Goal: Check status: Check status

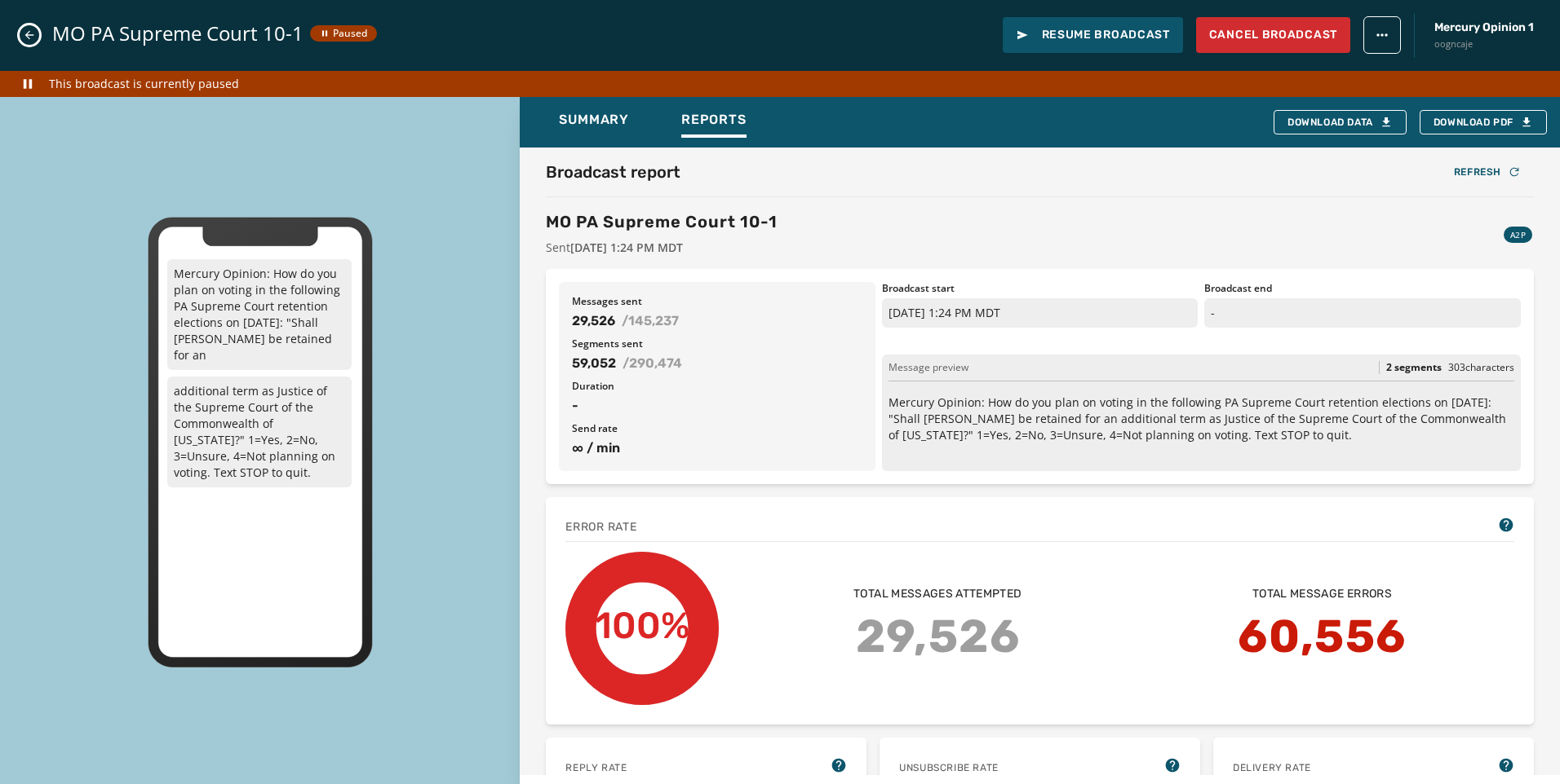
scroll to position [245, 0]
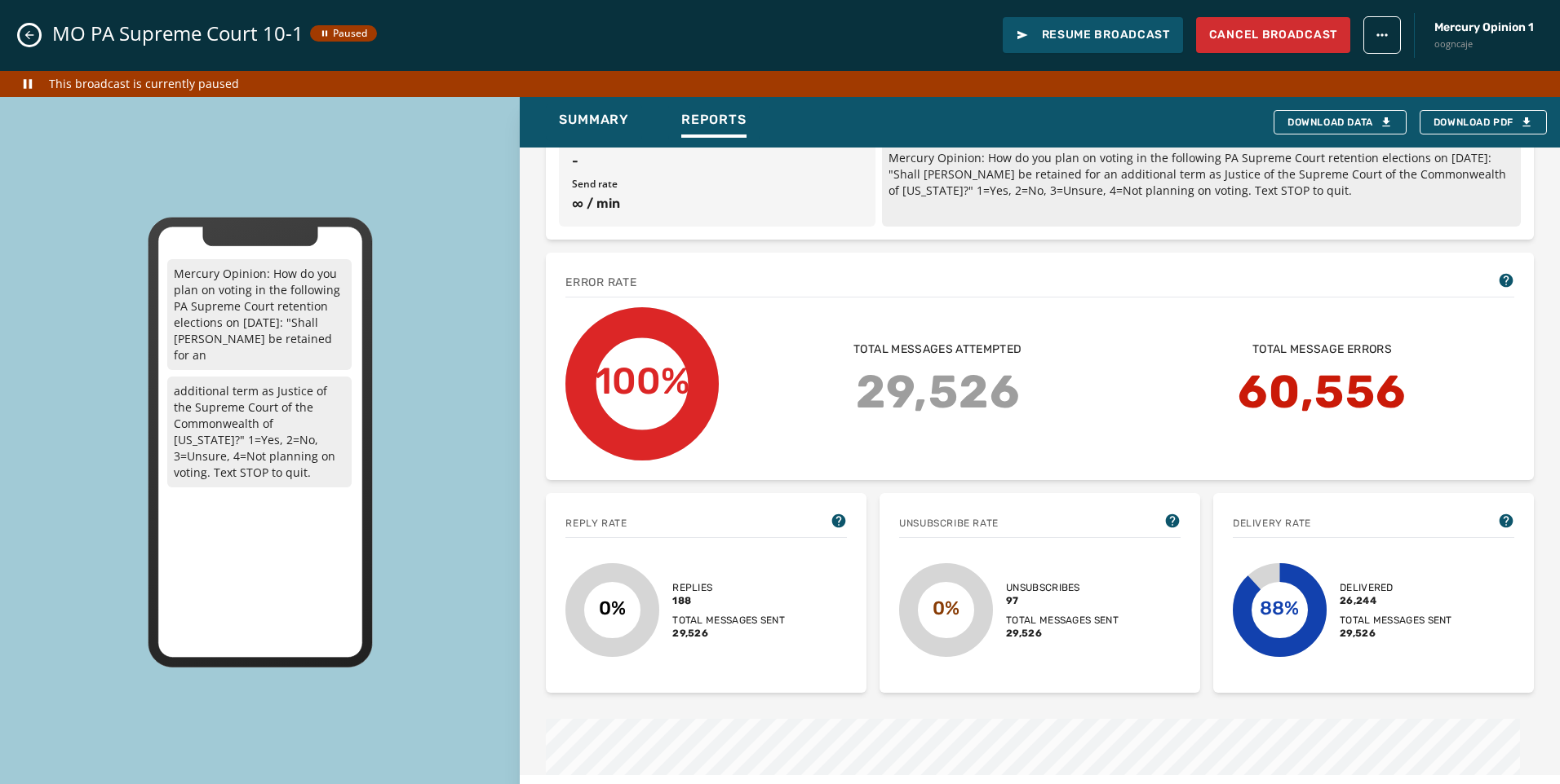
click at [35, 26] on div "MO PA Supreme Court 10-1 Paused Resume Broadcast Cancel Broadcast Mercury Opini…" at bounding box center [780, 35] width 1560 height 71
click at [28, 29] on icon "Close admin drawer" at bounding box center [29, 35] width 13 height 13
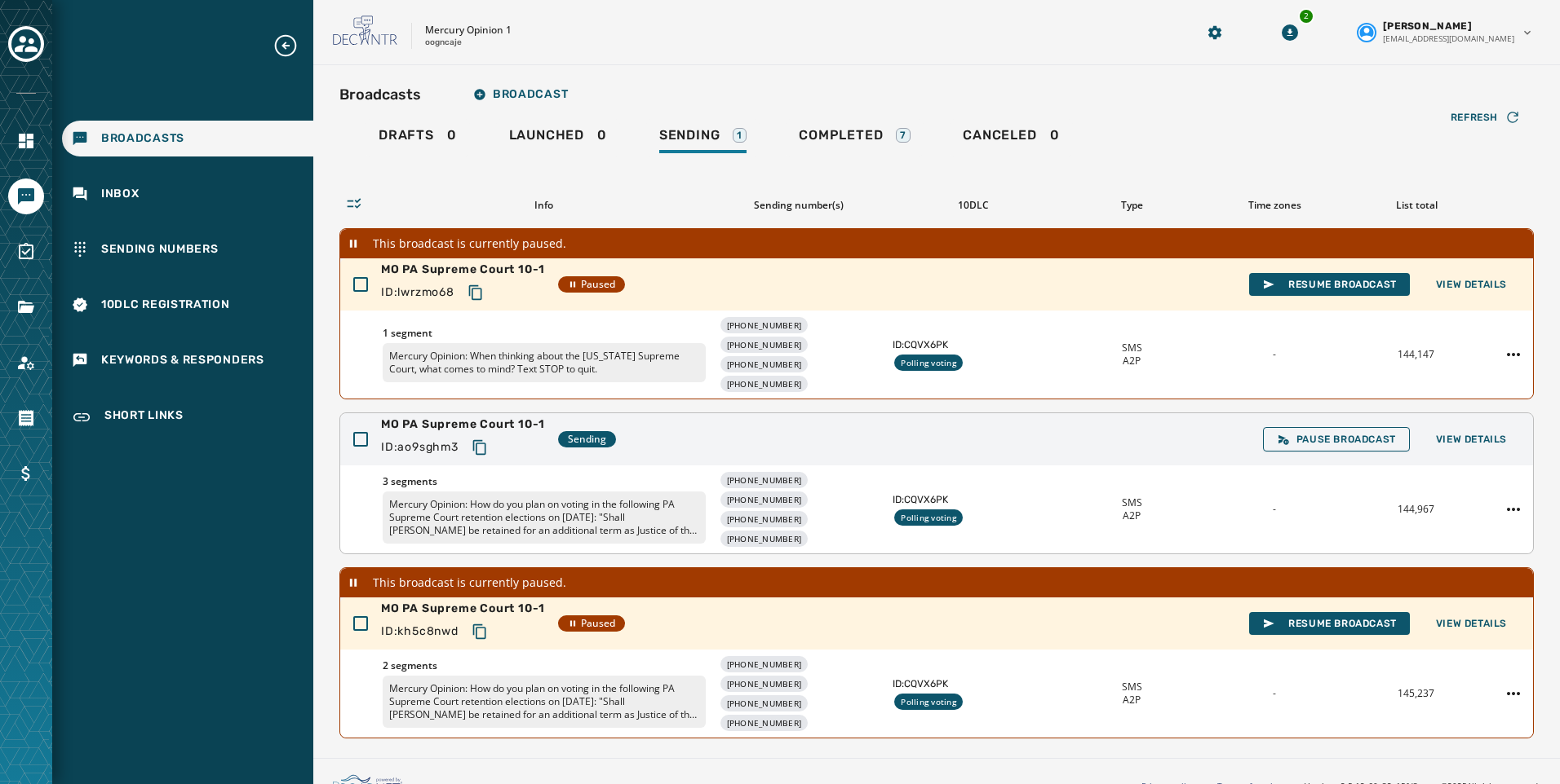
click at [1485, 426] on div "MO PA Supreme Court 10-1 ID: ao9sghm3 Sending Pause Broadcast View Details" at bounding box center [937, 439] width 1193 height 52
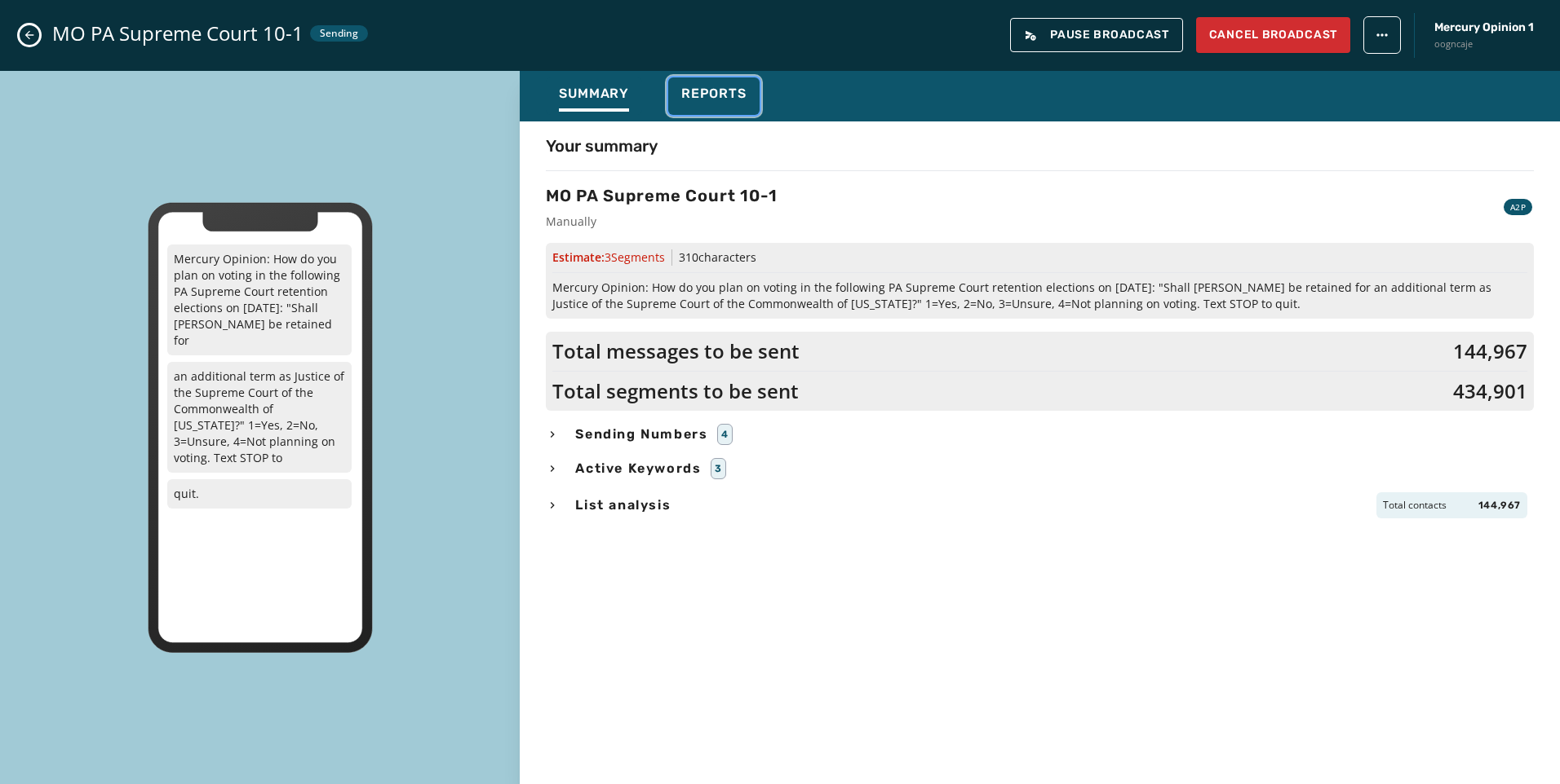
click at [678, 89] on button "Reports" at bounding box center [714, 96] width 91 height 37
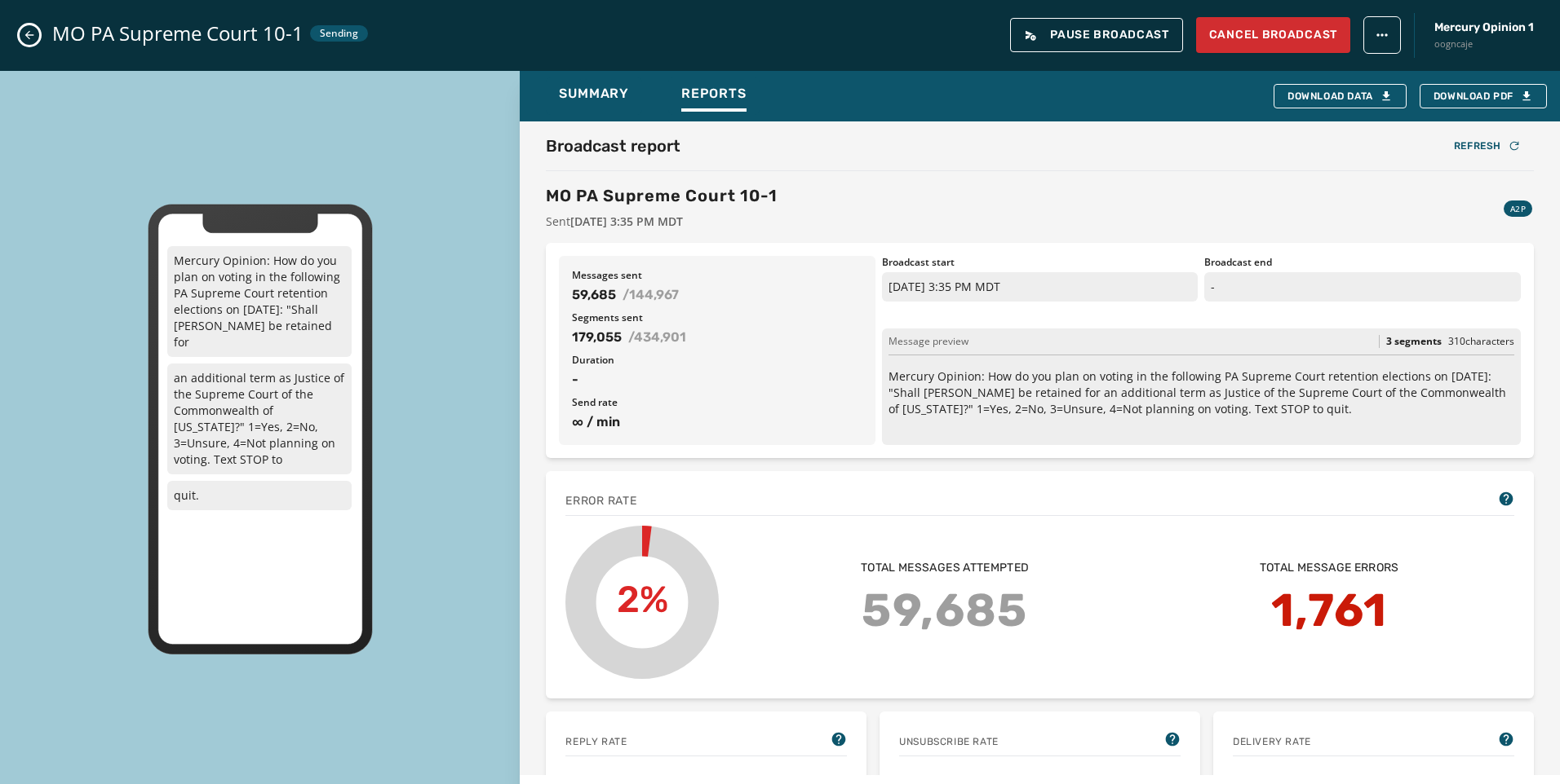
click at [38, 35] on button "Close admin drawer" at bounding box center [29, 35] width 20 height 19
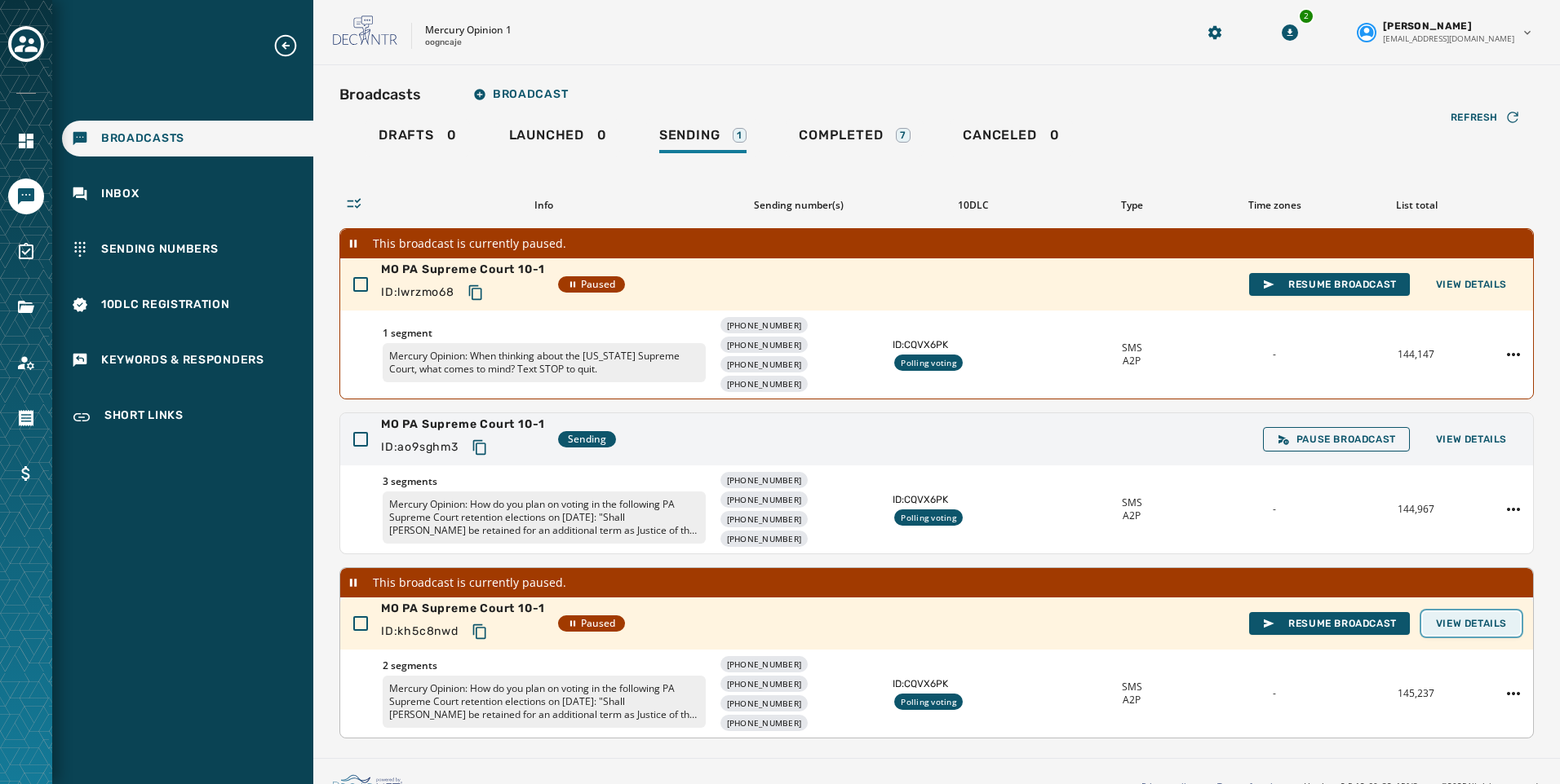
click at [1484, 618] on span "View Details" at bounding box center [1471, 624] width 71 height 13
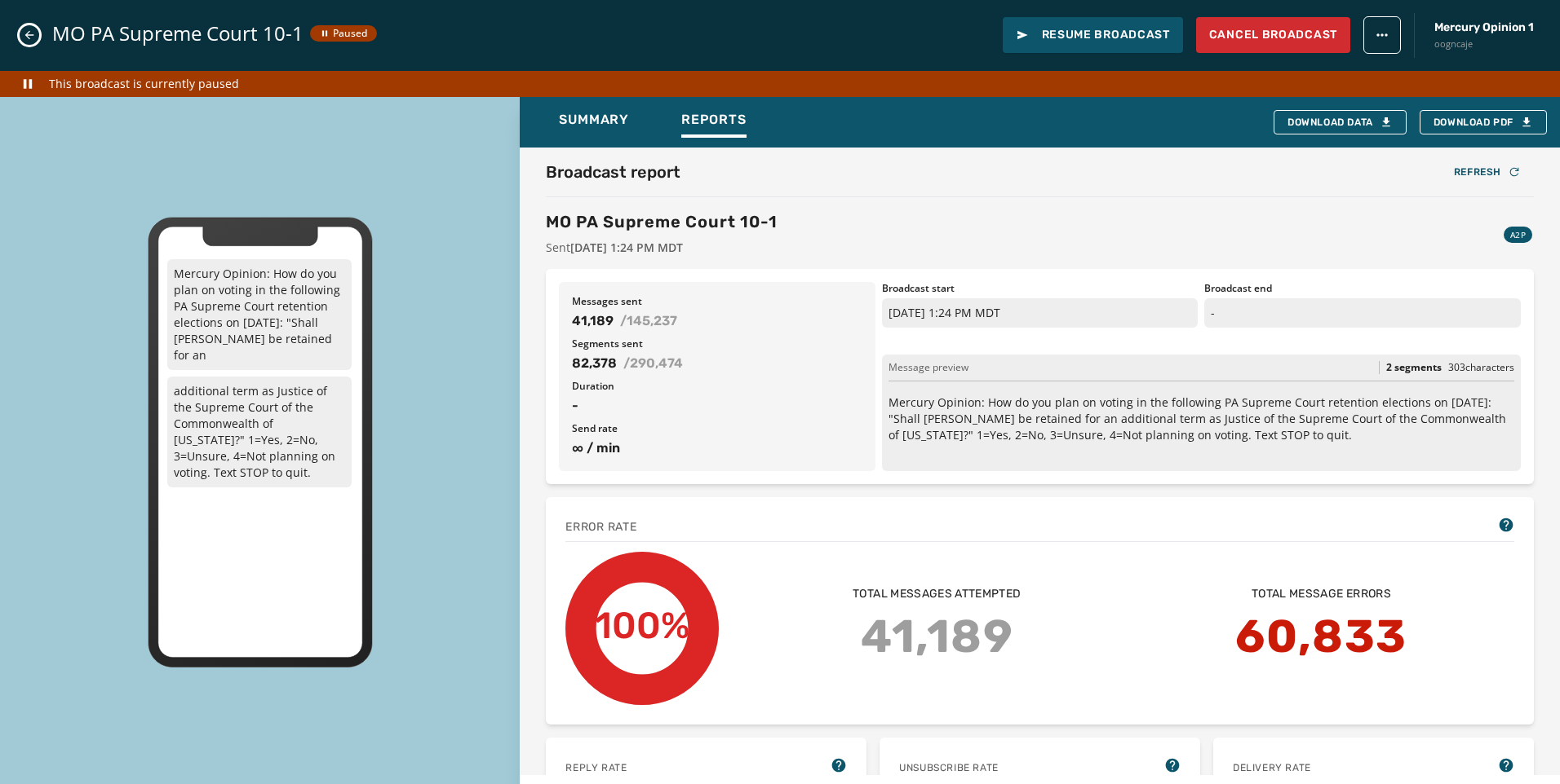
click at [24, 34] on icon "Close admin drawer" at bounding box center [29, 35] width 13 height 13
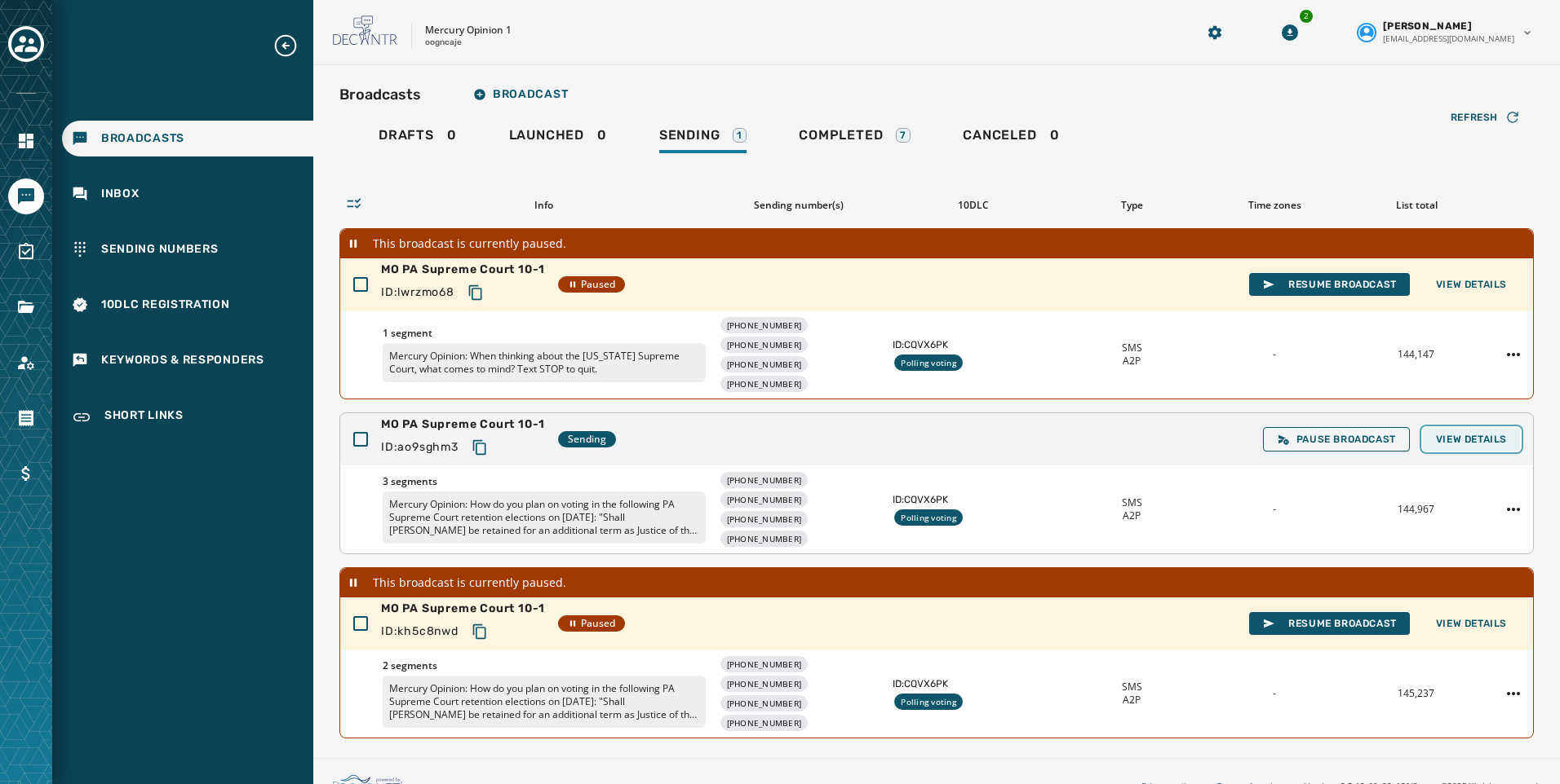
click at [1493, 439] on span "View Details" at bounding box center [1471, 439] width 71 height 13
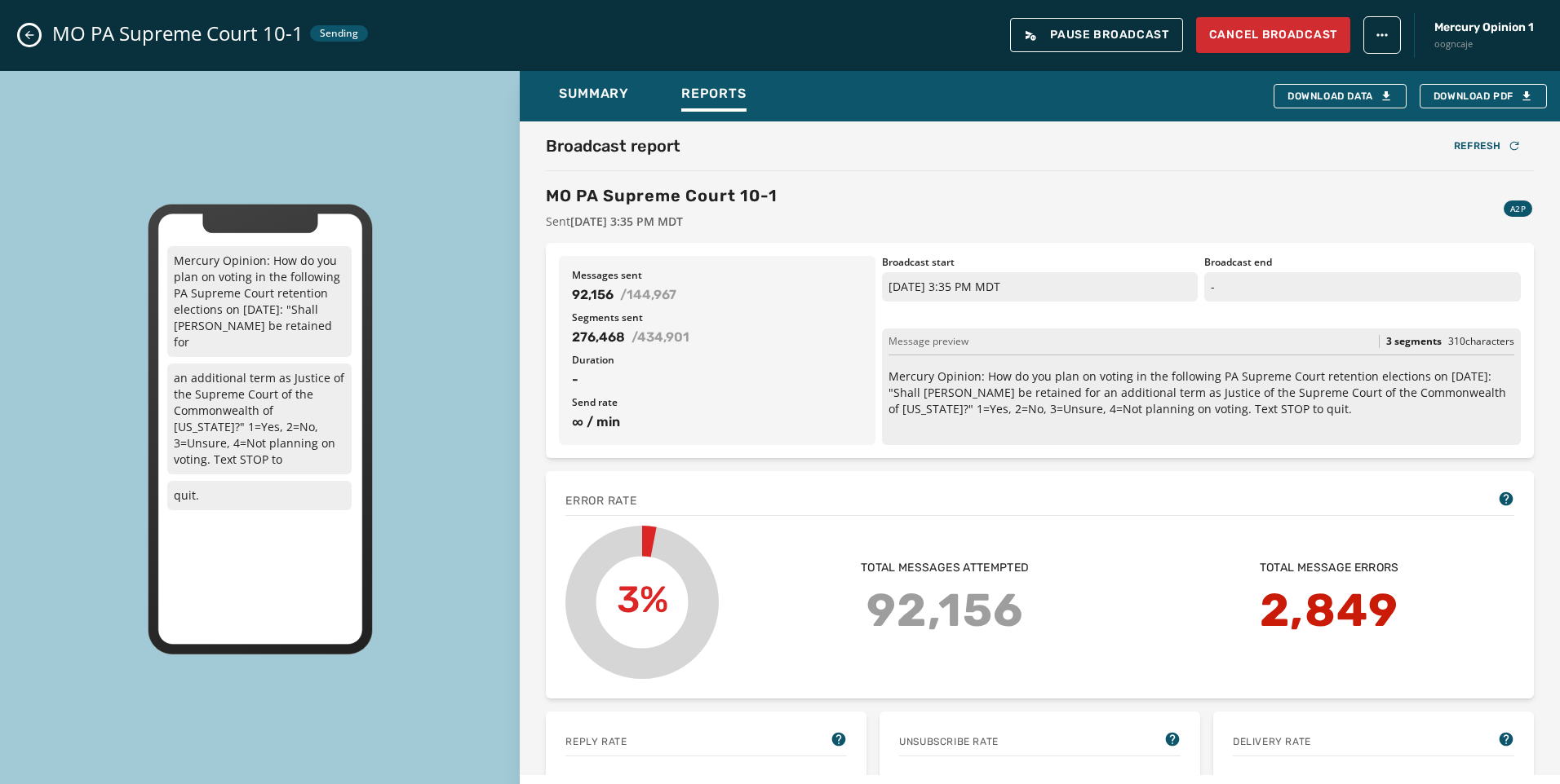
drag, startPoint x: 34, startPoint y: 32, endPoint x: 226, endPoint y: 90, distance: 200.6
click at [225, 90] on div "MO PA Supreme Court 10-1 Sending Pause Broadcast Cancel Broadcast Mercury Opini…" at bounding box center [780, 392] width 1560 height 784
click at [24, 37] on icon "Close admin drawer" at bounding box center [29, 35] width 13 height 13
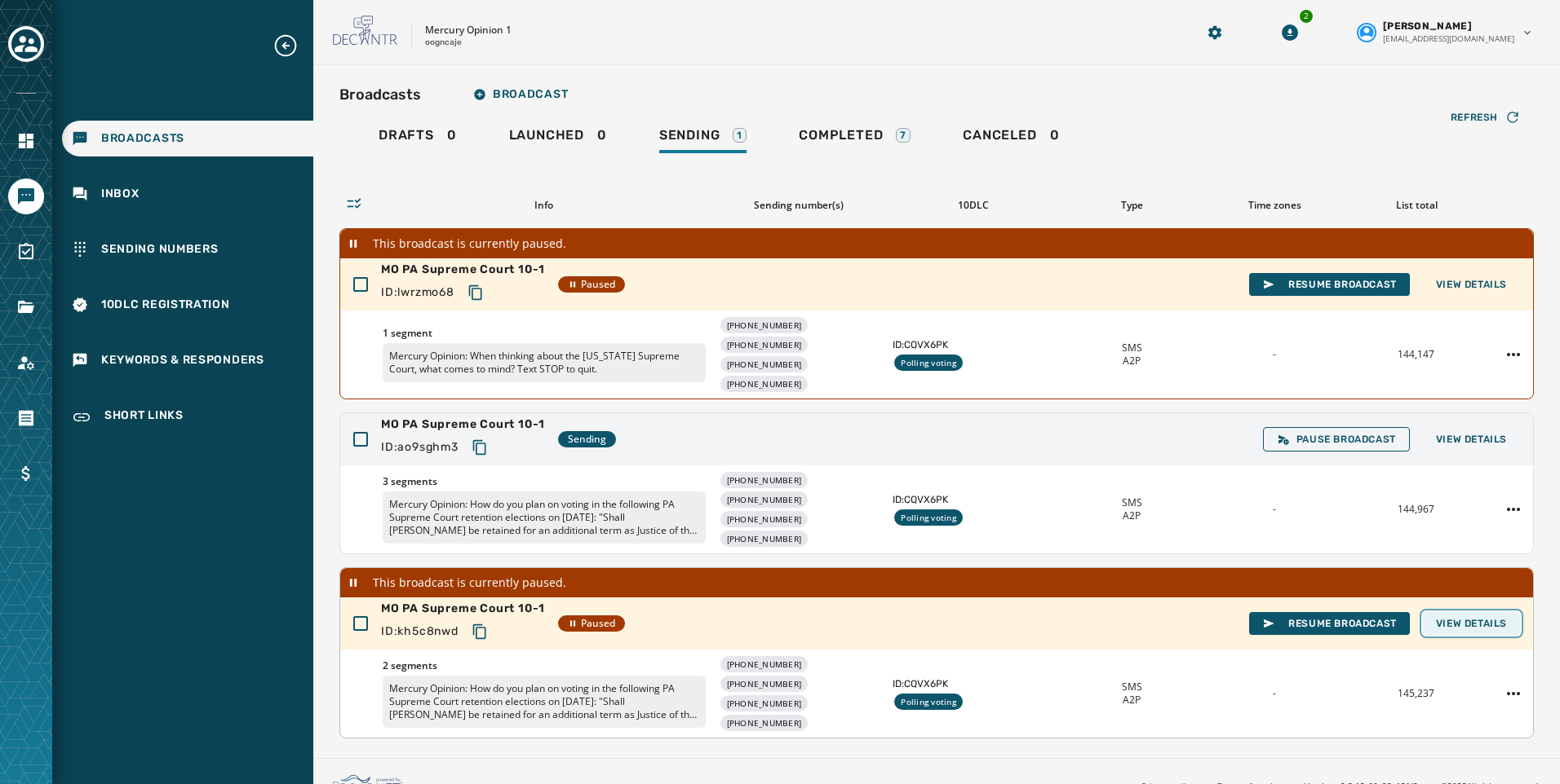
click at [1447, 627] on span "View Details" at bounding box center [1471, 624] width 71 height 13
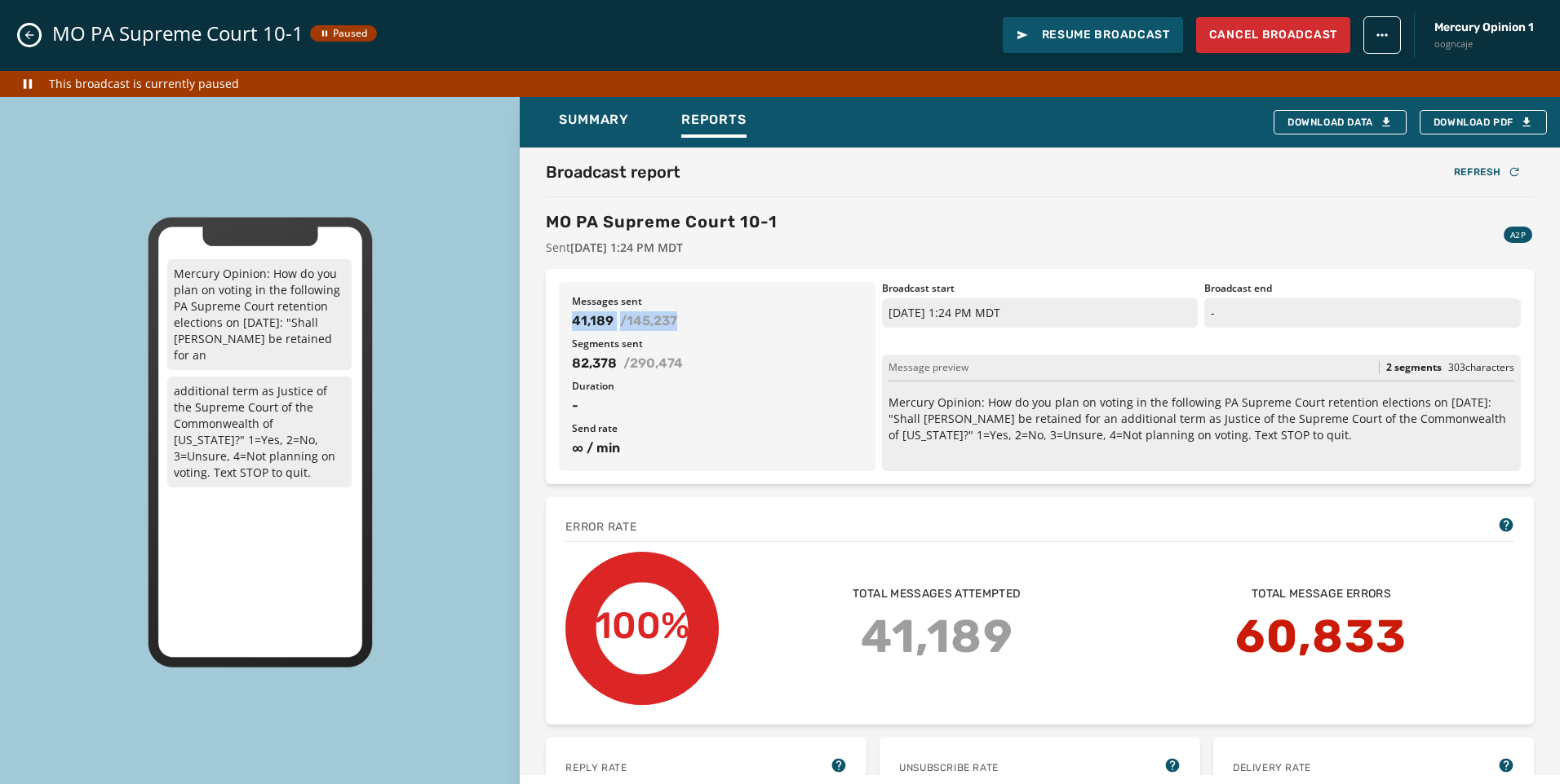
drag, startPoint x: 690, startPoint y: 327, endPoint x: 594, endPoint y: 363, distance: 102.5
click at [567, 322] on div "Messages sent 41,189 / 145,237 Segments sent 82,378 / 290,474 Duration - Send r…" at bounding box center [716, 376] width 316 height 190
click at [691, 414] on span "-" at bounding box center [717, 406] width 291 height 19
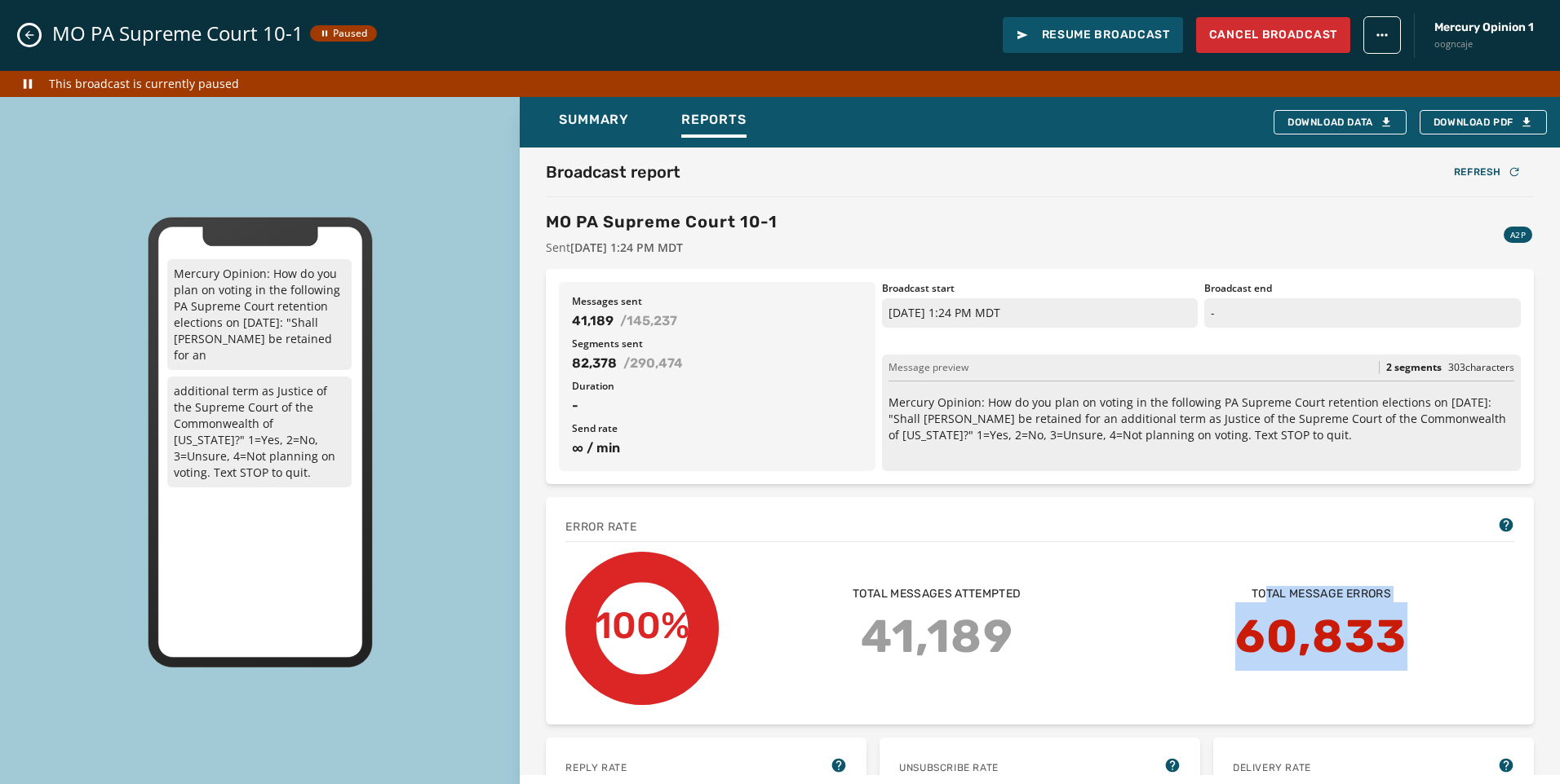
drag, startPoint x: 1254, startPoint y: 597, endPoint x: 1420, endPoint y: 642, distance: 172.0
click at [1420, 642] on div "Total message errors 60,833 Total messages attempted 41,189" at bounding box center [1129, 629] width 768 height 85
click at [1434, 650] on div "Total message errors 60,833 Total messages attempted 41,189" at bounding box center [1129, 629] width 768 height 85
drag, startPoint x: 1417, startPoint y: 643, endPoint x: 1165, endPoint y: 627, distance: 252.5
click at [1166, 627] on div "Total message errors 60,833 Total messages attempted 41,189" at bounding box center [1129, 629] width 768 height 85
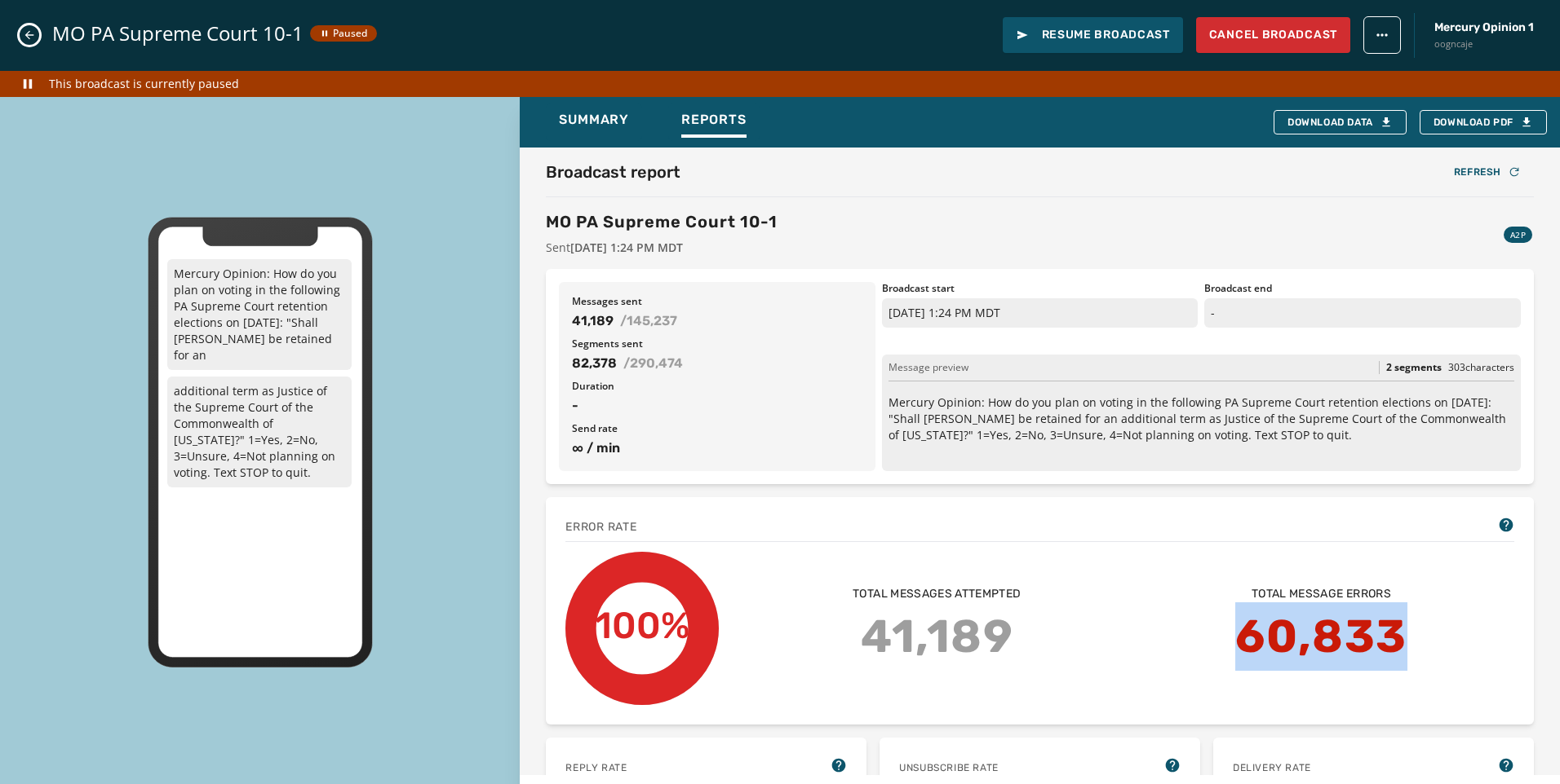
click at [1134, 621] on div "Total message errors 60,833 Total messages attempted 41,189" at bounding box center [1129, 629] width 768 height 85
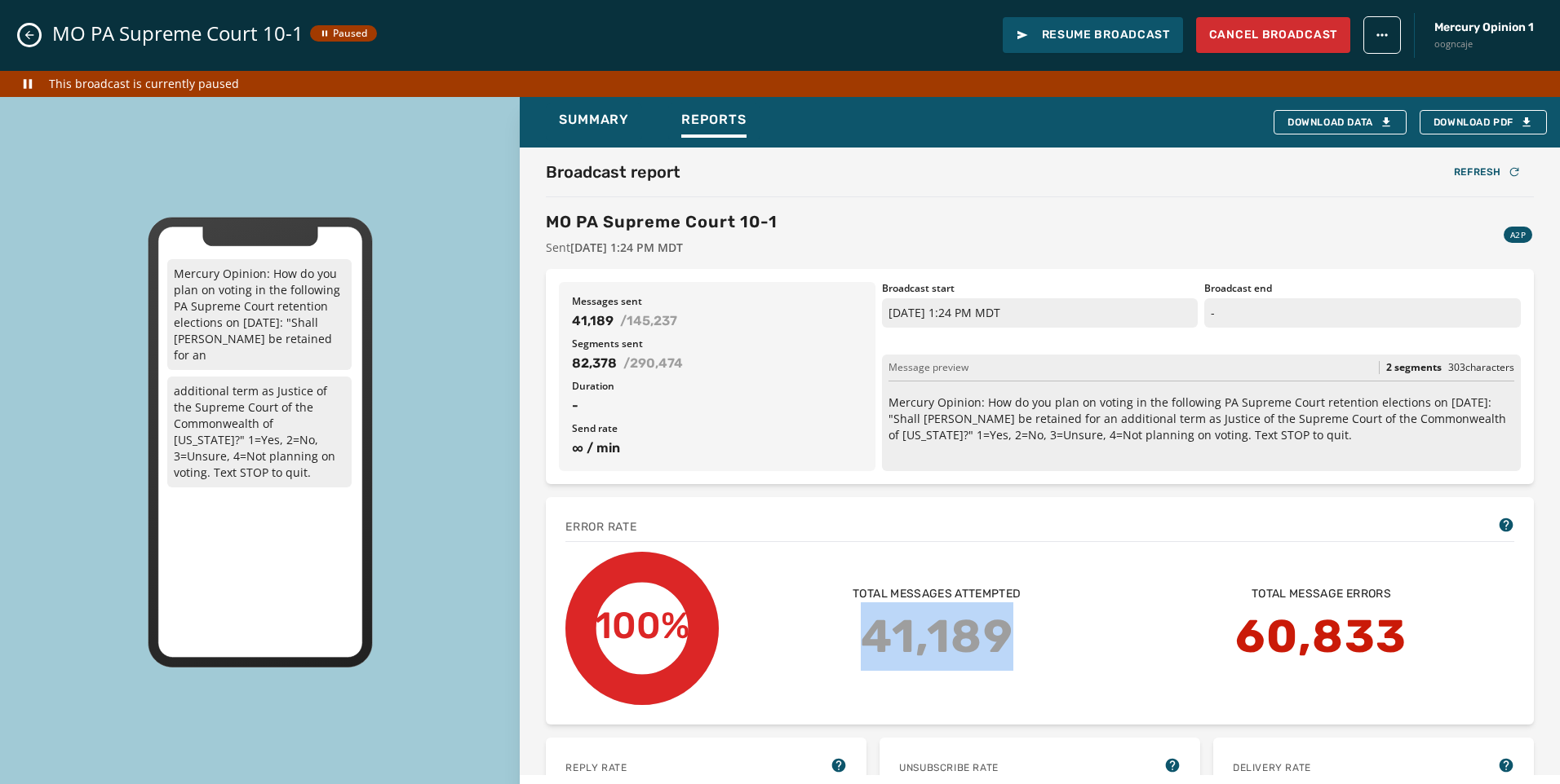
drag, startPoint x: 872, startPoint y: 648, endPoint x: 1165, endPoint y: 633, distance: 293.4
click at [1030, 647] on div "Total message errors 60,833 Total messages attempted 41,189" at bounding box center [1129, 629] width 768 height 85
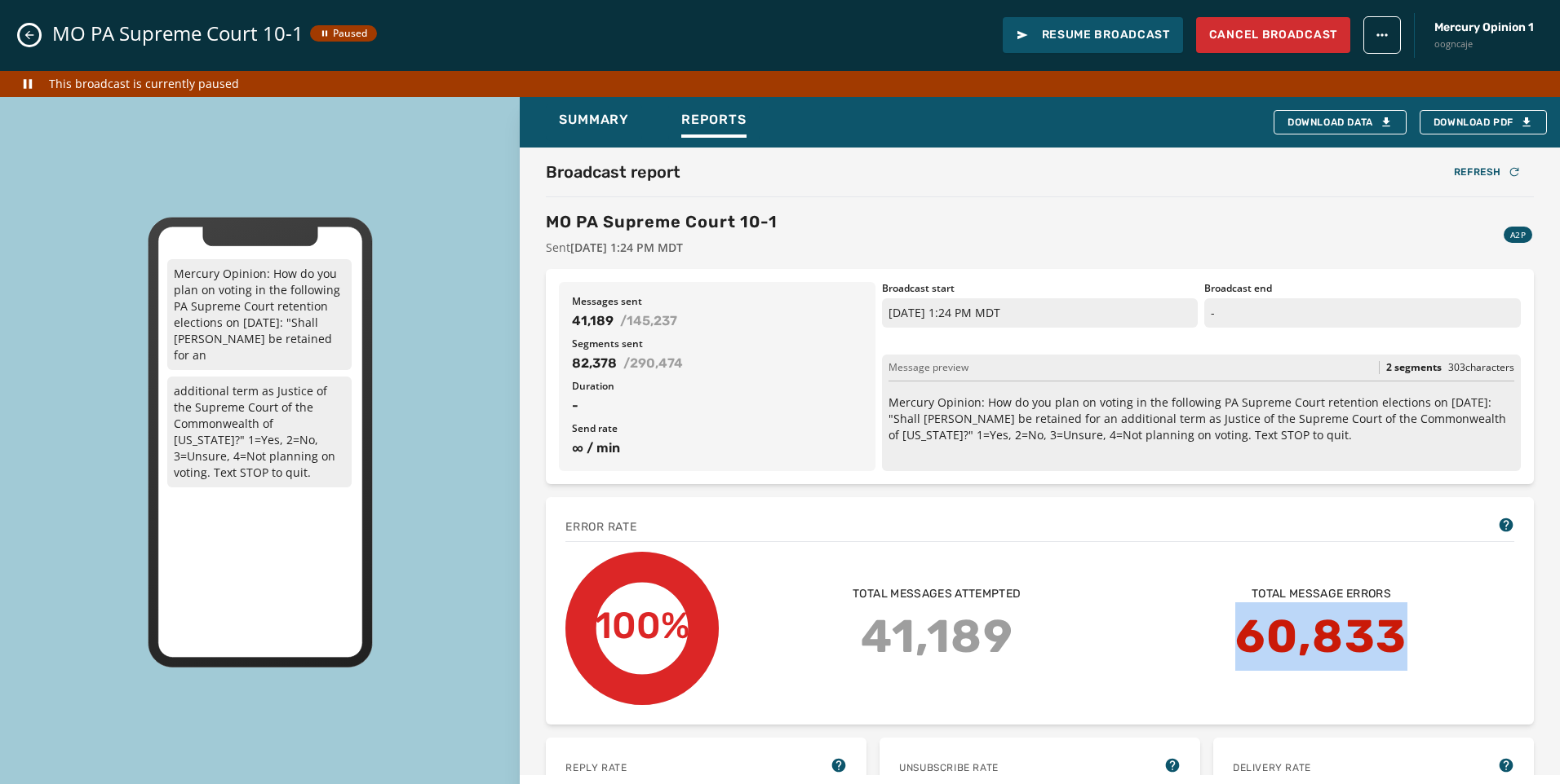
drag, startPoint x: 1211, startPoint y: 633, endPoint x: 1467, endPoint y: 648, distance: 256.4
click at [1467, 648] on div "Total message errors 60,833 Total messages attempted 41,189" at bounding box center [1129, 629] width 768 height 85
click at [1469, 646] on div "Total message errors 60,833 Total messages attempted 41,189" at bounding box center [1129, 629] width 768 height 85
drag, startPoint x: 854, startPoint y: 638, endPoint x: 1263, endPoint y: 637, distance: 409.0
click at [1263, 637] on div "Total message errors 60,833 Total messages attempted 41,189" at bounding box center [1129, 629] width 768 height 85
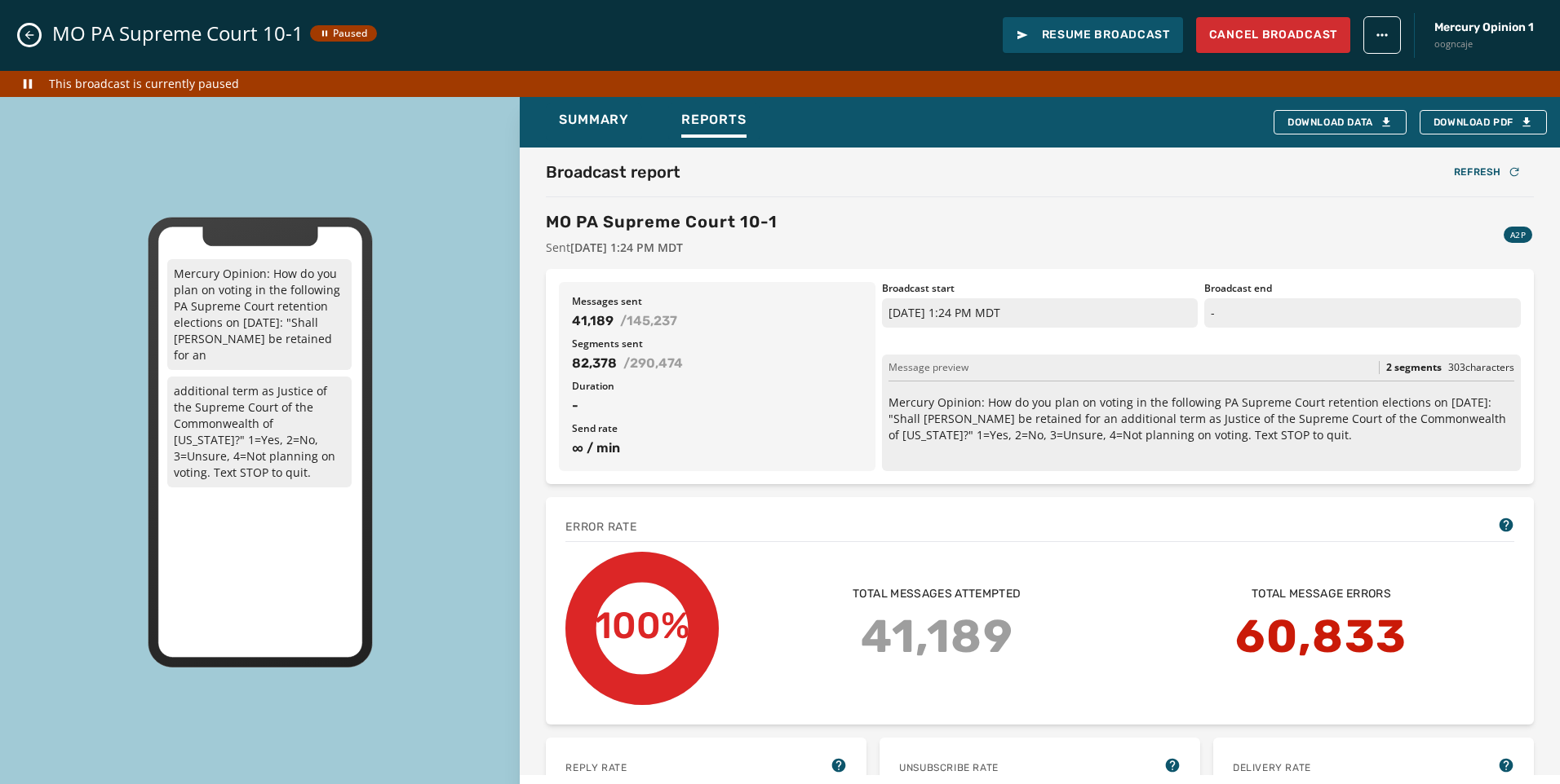
click at [1191, 625] on div "Total message errors 60,833 Total messages attempted 41,189" at bounding box center [1129, 629] width 768 height 85
drag, startPoint x: 568, startPoint y: 321, endPoint x: 619, endPoint y: 330, distance: 51.8
click at [619, 330] on div "Messages sent 41,189 / 145,237 Segments sent 82,378 / 290,474 Duration - Send r…" at bounding box center [716, 376] width 316 height 190
drag, startPoint x: 1233, startPoint y: 629, endPoint x: 1423, endPoint y: 647, distance: 190.9
click at [1423, 647] on div "Total message errors 60,833 Total messages attempted 41,189" at bounding box center [1129, 629] width 768 height 85
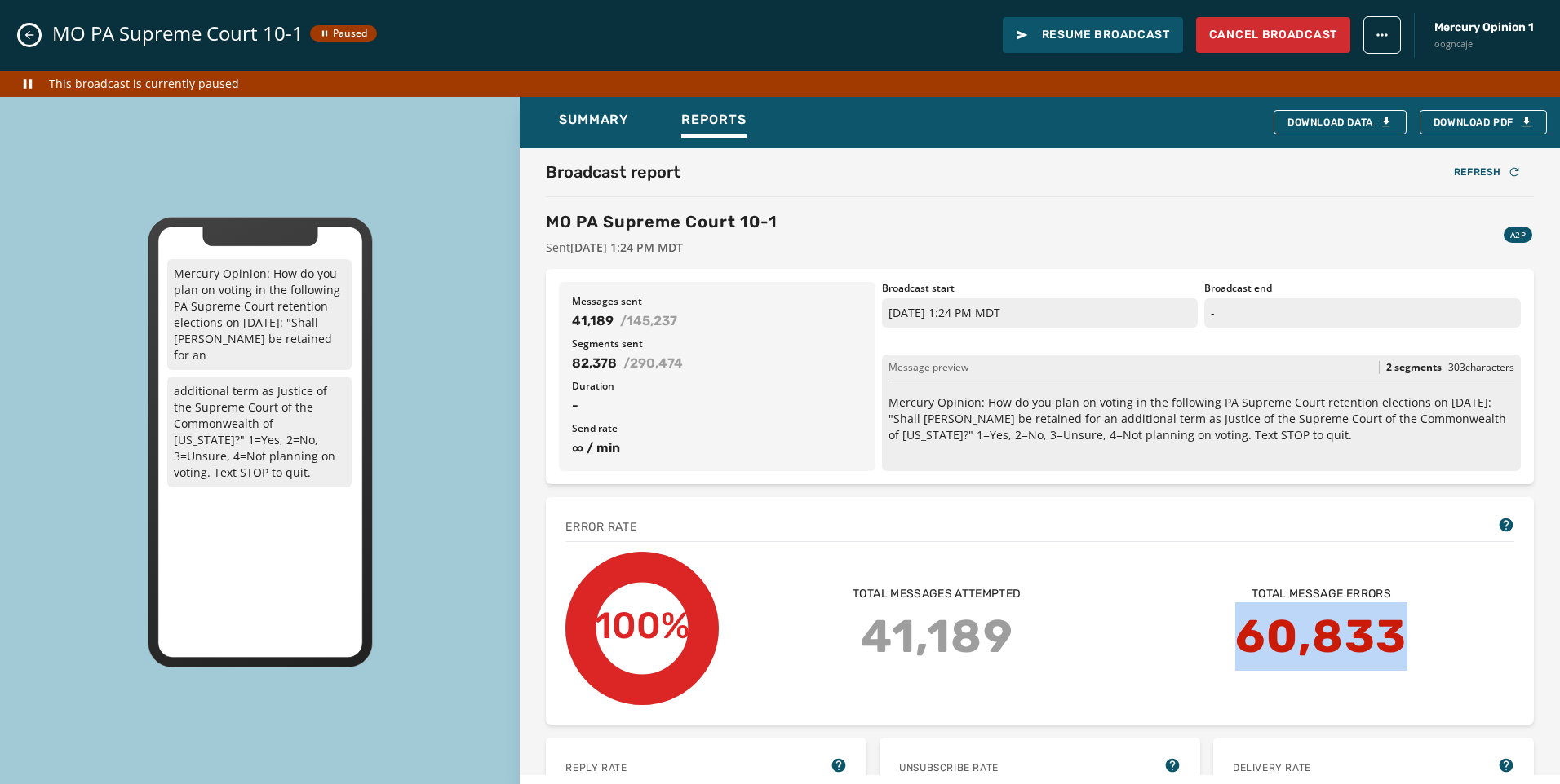
click at [1138, 622] on div "Total message errors 60,833 Total messages attempted 41,189" at bounding box center [1129, 629] width 768 height 85
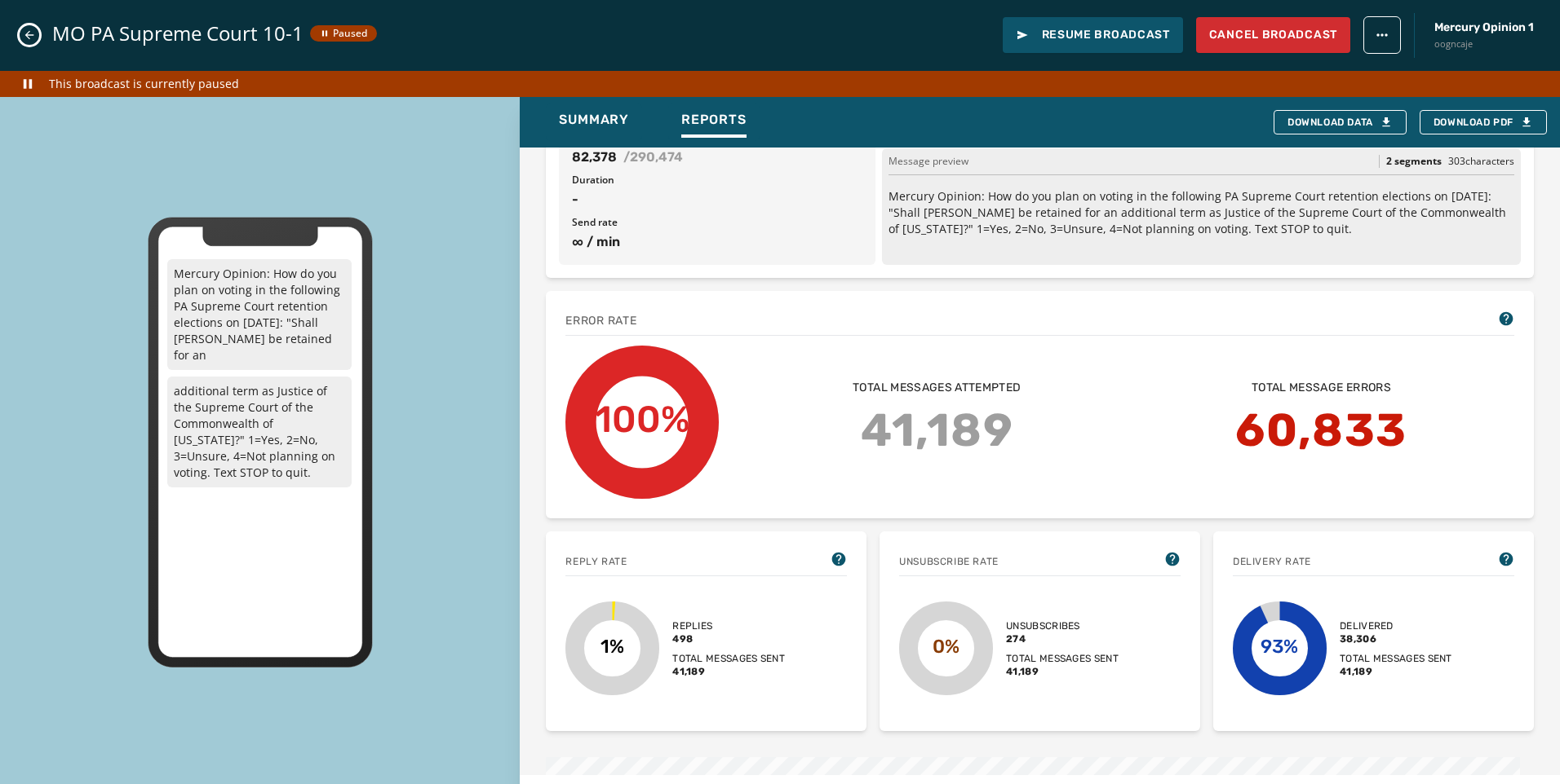
scroll to position [245, 0]
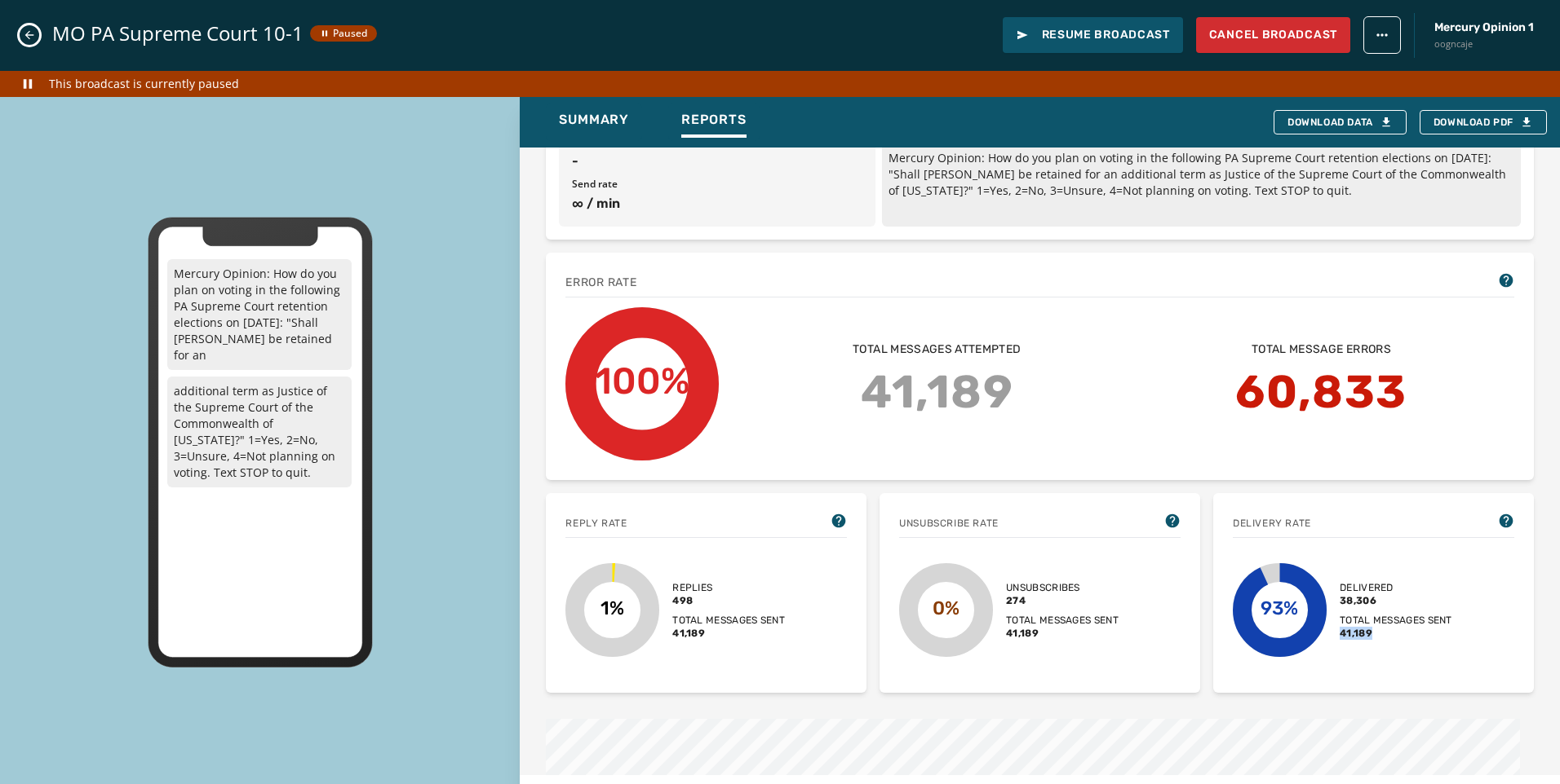
drag, startPoint x: 1367, startPoint y: 636, endPoint x: 1326, endPoint y: 636, distance: 41.0
click at [1326, 636] on div "93% Delivered 38,306 Total messages sent 41,189" at bounding box center [1374, 610] width 282 height 126
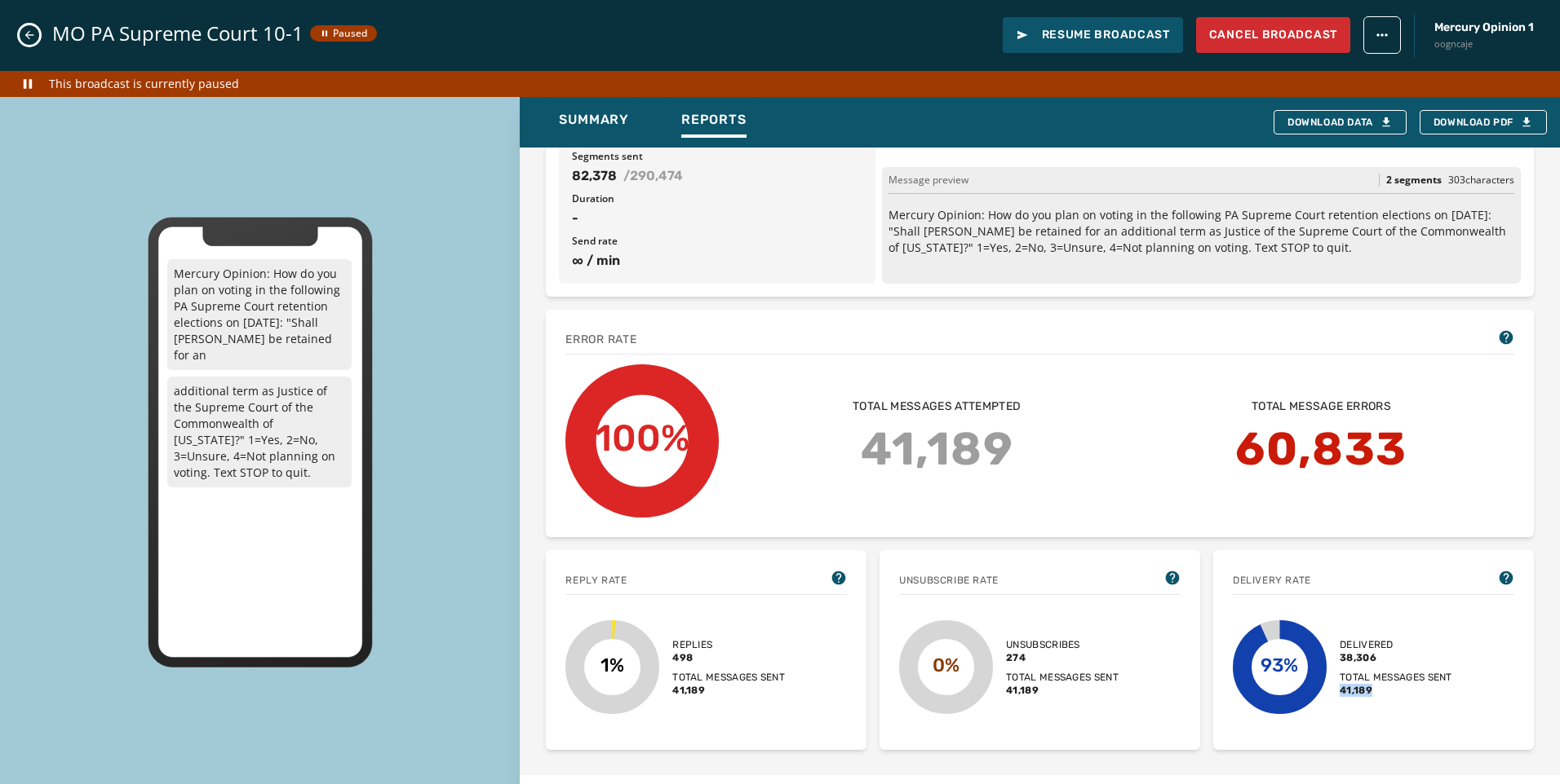
scroll to position [163, 0]
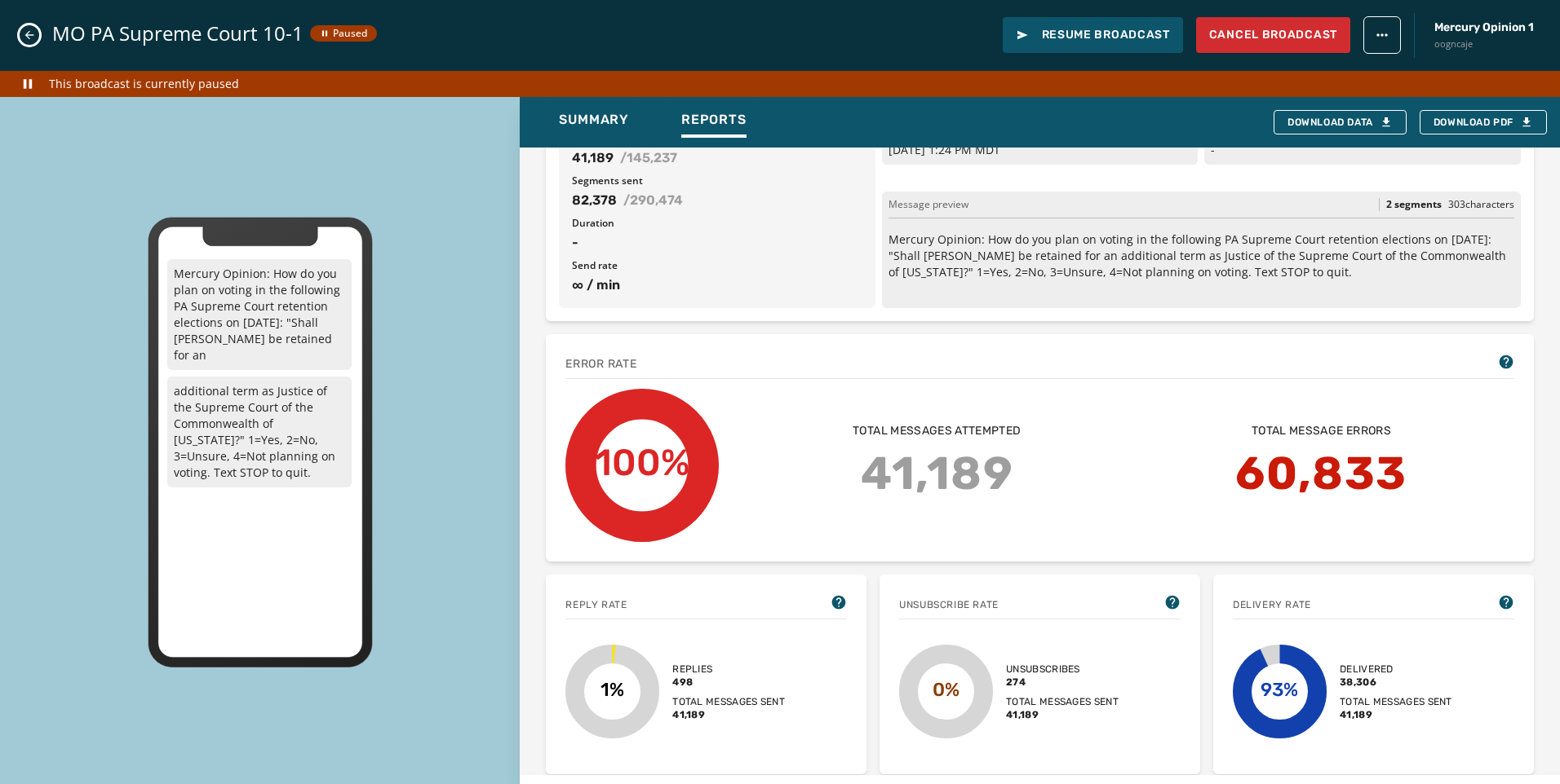
click at [41, 31] on div "MO PA Supreme Court 10-1 Paused Resume Broadcast Cancel Broadcast Mercury Opini…" at bounding box center [780, 35] width 1560 height 71
click at [21, 35] on button "Close admin drawer" at bounding box center [29, 35] width 20 height 19
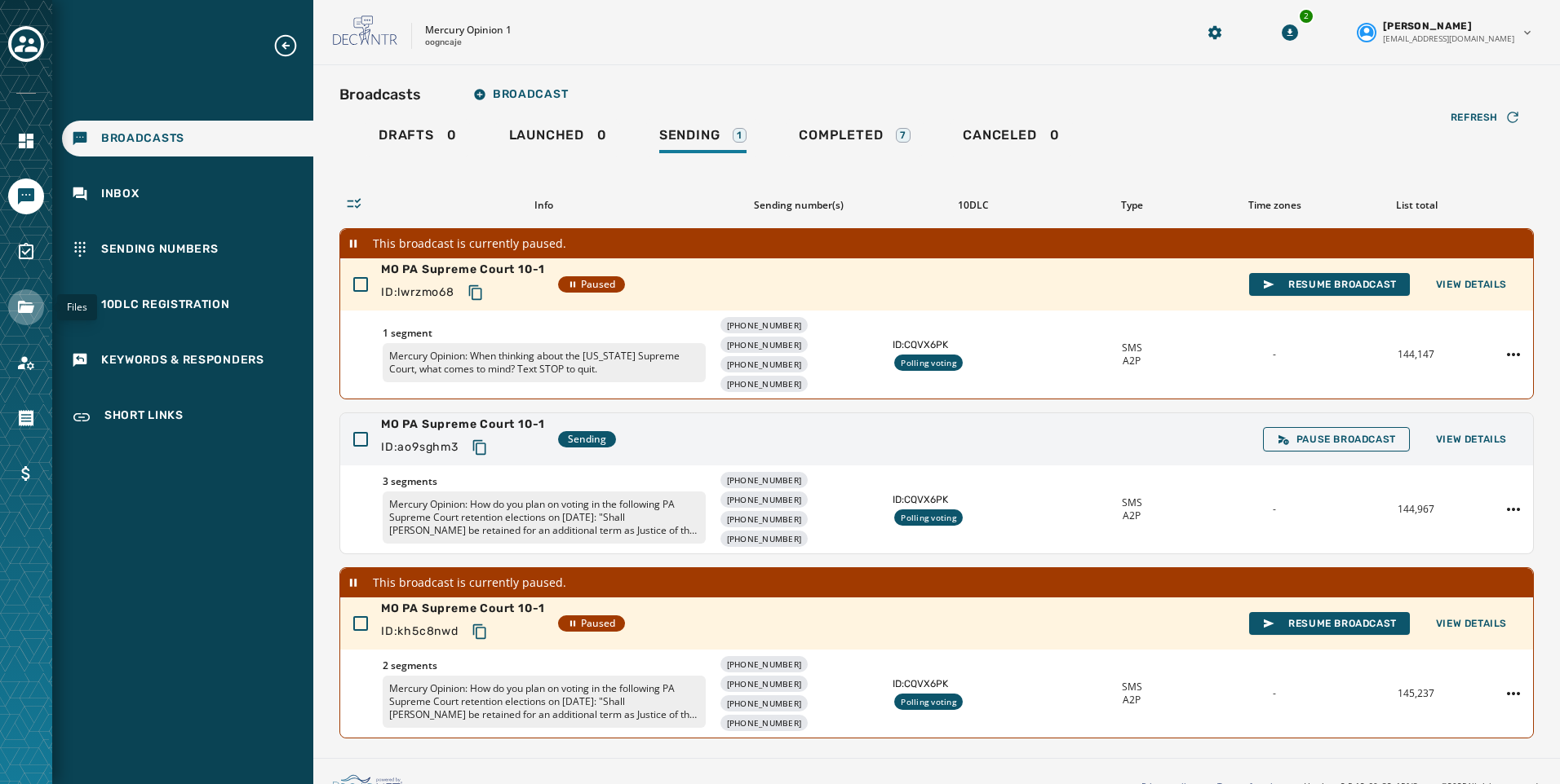
click at [34, 293] on link "Navigate to Files" at bounding box center [26, 307] width 35 height 35
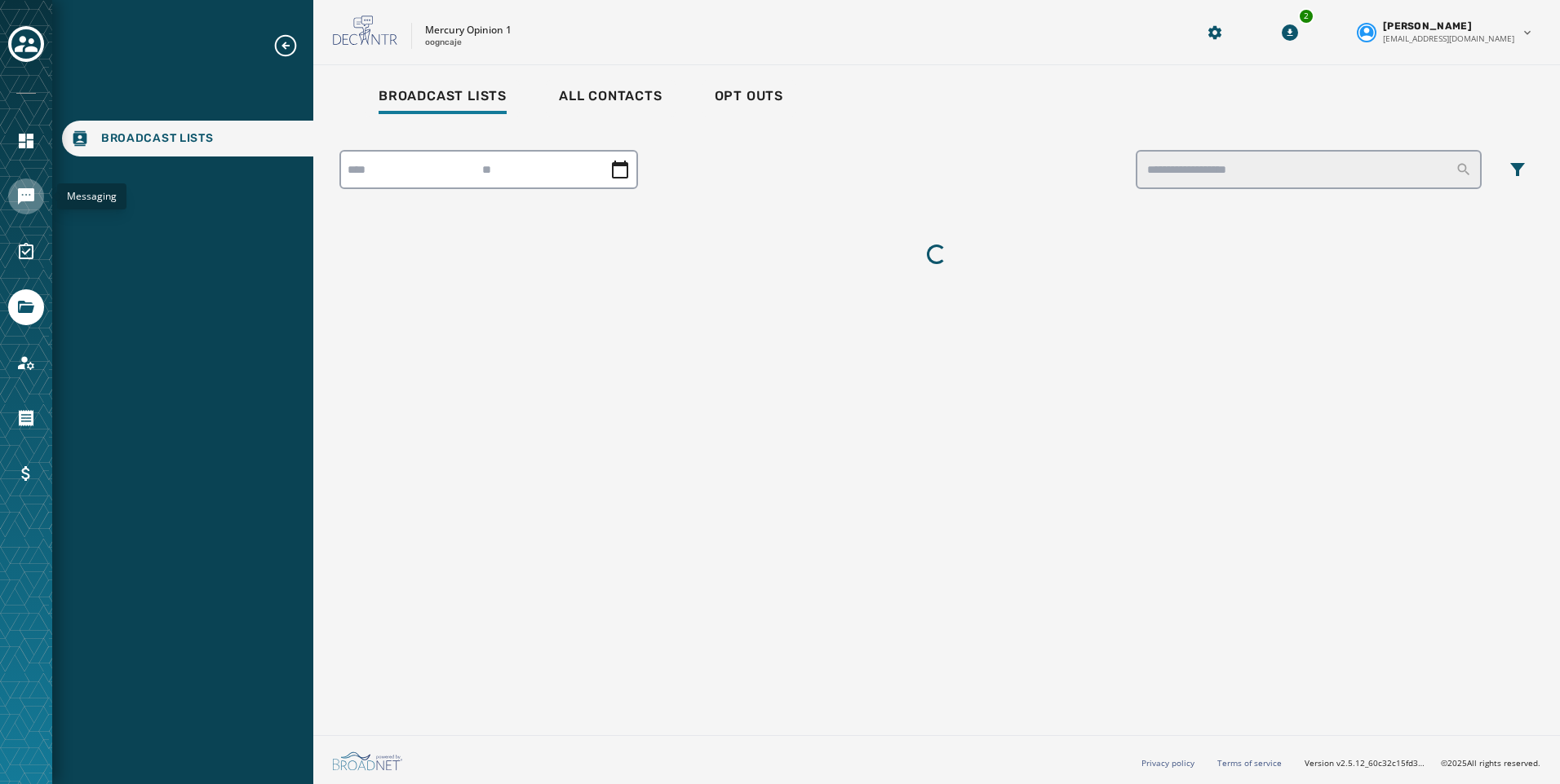
click at [20, 196] on icon "Navigate to Messaging" at bounding box center [26, 197] width 16 height 16
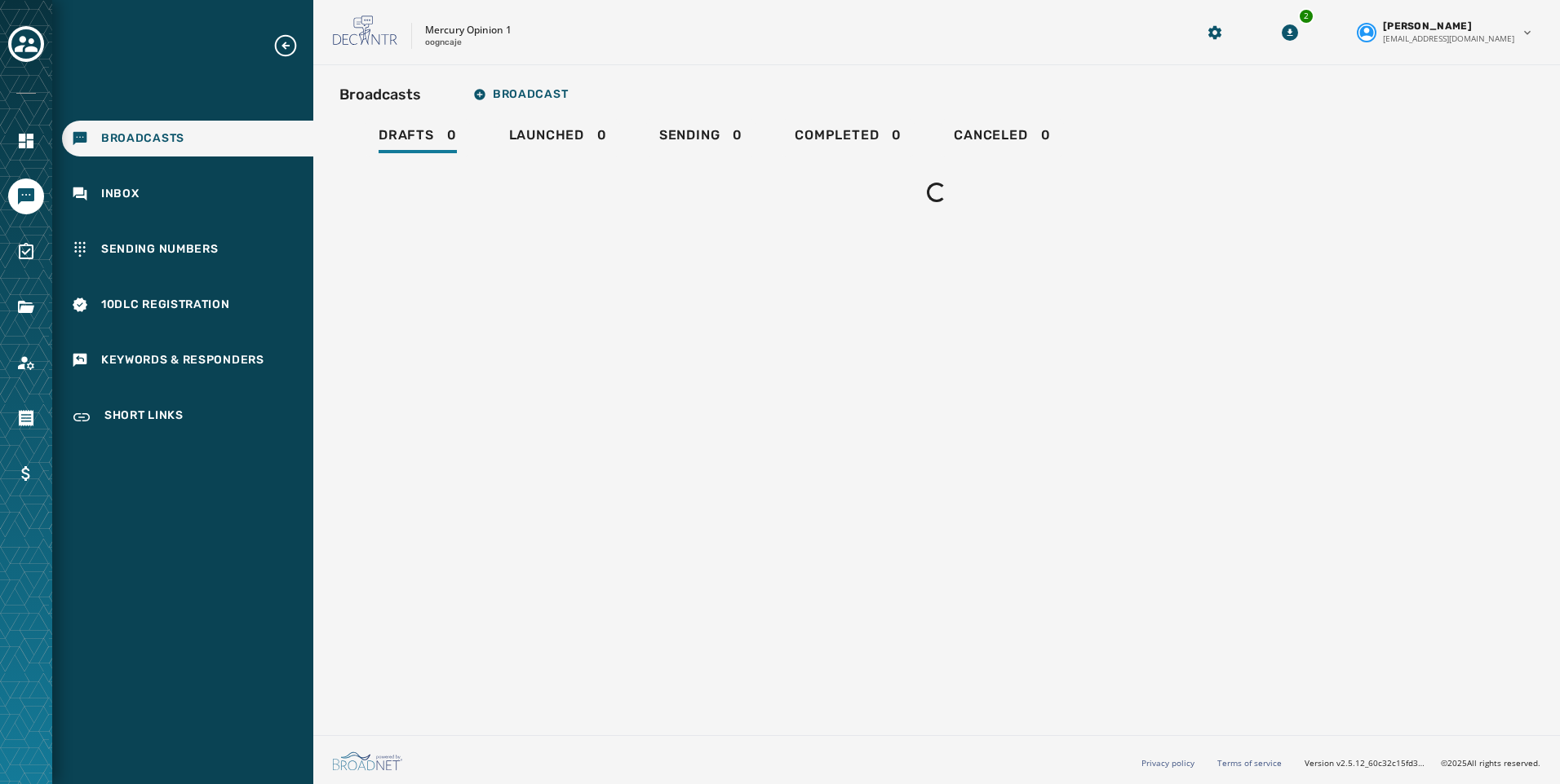
click at [127, 213] on div "Broadcasts Inbox Sending Numbers 10DLC Registration Keywords & Responders Short…" at bounding box center [183, 235] width 261 height 404
click at [121, 192] on span "Inbox" at bounding box center [120, 194] width 38 height 16
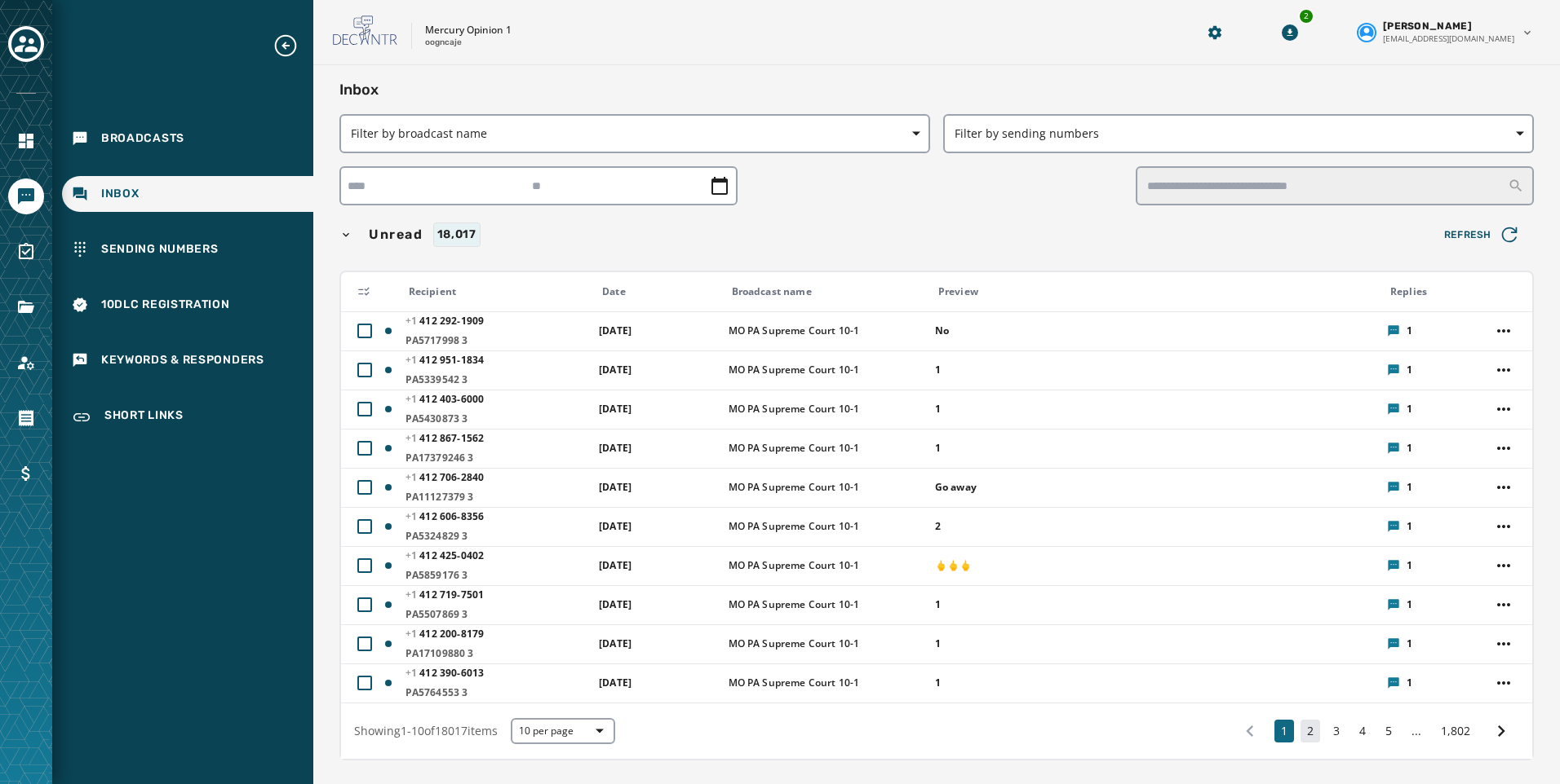
click at [1300, 724] on button "2" at bounding box center [1310, 732] width 20 height 23
click at [1326, 731] on button "3" at bounding box center [1336, 732] width 20 height 23
click at [1300, 729] on button "2" at bounding box center [1310, 732] width 20 height 23
click at [1300, 727] on button "2" at bounding box center [1310, 732] width 20 height 23
click at [1326, 731] on button "3" at bounding box center [1336, 732] width 20 height 23
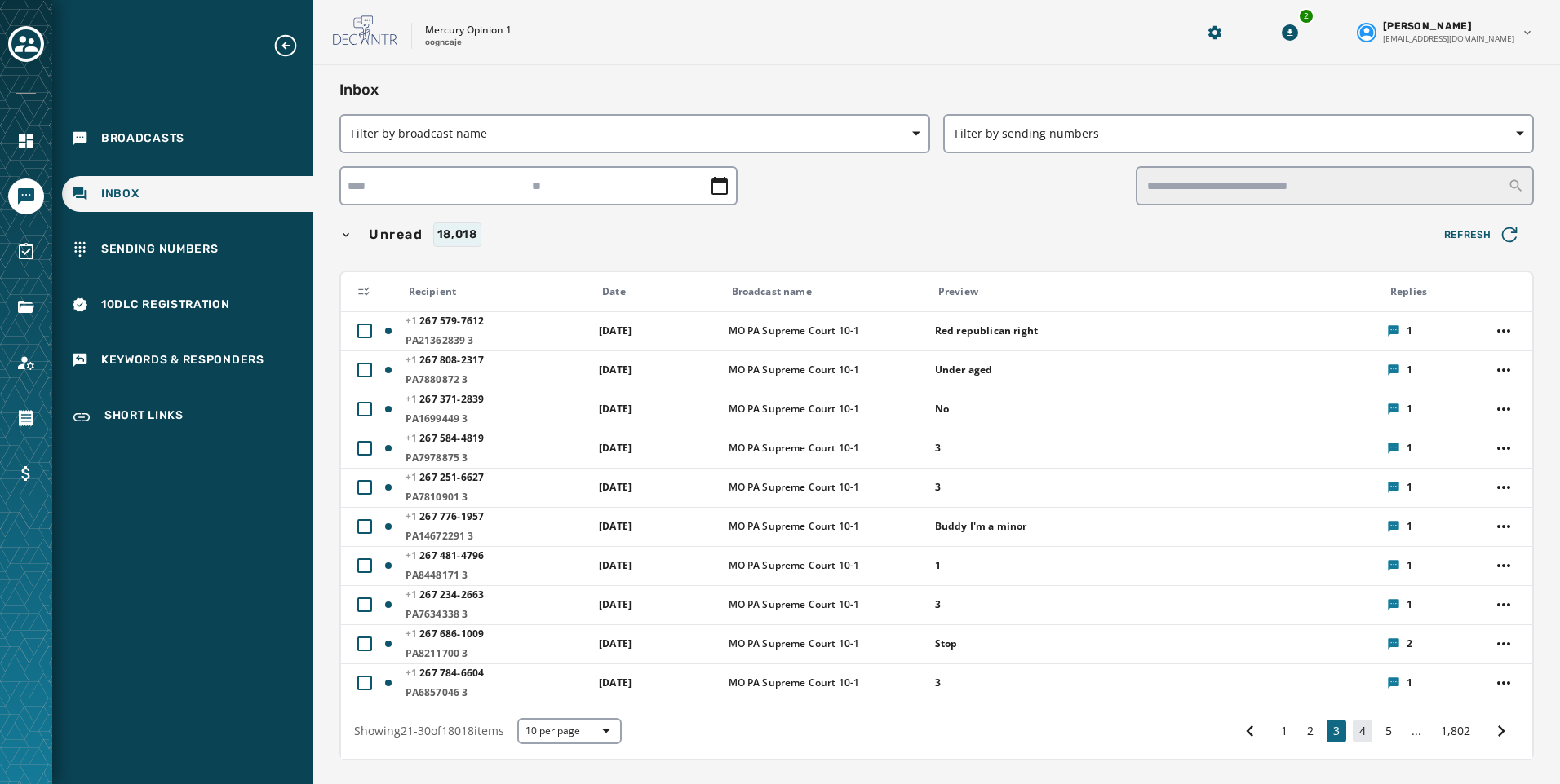
click at [1354, 734] on button "4" at bounding box center [1362, 732] width 20 height 23
click at [1353, 731] on button "4" at bounding box center [1362, 732] width 20 height 23
click at [1384, 731] on button "5" at bounding box center [1388, 732] width 20 height 23
click at [1353, 732] on button "5" at bounding box center [1362, 732] width 20 height 23
click at [1384, 730] on button "6" at bounding box center [1388, 732] width 20 height 23
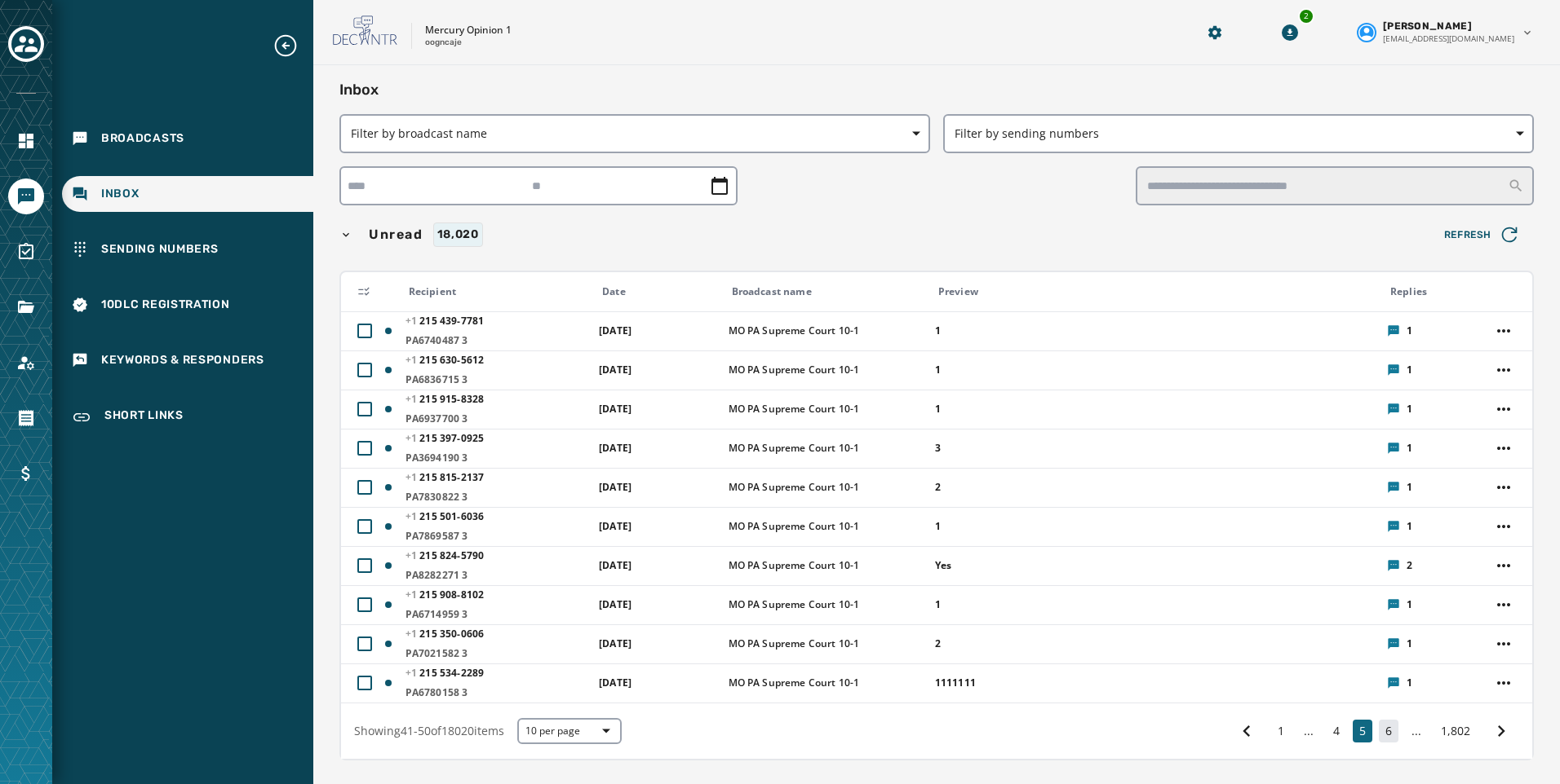
click at [1378, 732] on button "6" at bounding box center [1388, 732] width 20 height 23
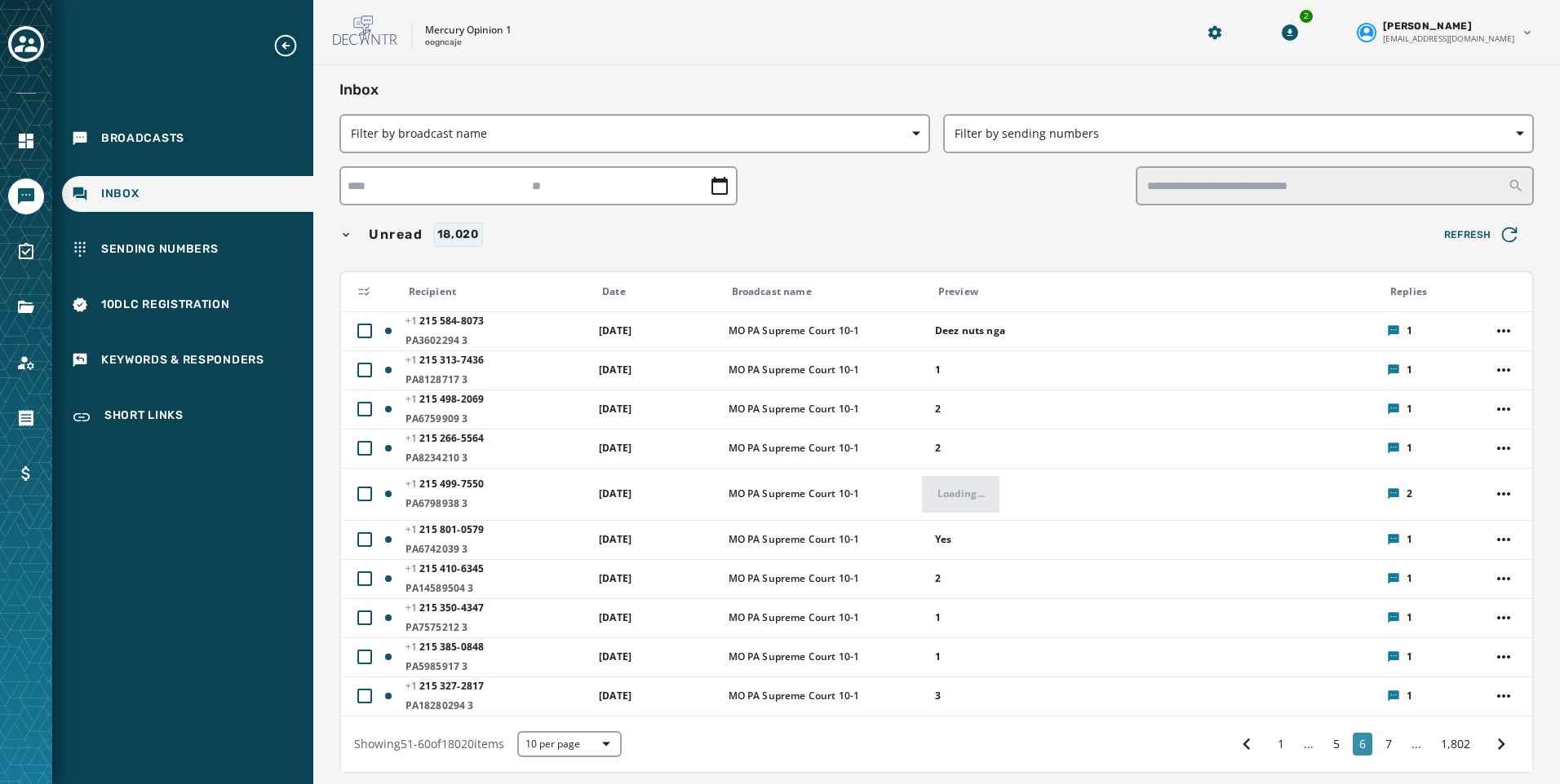
click at [1369, 730] on div "1 ... 5 6 7 ... 1,802" at bounding box center [1374, 744] width 291 height 29
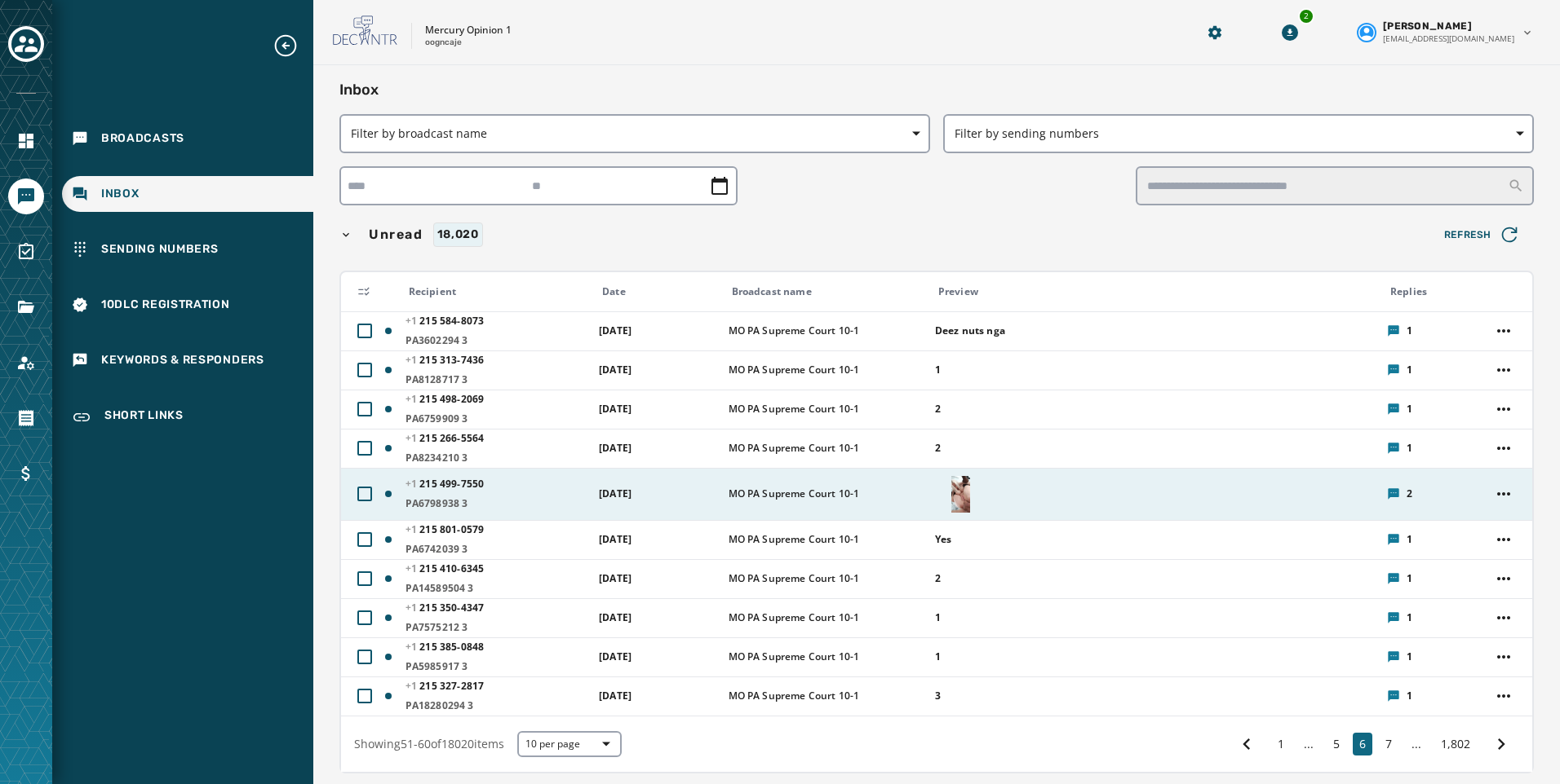
click at [978, 503] on div at bounding box center [961, 493] width 52 height 36
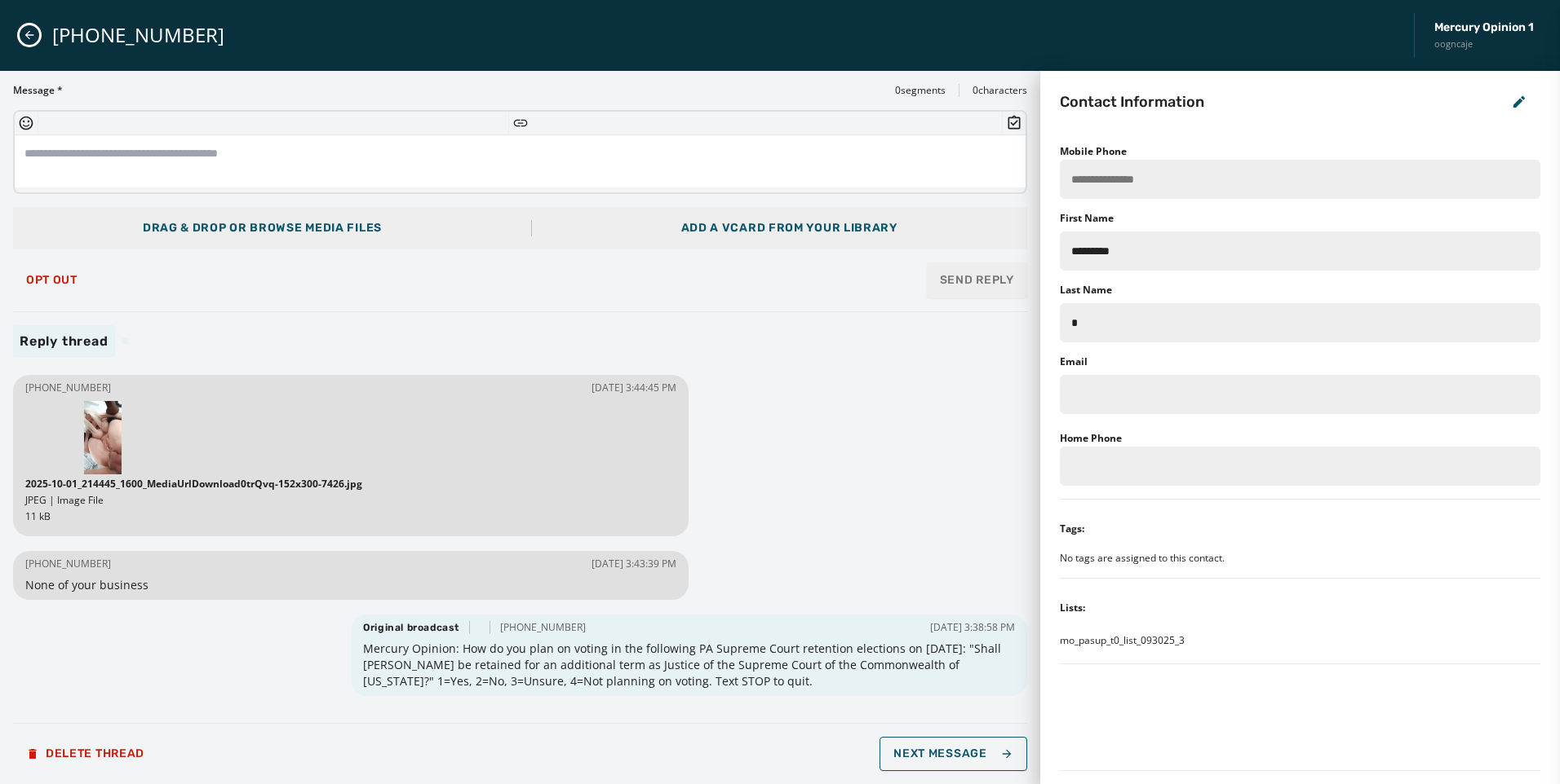
click at [40, 32] on div "+1 215 499-7550 Mercury Opinion 1 oogncaje" at bounding box center [780, 35] width 1560 height 71
click at [29, 28] on icon "Close admin drawer" at bounding box center [29, 35] width 13 height 13
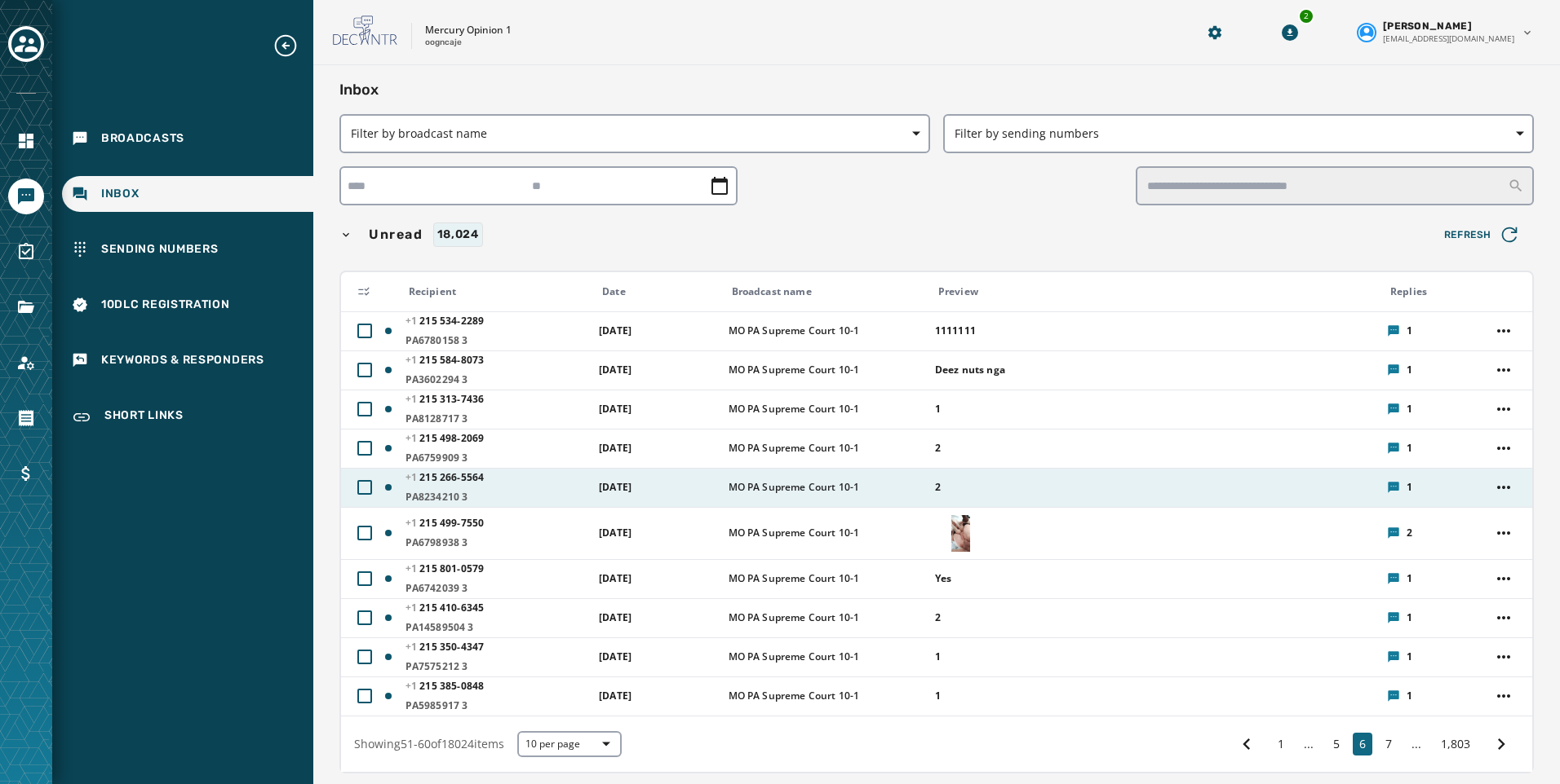
click at [965, 493] on span "2" at bounding box center [1156, 487] width 441 height 13
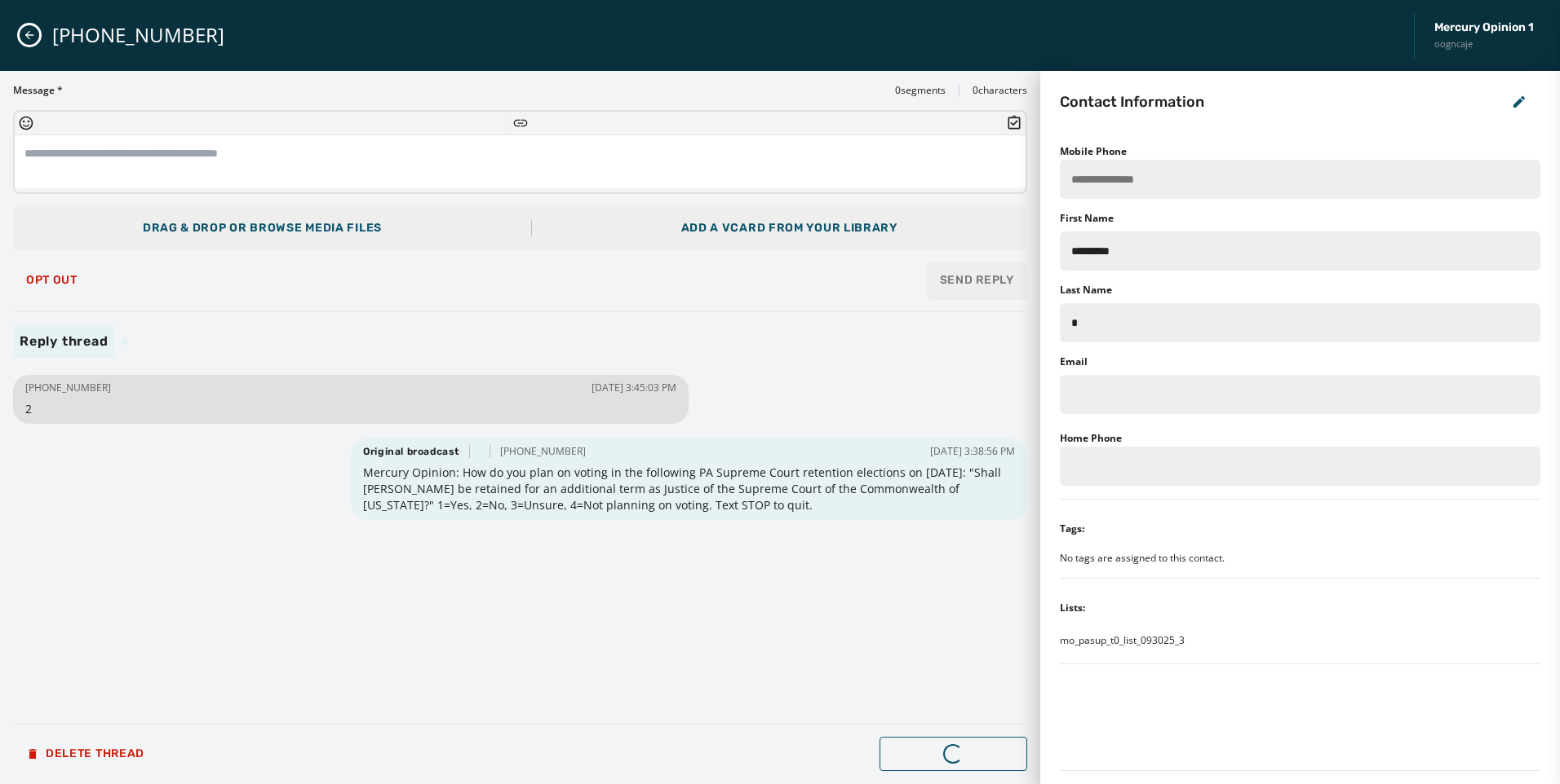
click at [29, 33] on icon "Close admin drawer" at bounding box center [29, 35] width 13 height 13
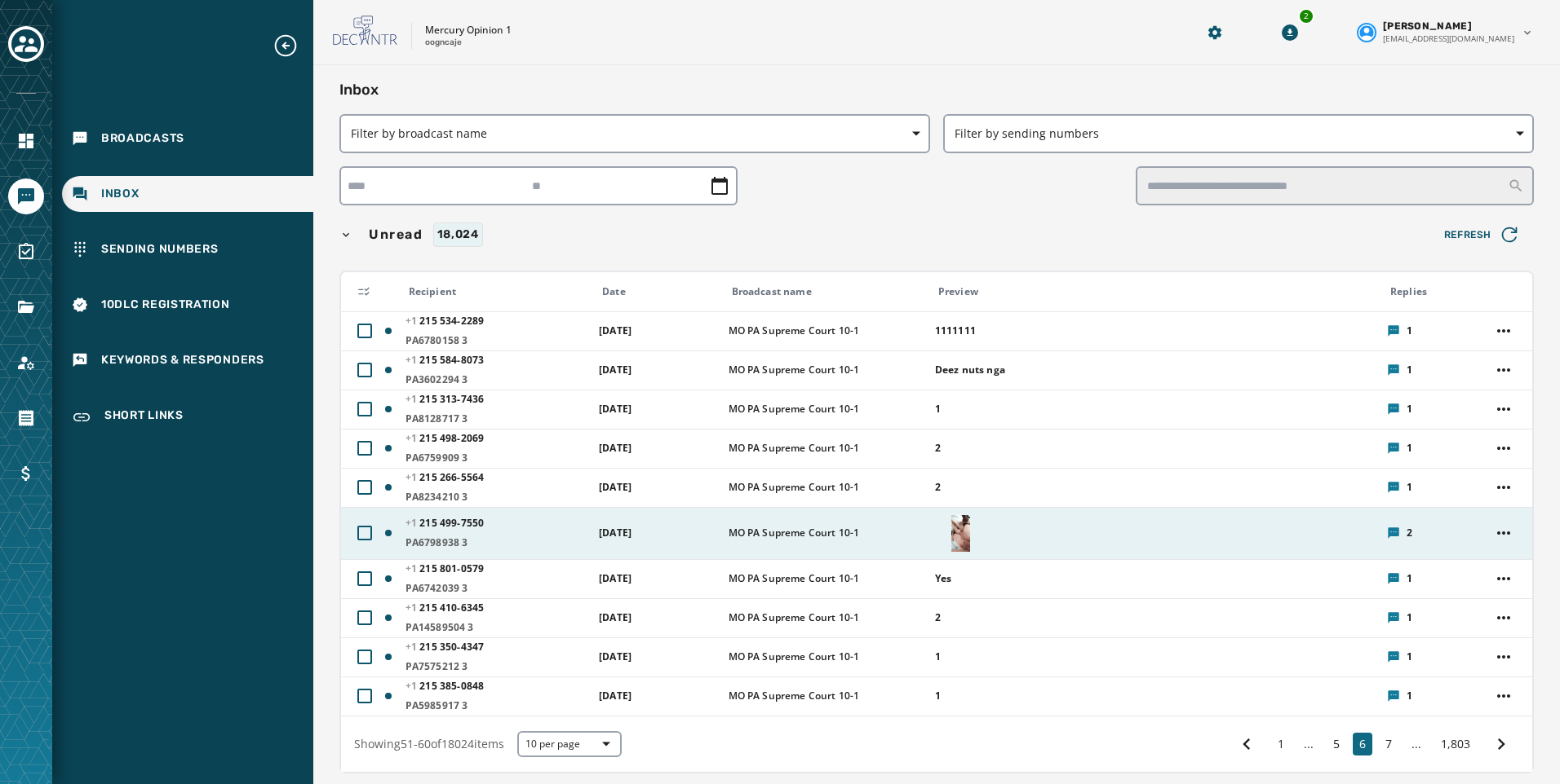
click at [962, 531] on img at bounding box center [960, 533] width 19 height 36
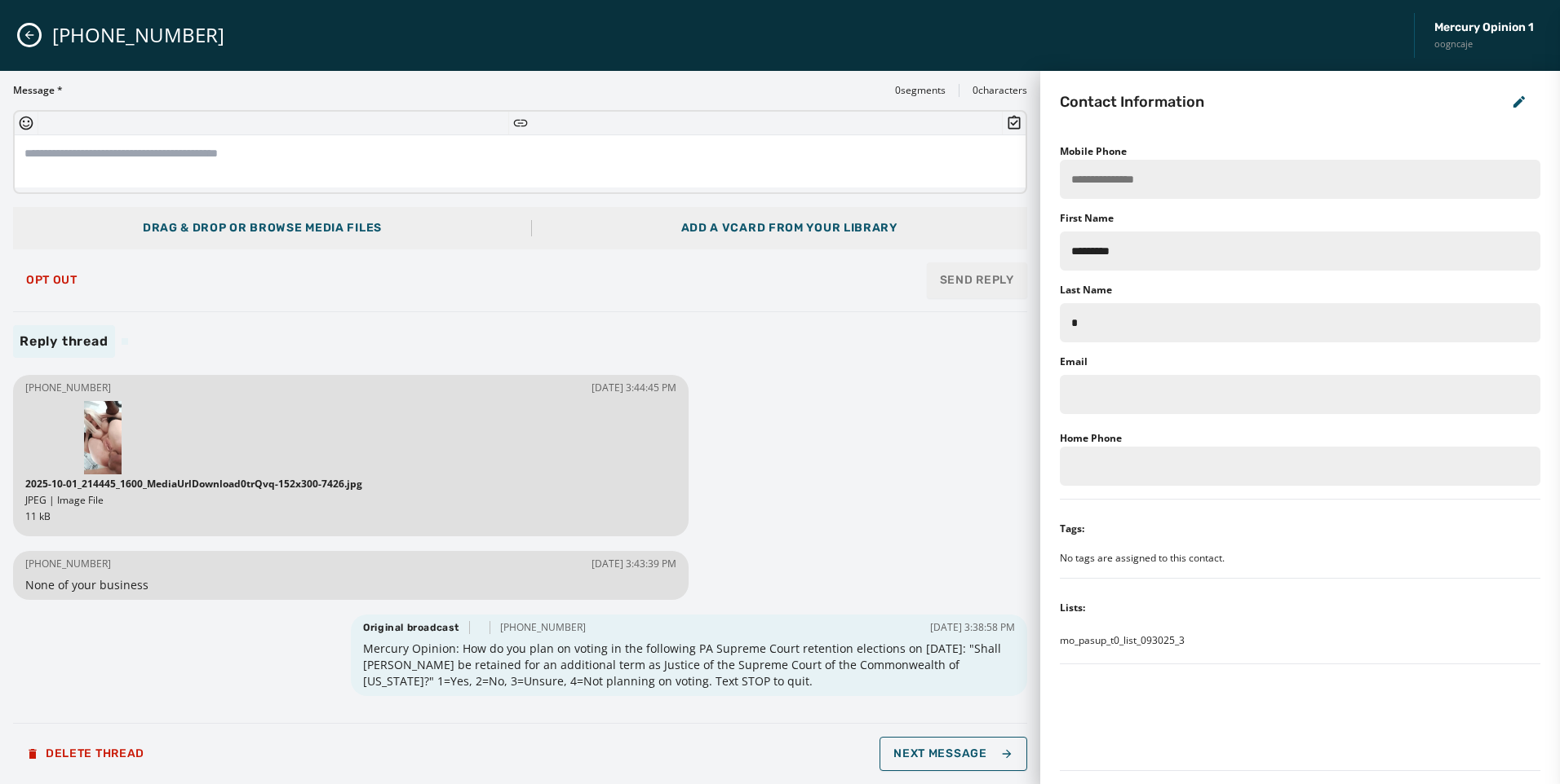
click at [104, 435] on img at bounding box center [103, 438] width 37 height 74
click at [29, 26] on button "Close admin drawer" at bounding box center [29, 35] width 20 height 19
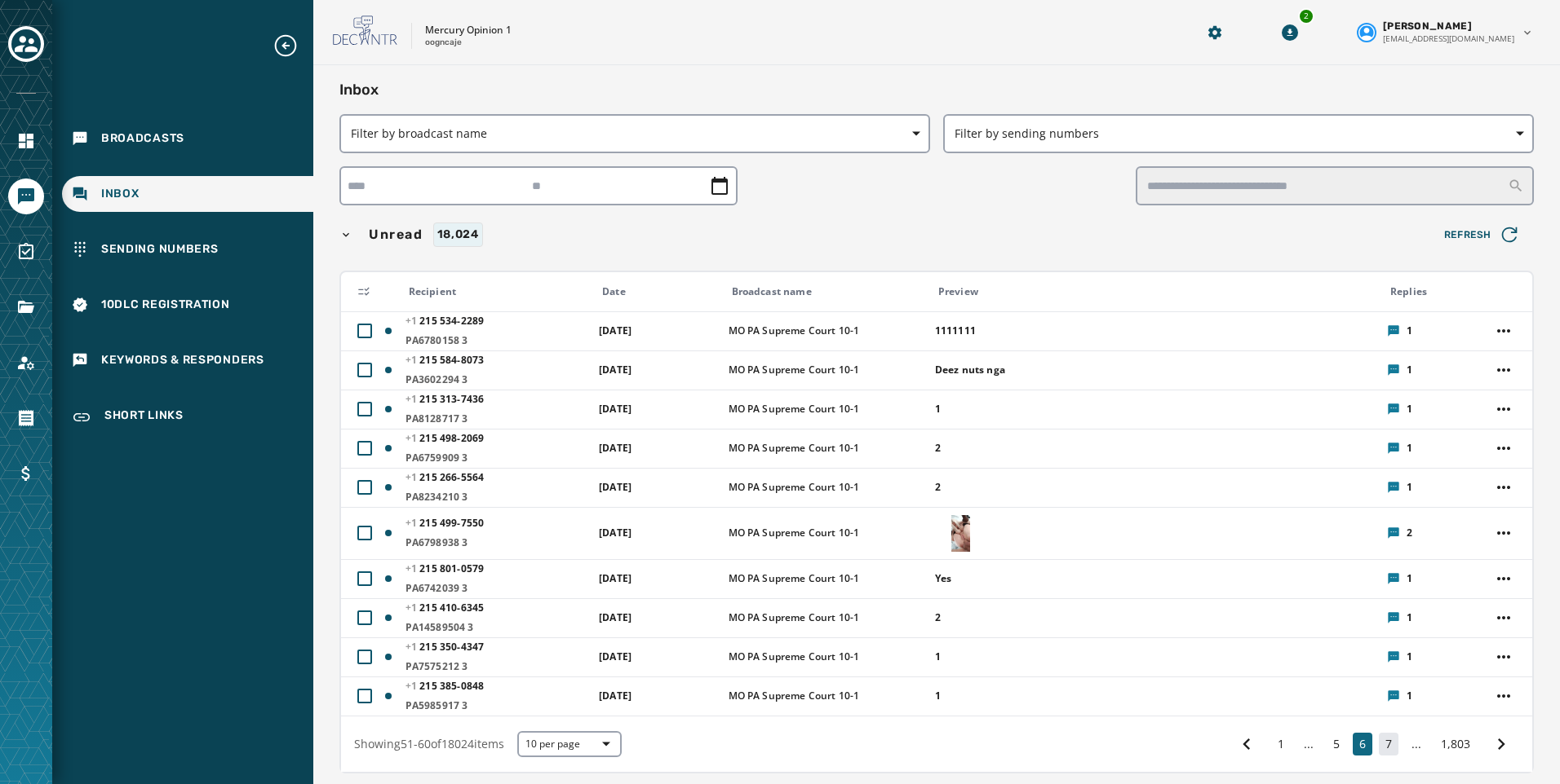
click at [1378, 740] on button "7" at bounding box center [1388, 744] width 20 height 23
click at [1378, 743] on button "7" at bounding box center [1388, 744] width 20 height 23
click at [1378, 747] on button "7" at bounding box center [1388, 744] width 20 height 23
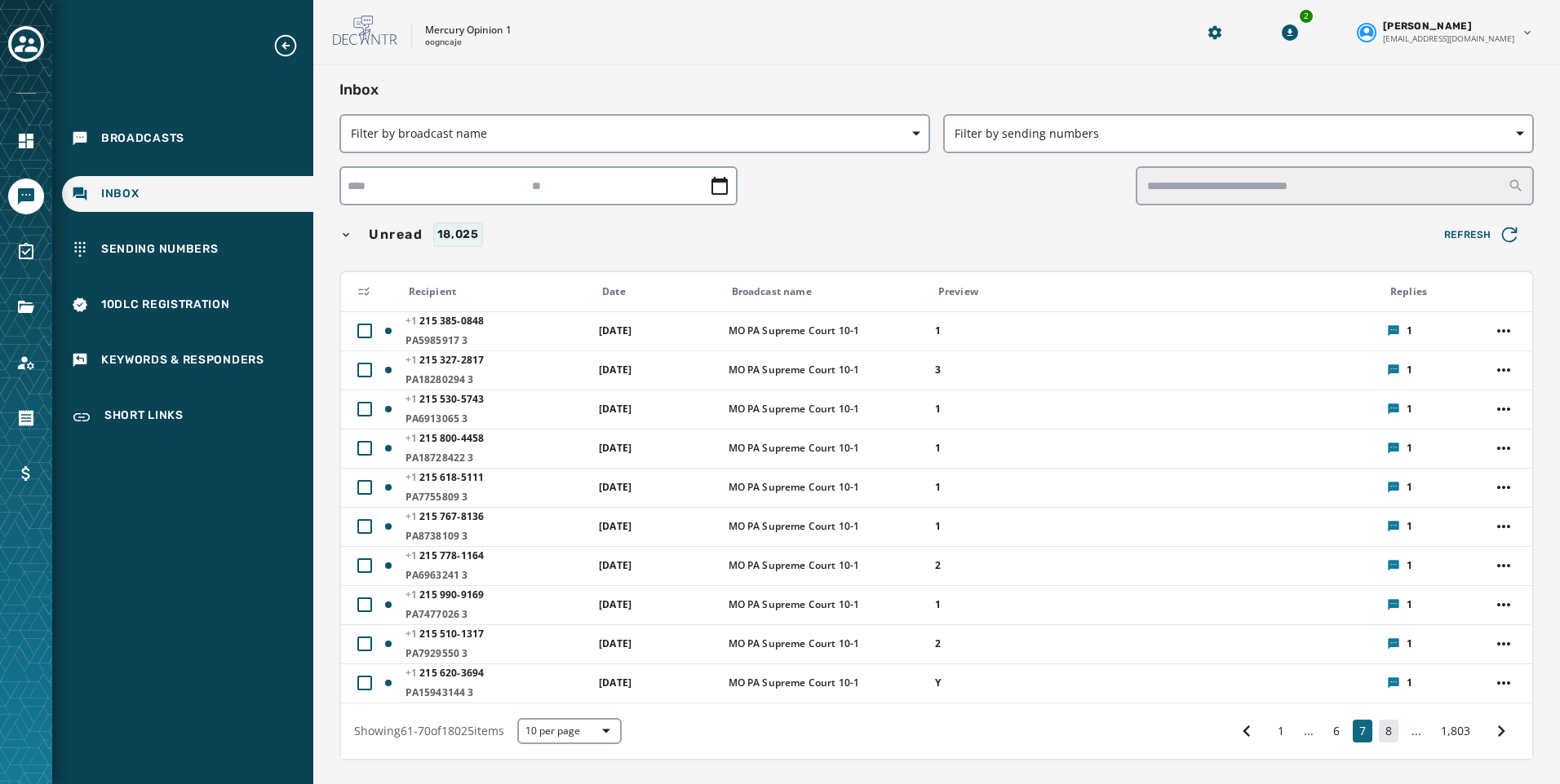
click at [1378, 729] on button "8" at bounding box center [1388, 732] width 20 height 23
click at [1380, 733] on button "8" at bounding box center [1388, 732] width 20 height 23
click at [1378, 726] on button "8" at bounding box center [1388, 732] width 20 height 23
click at [1378, 729] on button "9" at bounding box center [1388, 732] width 20 height 23
click at [1378, 723] on button "9" at bounding box center [1388, 732] width 20 height 23
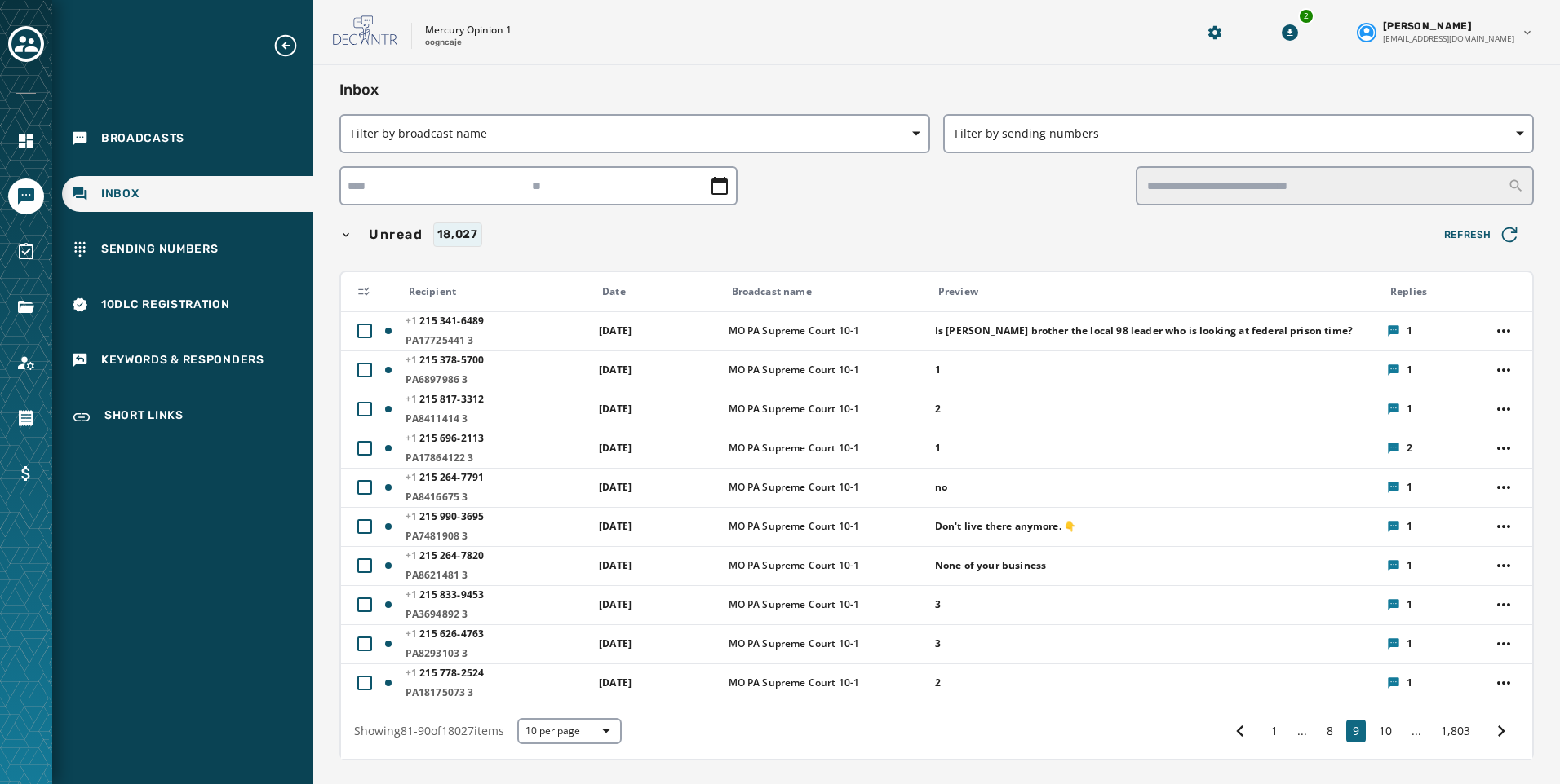
drag, startPoint x: 1367, startPoint y: 726, endPoint x: 1379, endPoint y: 744, distance: 21.6
click at [1379, 744] on div "1 ... 8 9 10 ... 1,803" at bounding box center [1370, 731] width 297 height 29
click at [1372, 721] on button "10" at bounding box center [1384, 732] width 26 height 23
click at [1373, 732] on button "10" at bounding box center [1384, 732] width 26 height 23
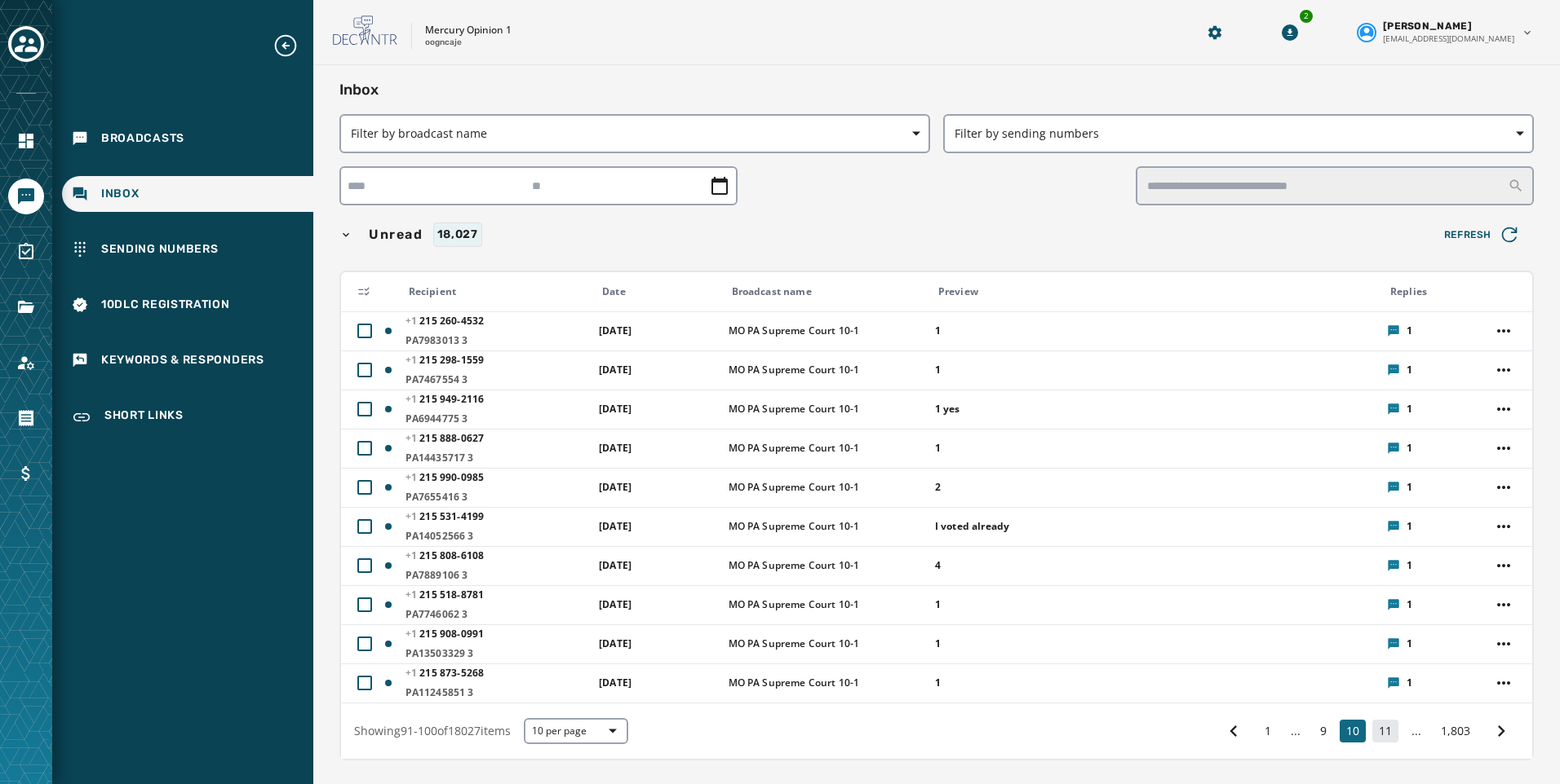
click at [1373, 740] on button "11" at bounding box center [1384, 732] width 26 height 23
click at [1227, 731] on icon at bounding box center [1234, 732] width 23 height 23
drag, startPoint x: 118, startPoint y: 136, endPoint x: 313, endPoint y: 120, distance: 195.7
click at [118, 136] on span "Broadcasts" at bounding box center [143, 138] width 83 height 16
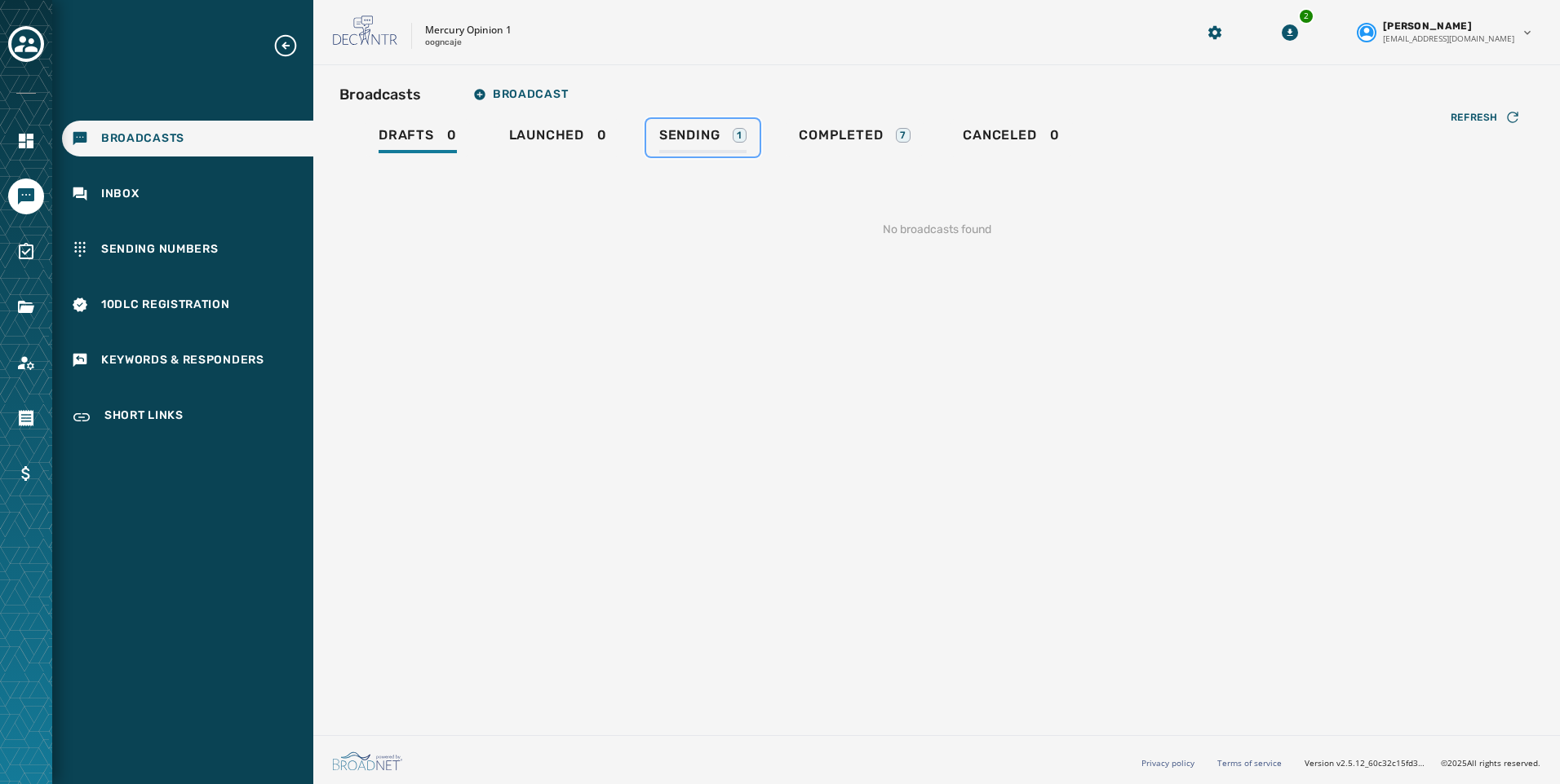
click at [667, 135] on span "Sending" at bounding box center [690, 136] width 61 height 16
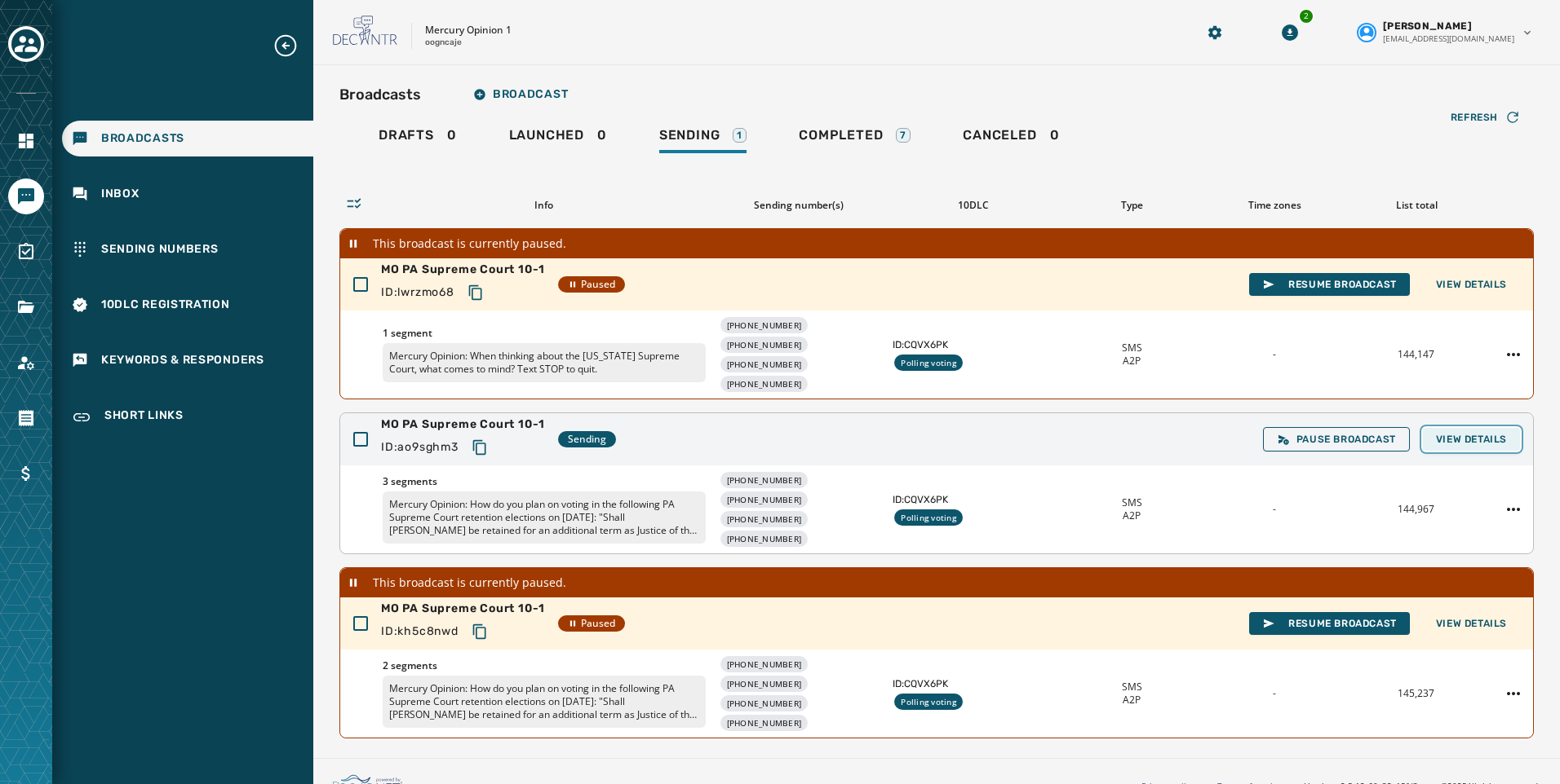
click at [1459, 446] on button "View Details" at bounding box center [1471, 439] width 98 height 23
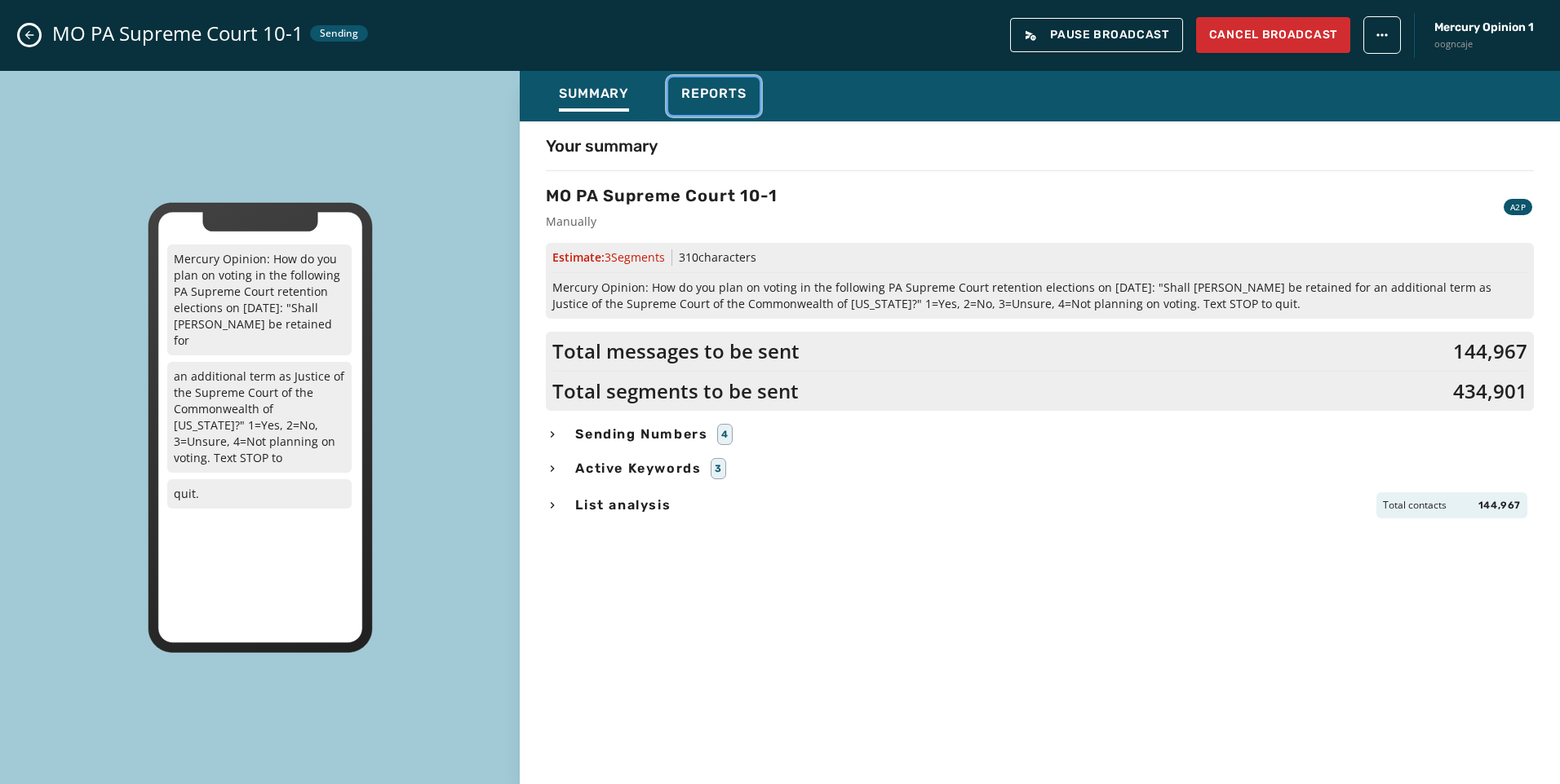
click at [707, 97] on span "Reports" at bounding box center [714, 94] width 66 height 16
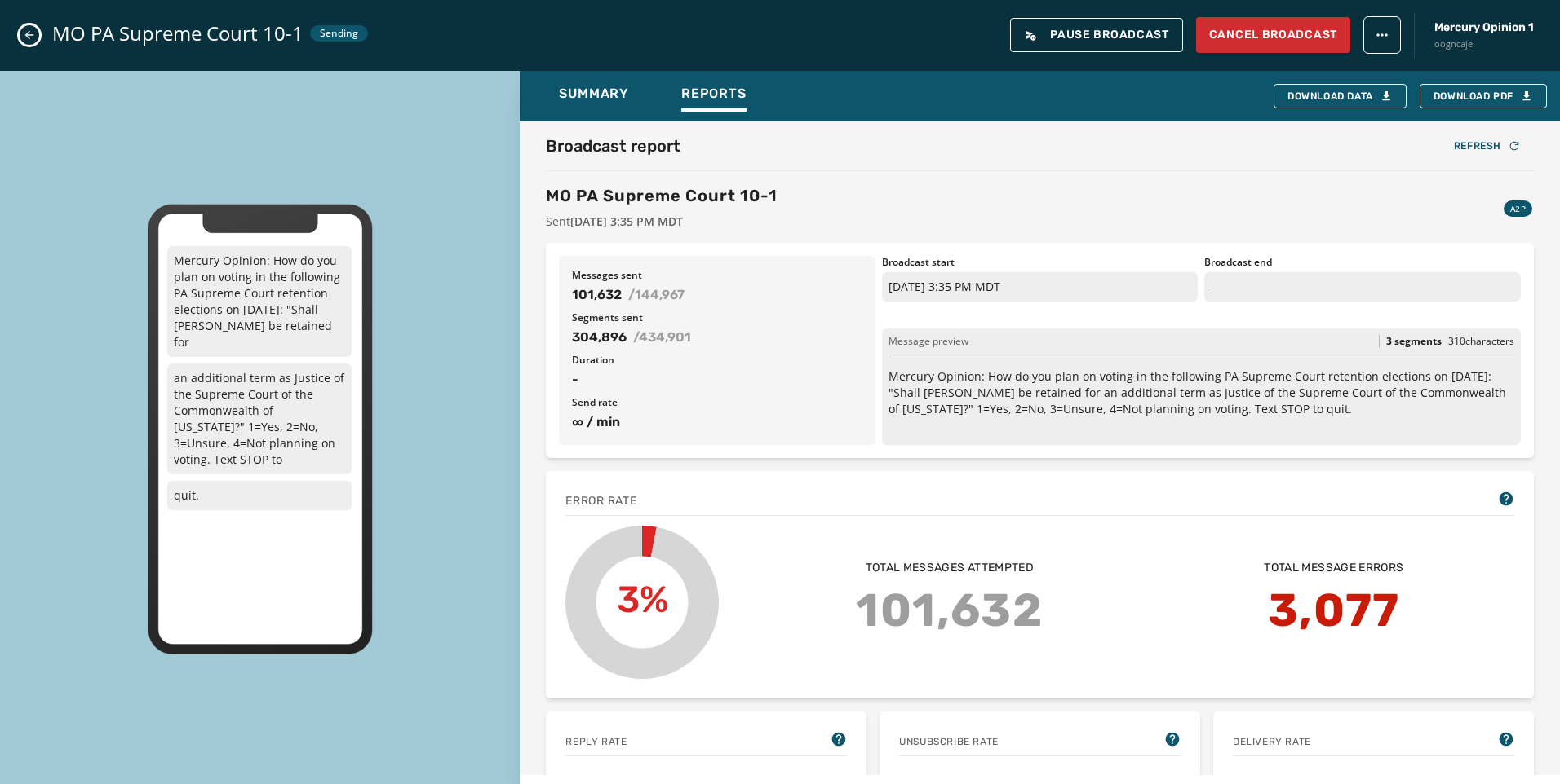
drag, startPoint x: 16, startPoint y: 35, endPoint x: 152, endPoint y: 61, distance: 138.5
click at [16, 35] on div "MO PA Supreme Court 10-1 Sending Pause Broadcast Cancel Broadcast Mercury Opini…" at bounding box center [780, 35] width 1560 height 71
click at [24, 35] on icon "Close admin drawer" at bounding box center [29, 35] width 13 height 13
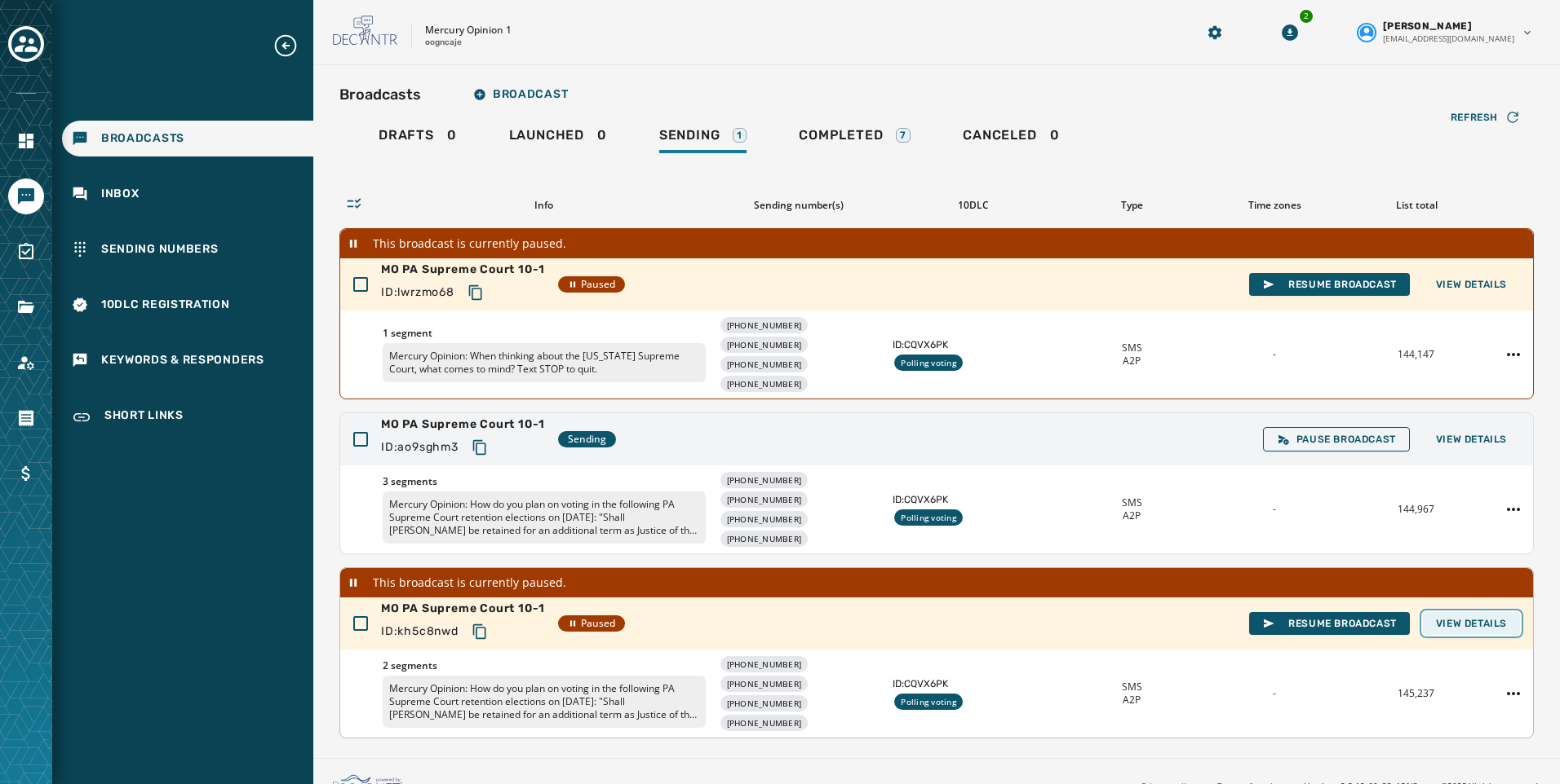
click at [1489, 621] on span "View Details" at bounding box center [1471, 624] width 71 height 13
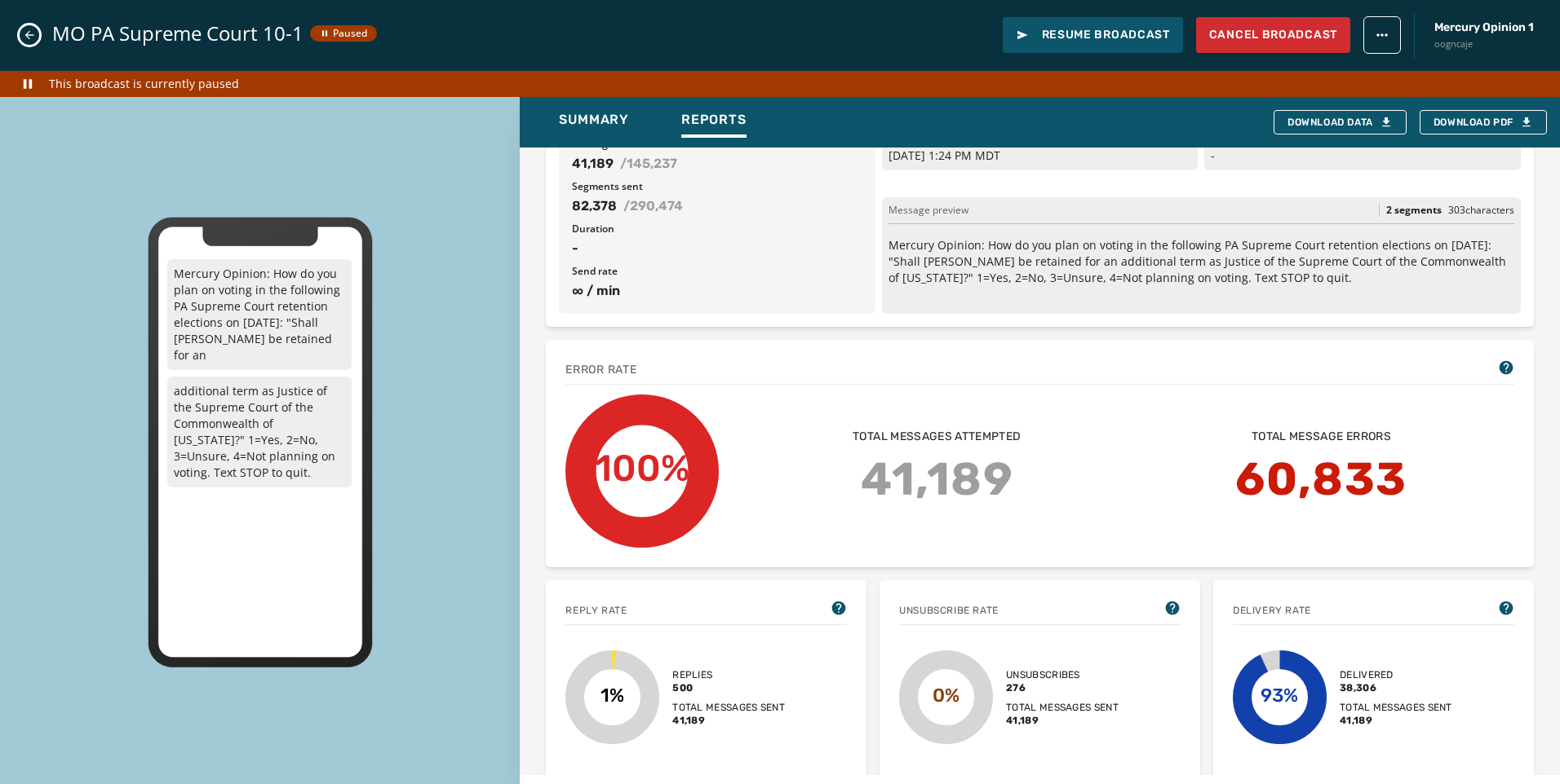
scroll to position [163, 0]
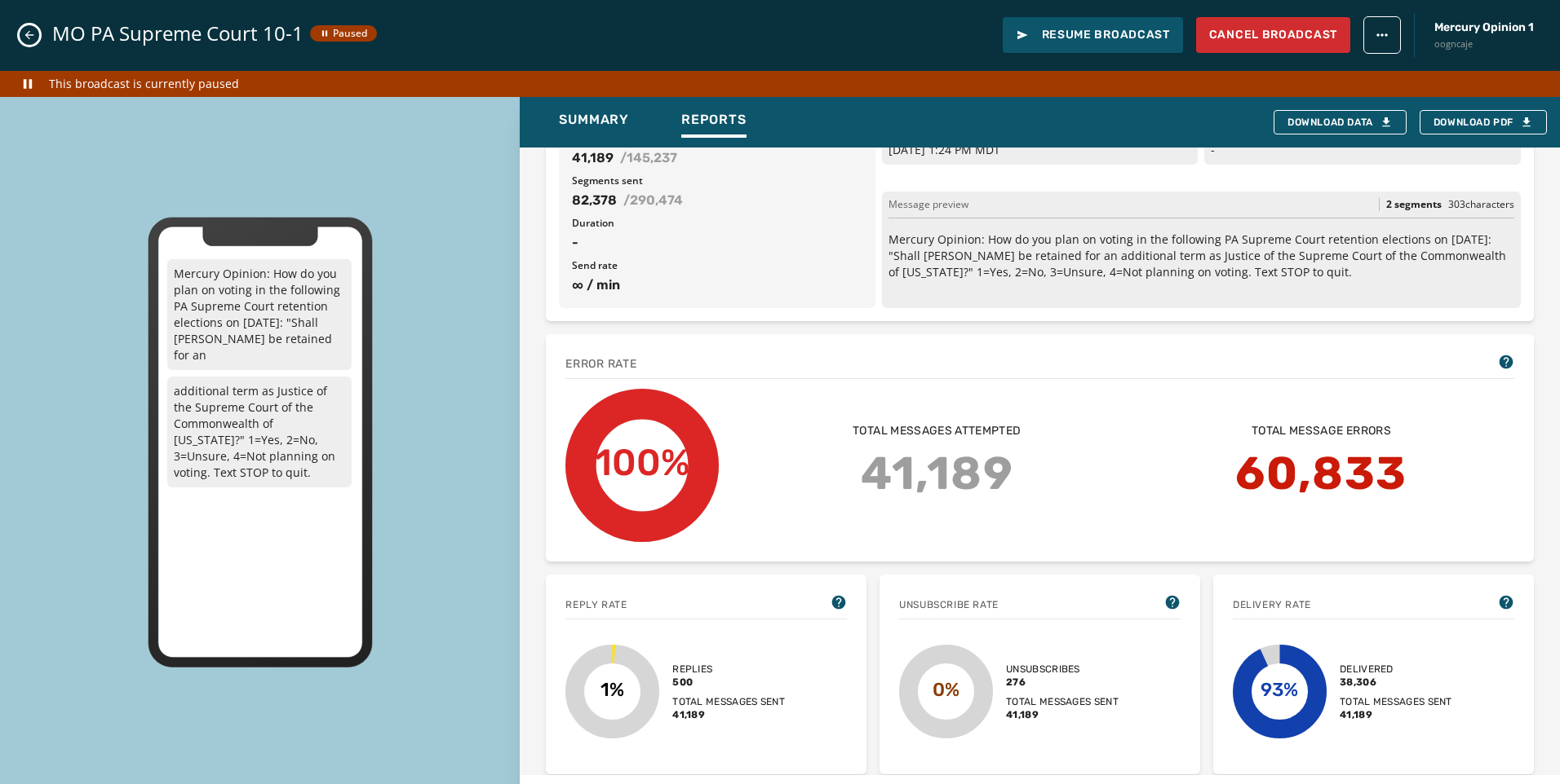
click at [33, 26] on button "Close admin drawer" at bounding box center [29, 35] width 20 height 19
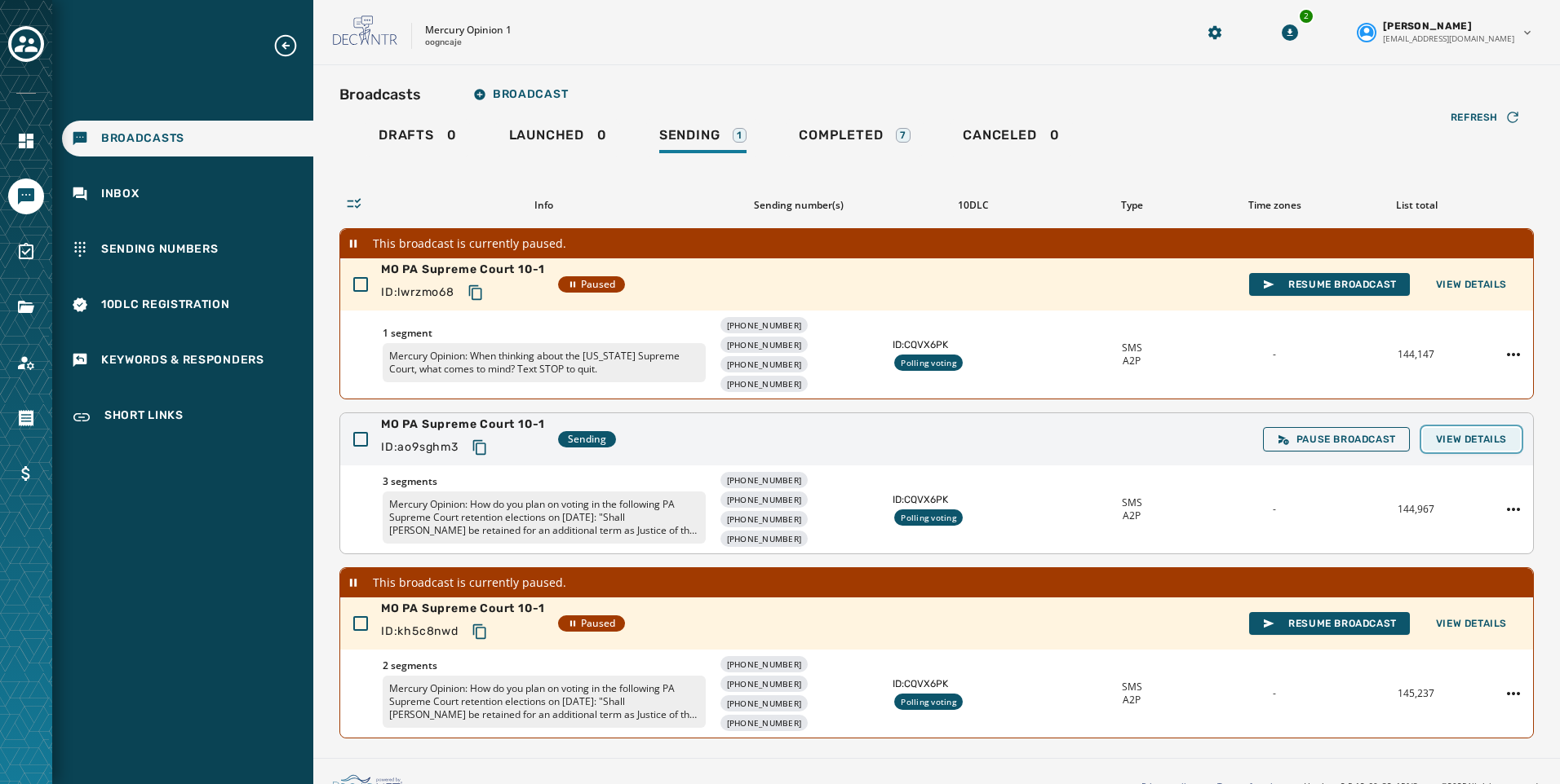
click at [1477, 431] on button "View Details" at bounding box center [1471, 439] width 98 height 23
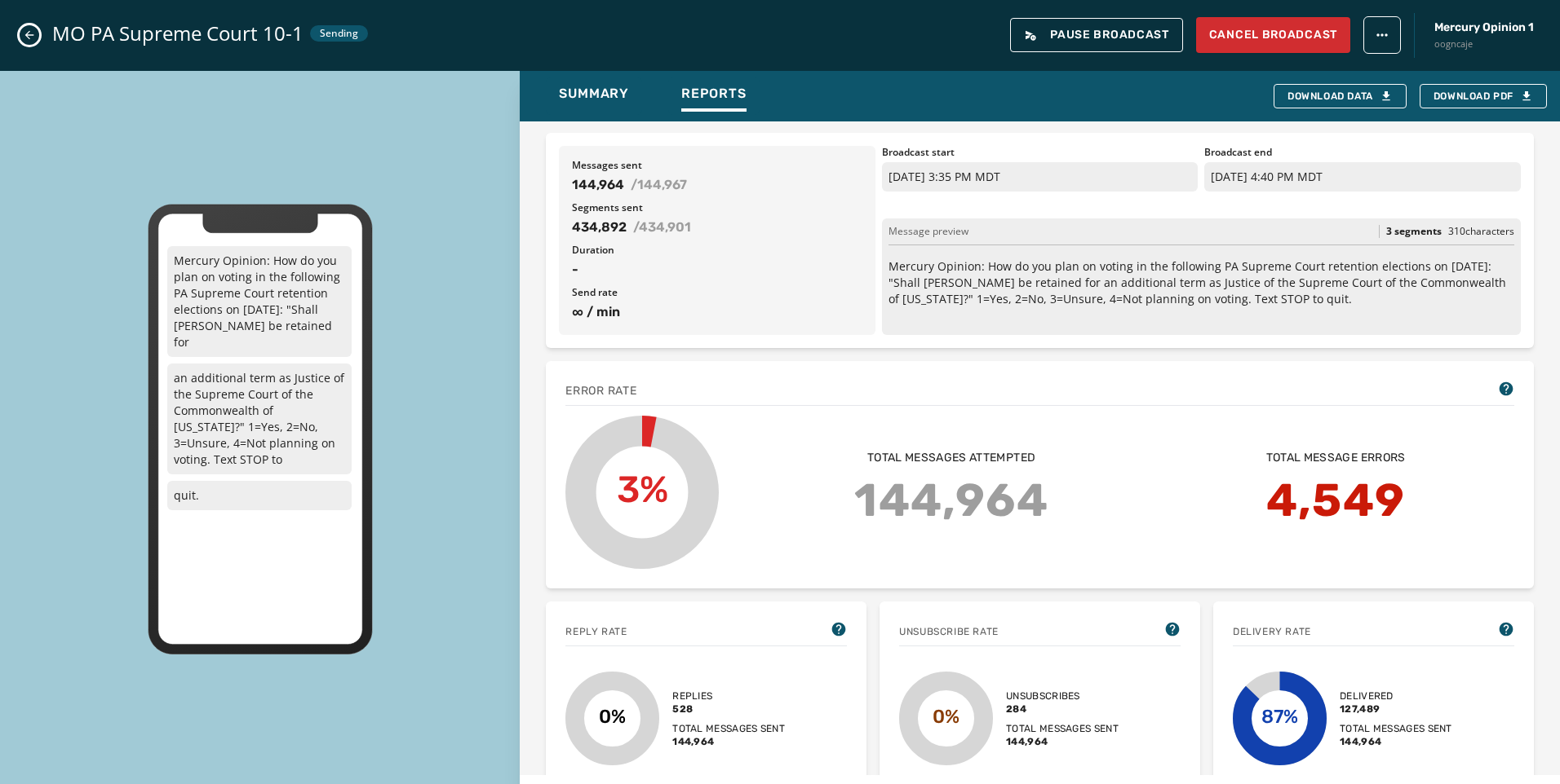
scroll to position [82, 0]
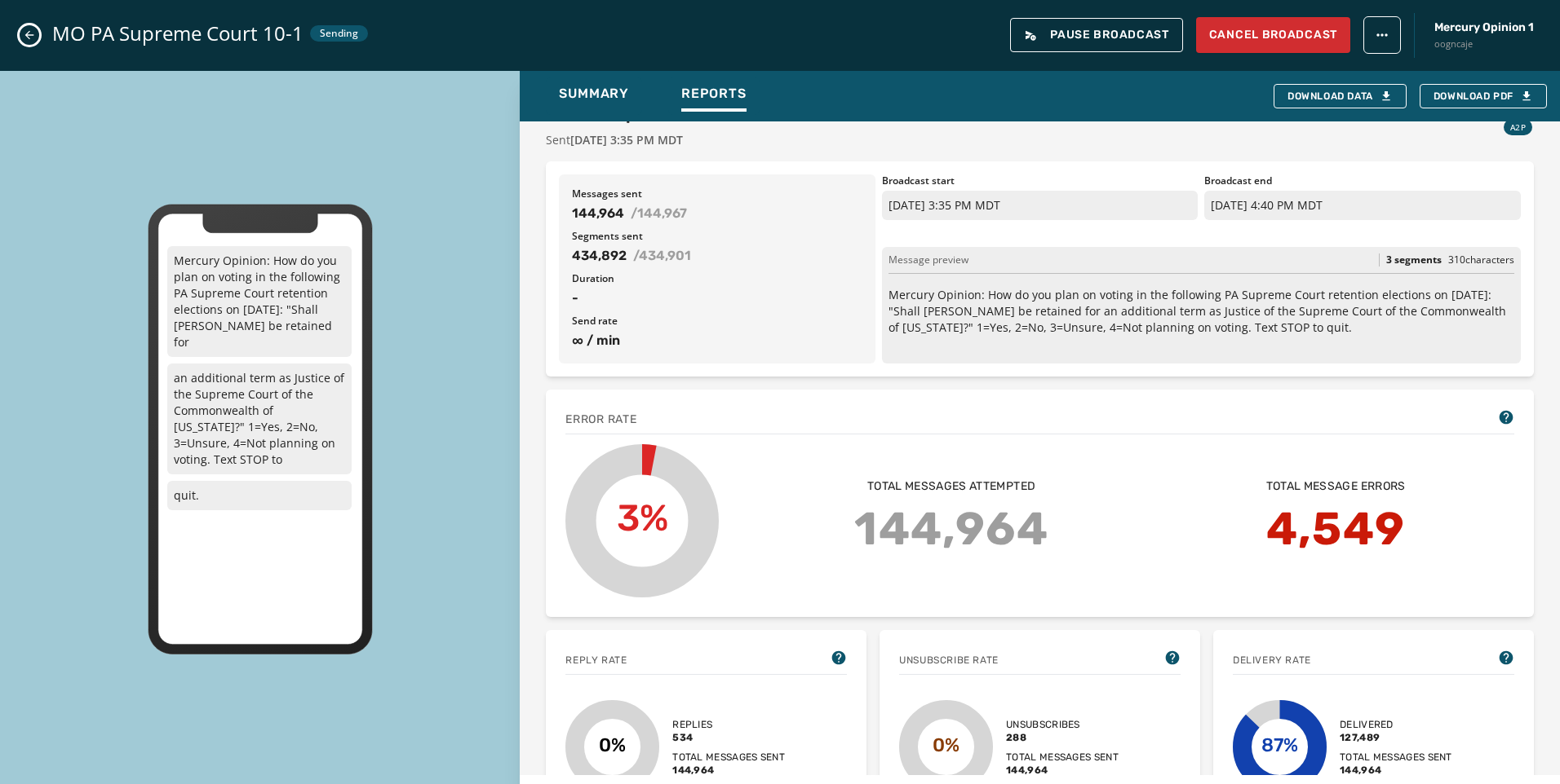
click at [23, 30] on icon "Close admin drawer" at bounding box center [29, 35] width 13 height 13
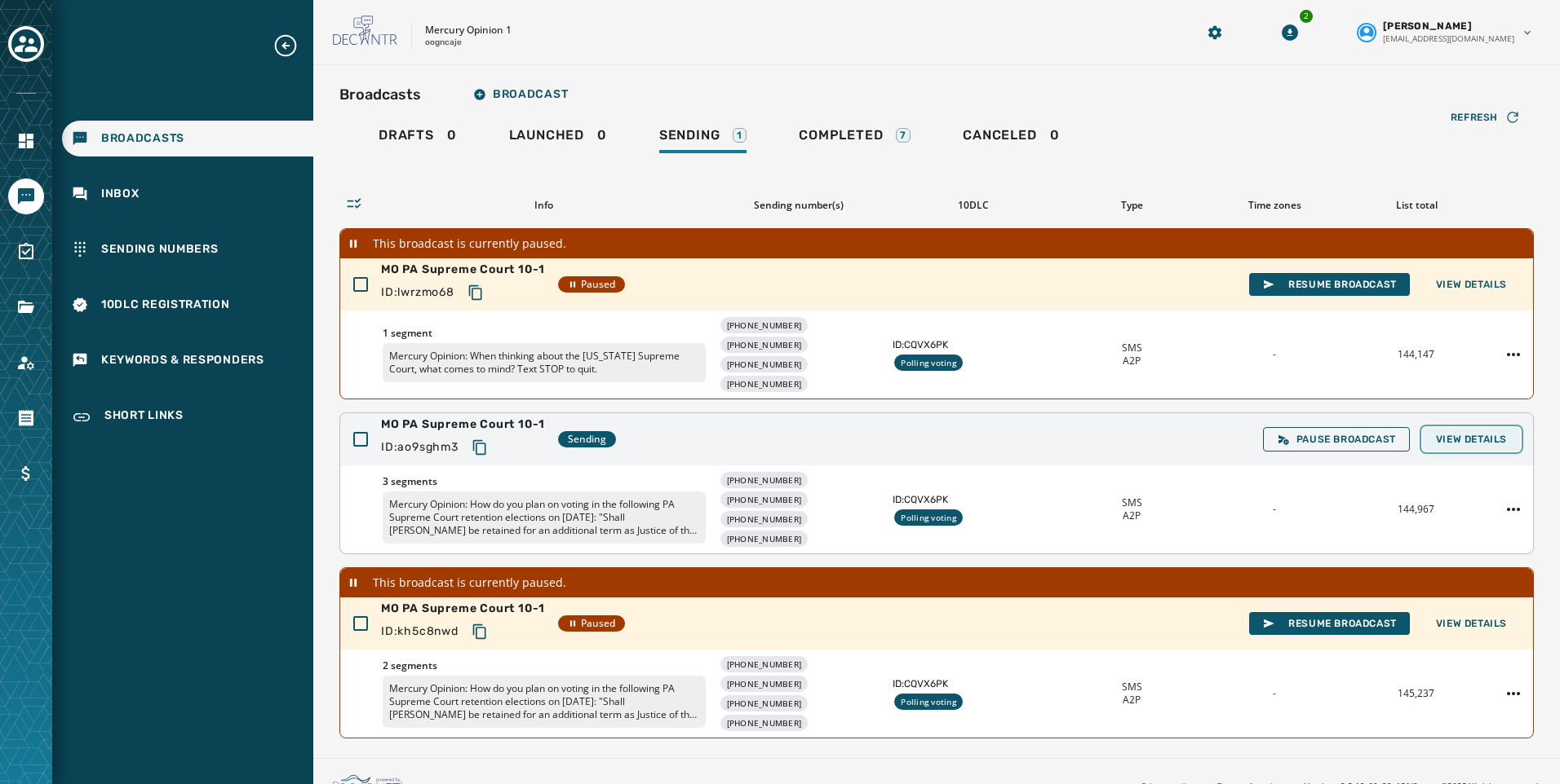
click at [1441, 437] on span "View Details" at bounding box center [1471, 439] width 71 height 13
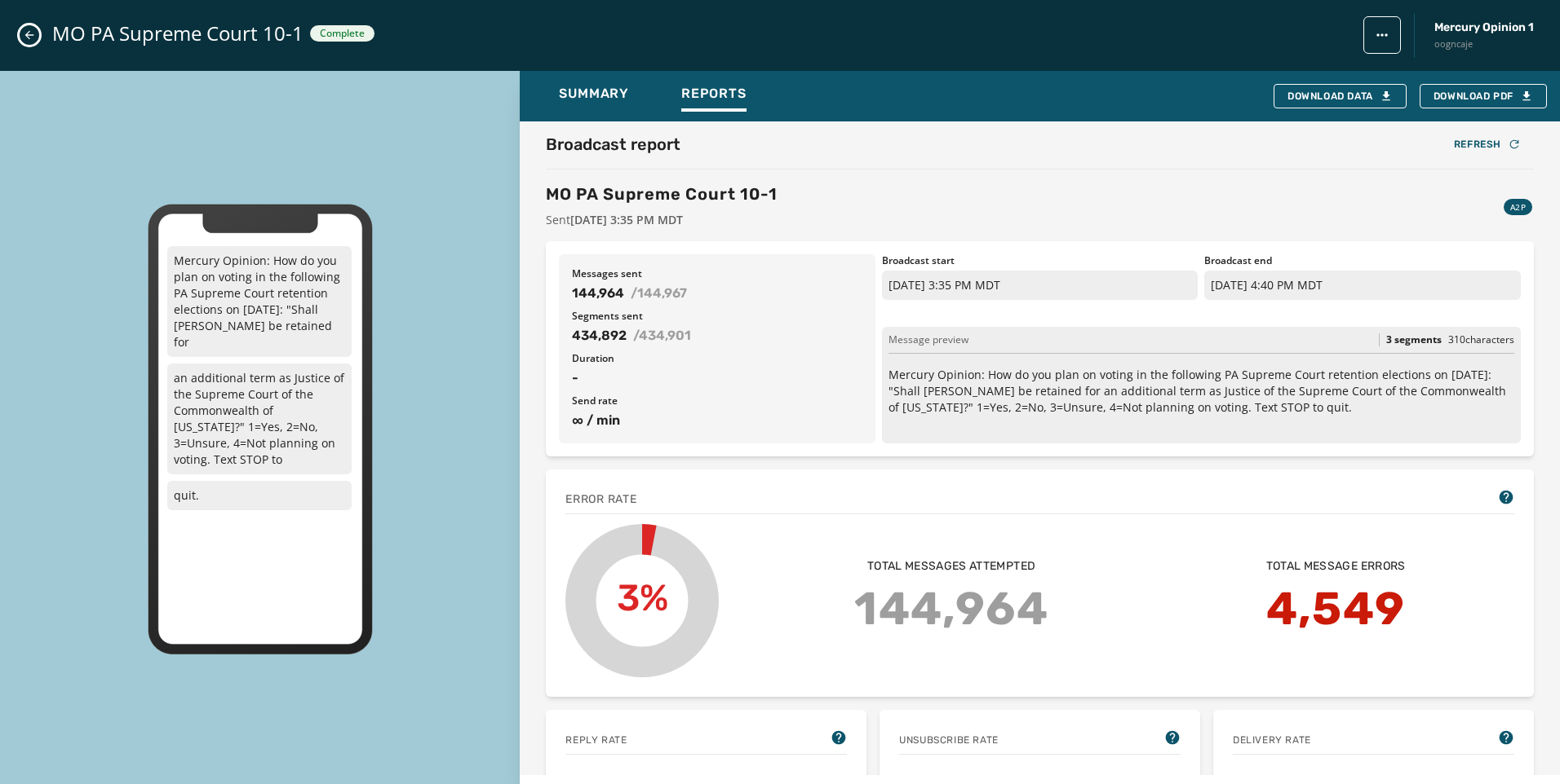
scroll to position [0, 0]
click at [23, 33] on icon "Close admin drawer" at bounding box center [29, 35] width 13 height 13
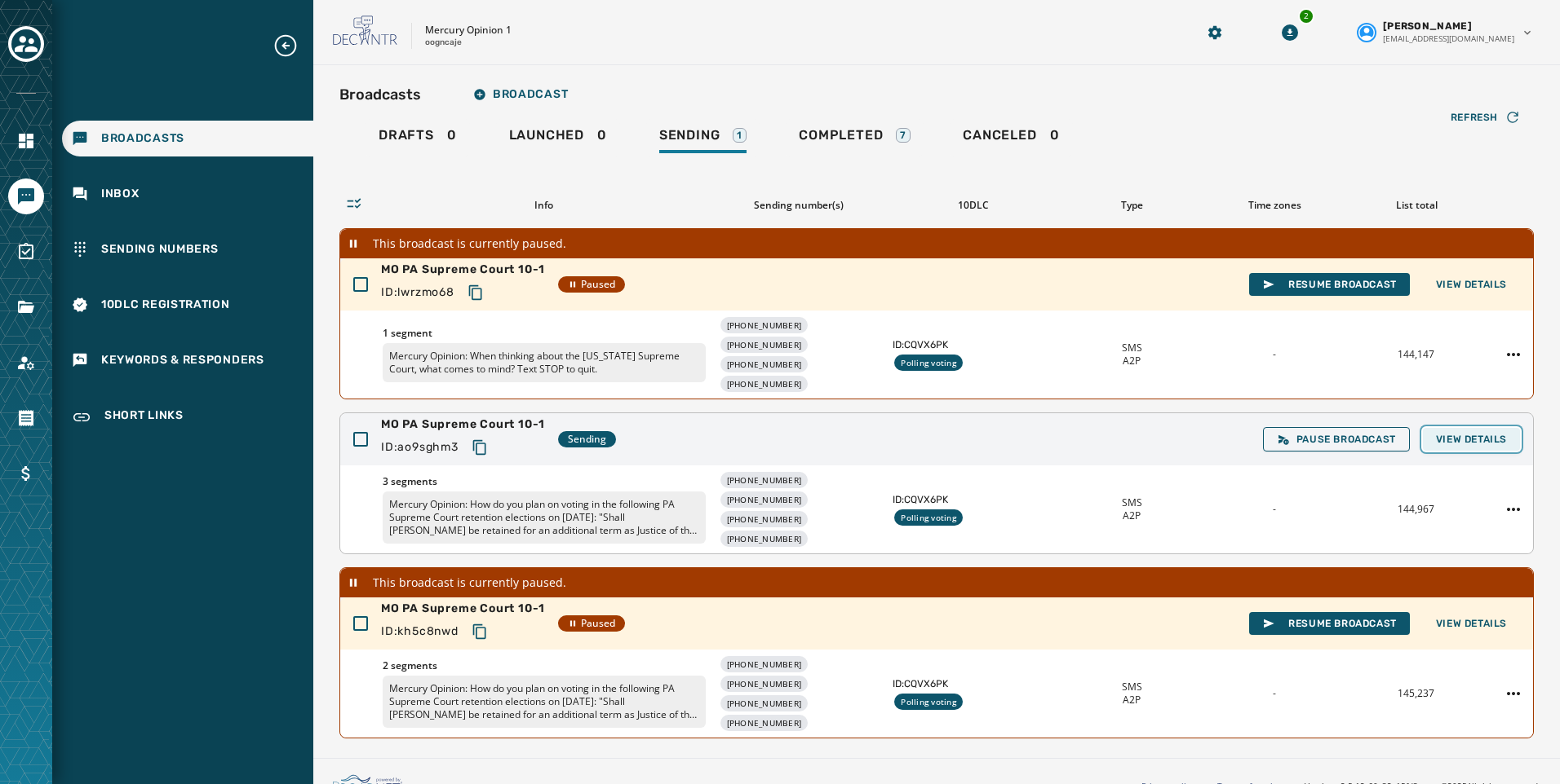
click at [1444, 440] on span "View Details" at bounding box center [1471, 439] width 71 height 13
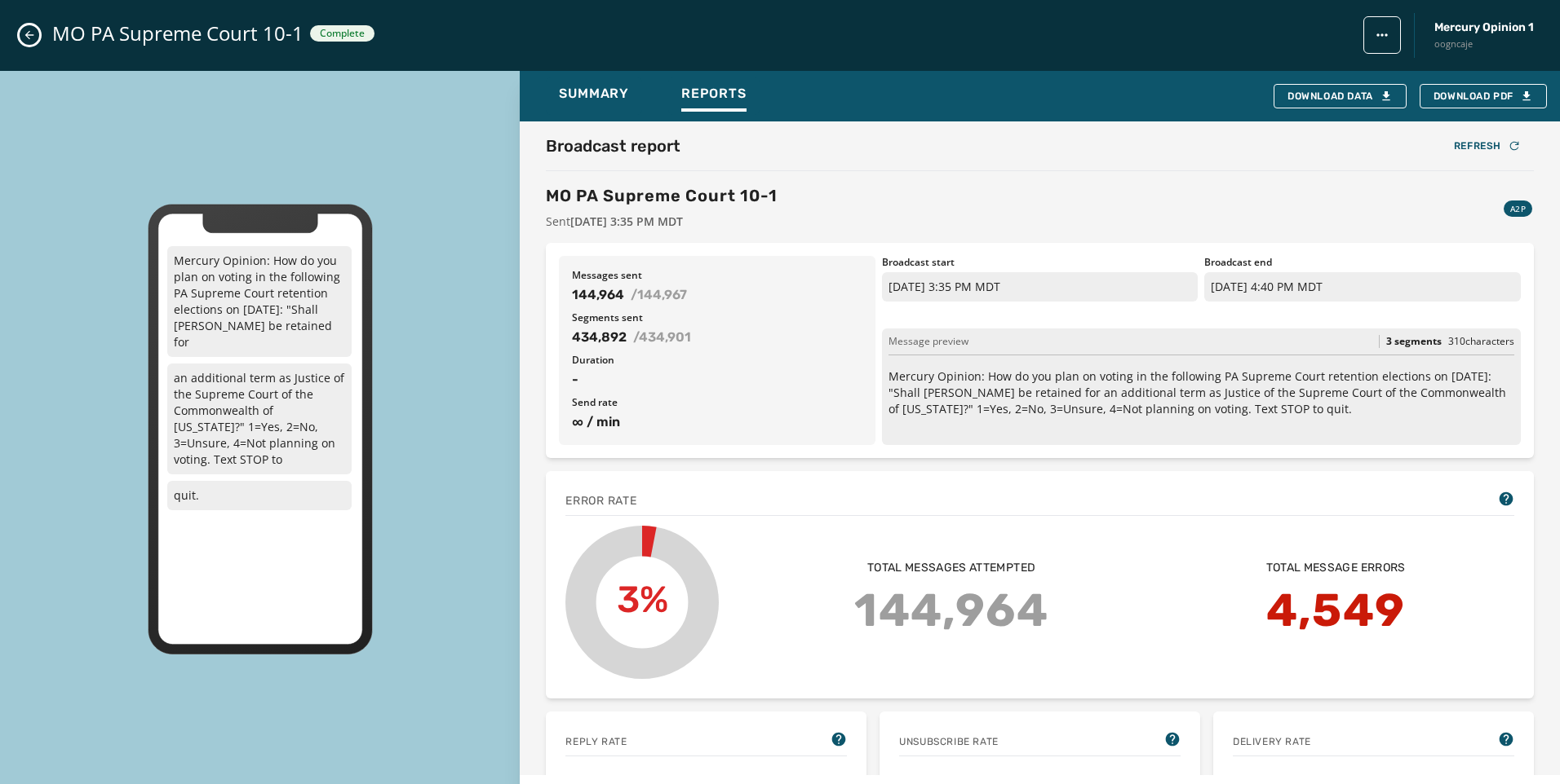
click at [32, 32] on icon "Close admin drawer" at bounding box center [29, 35] width 13 height 13
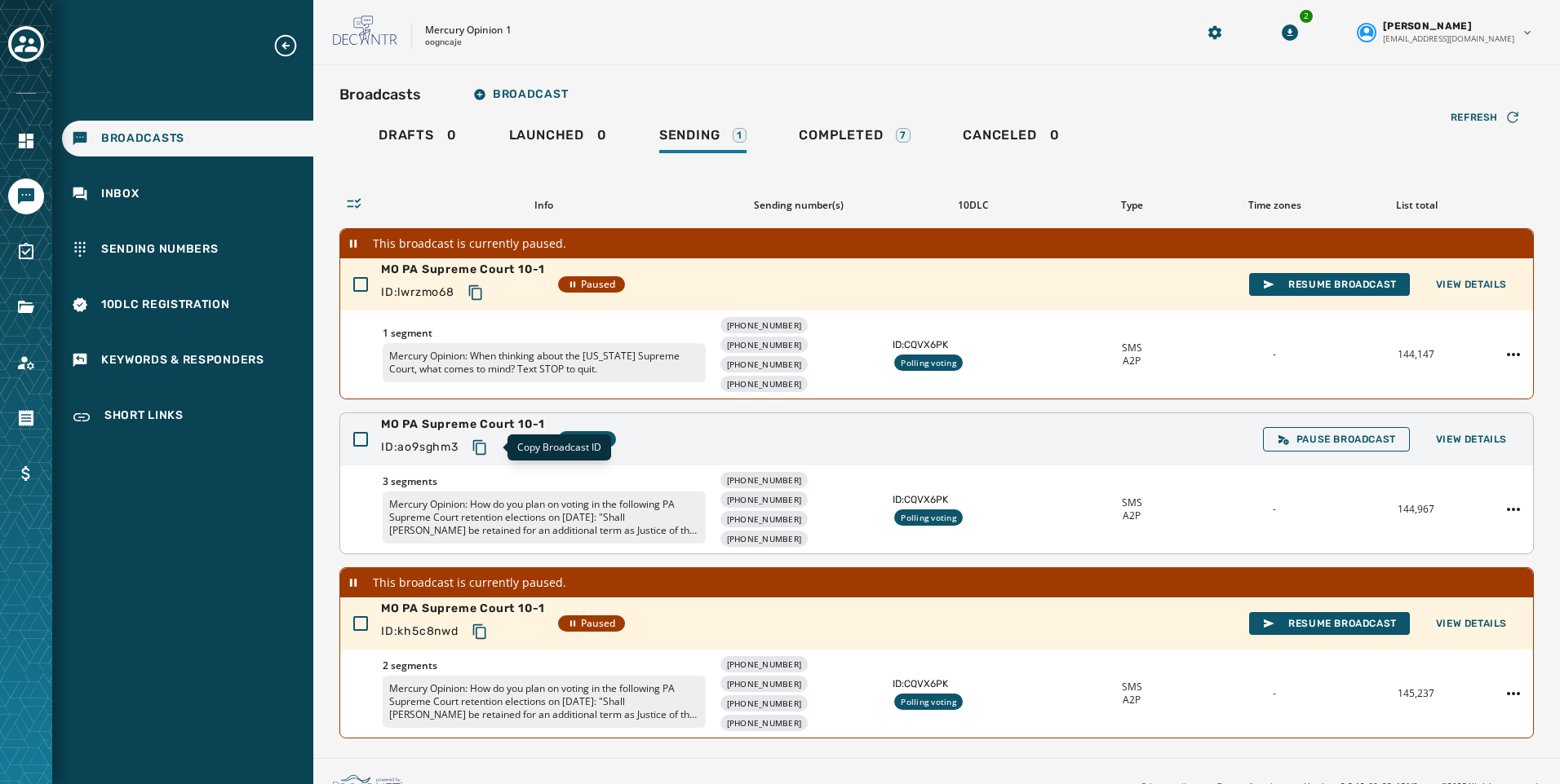
click at [487, 446] on icon "Copy text to clipboard" at bounding box center [480, 447] width 16 height 16
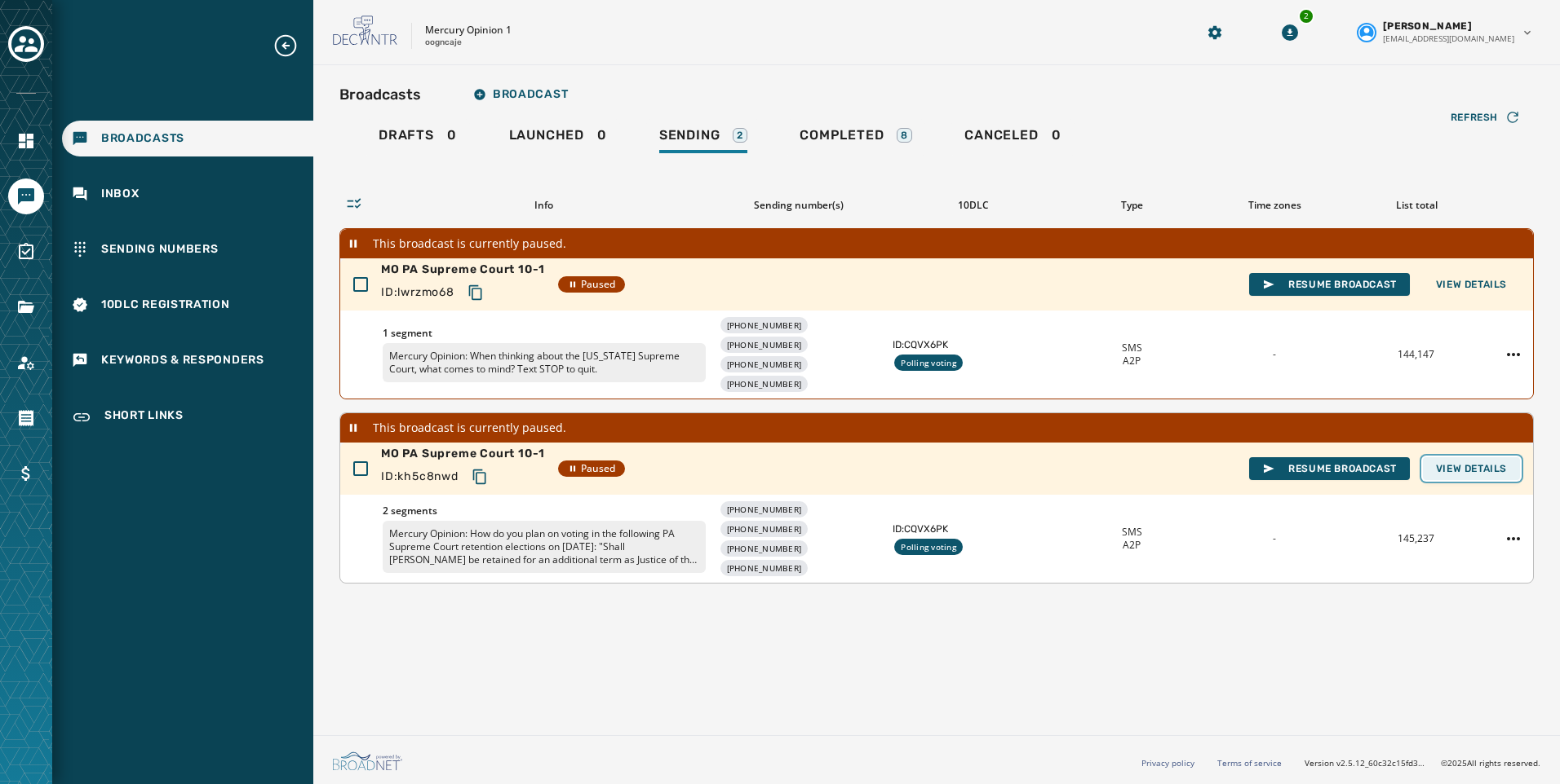
click at [1485, 473] on span "View Details" at bounding box center [1471, 469] width 71 height 13
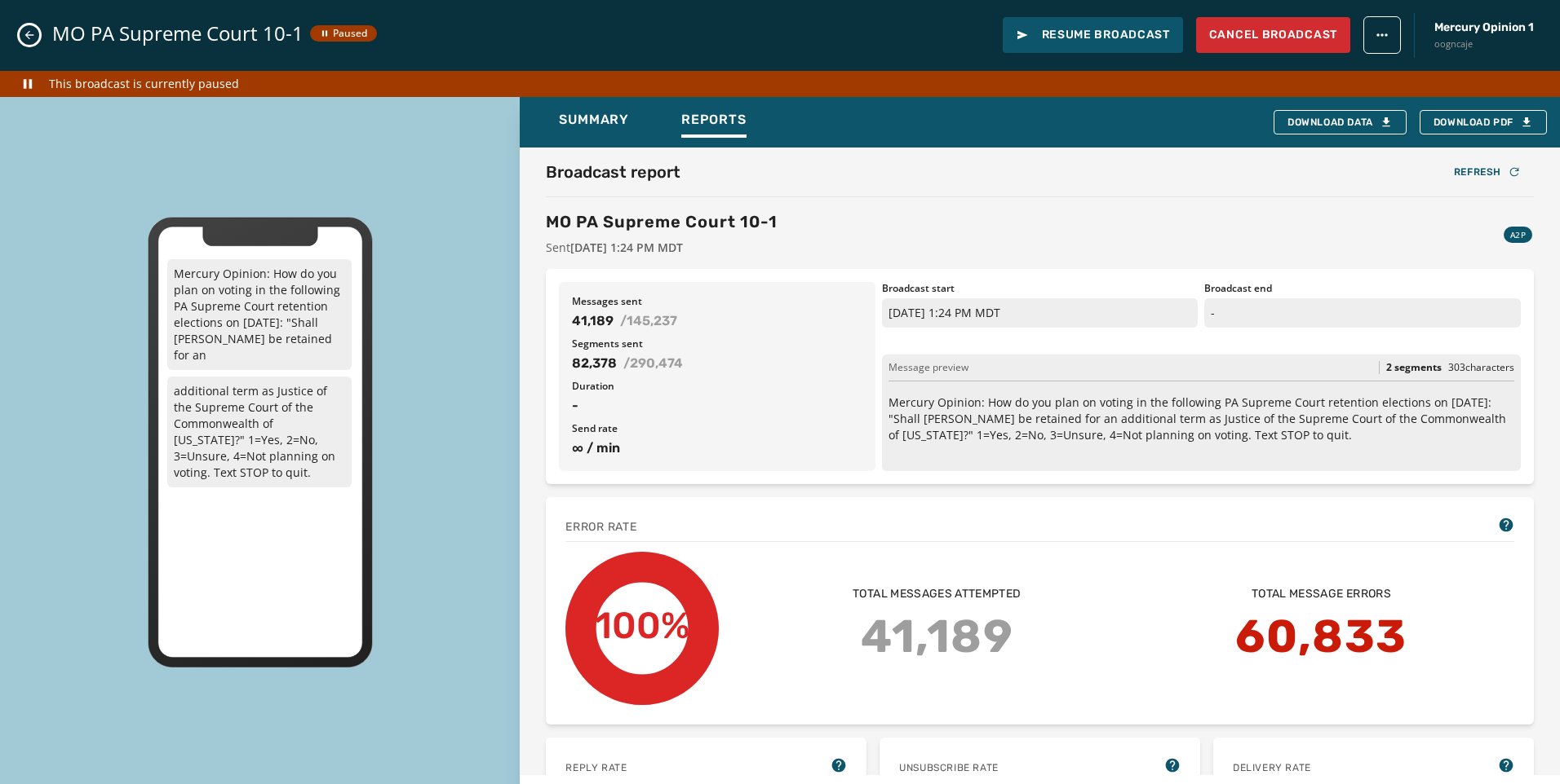
click at [28, 34] on icon "Close admin drawer" at bounding box center [29, 35] width 13 height 13
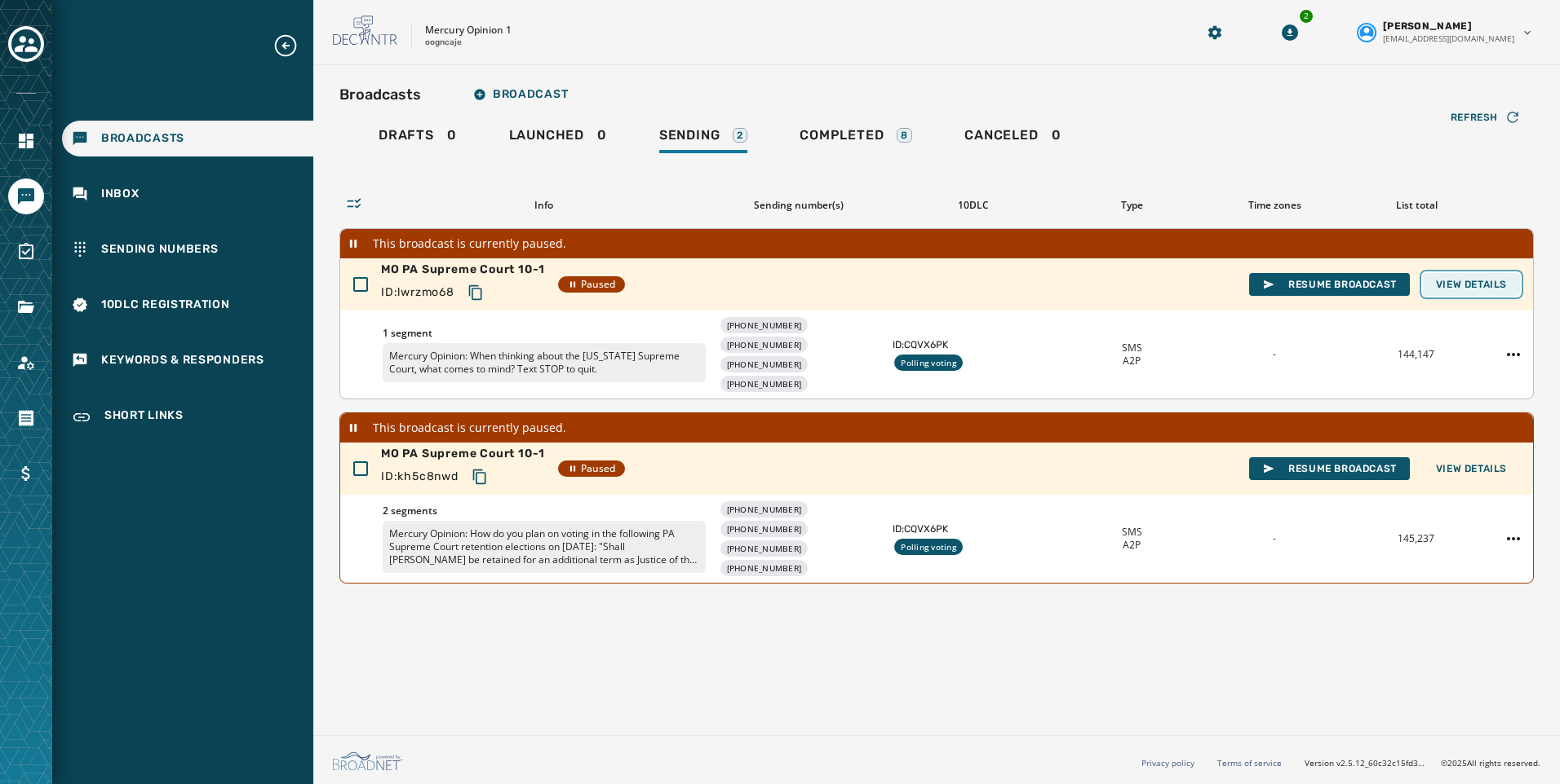
click at [1496, 285] on span "View Details" at bounding box center [1471, 284] width 71 height 13
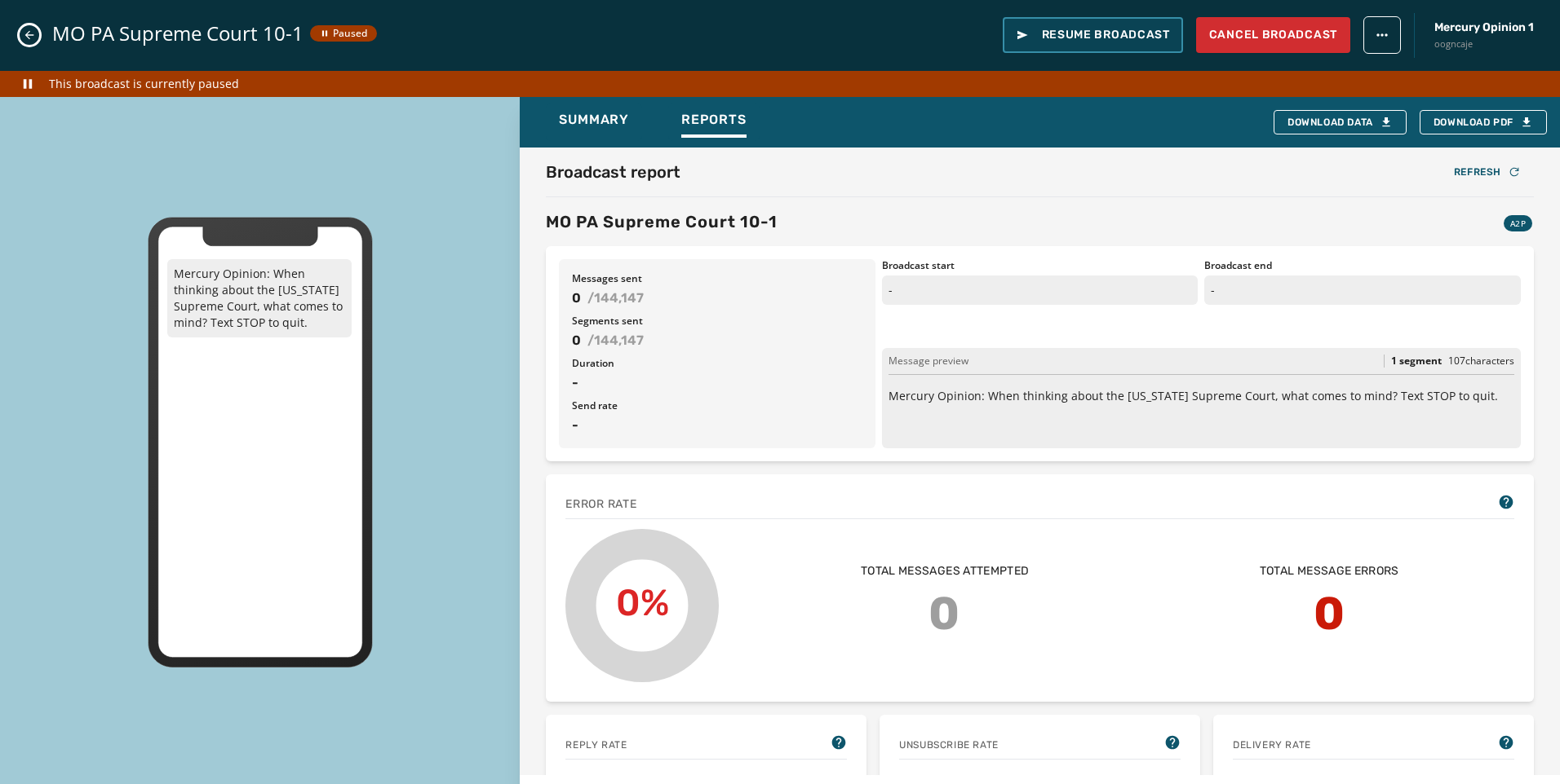
click at [1079, 39] on span "Resume Broadcast" at bounding box center [1093, 35] width 154 height 16
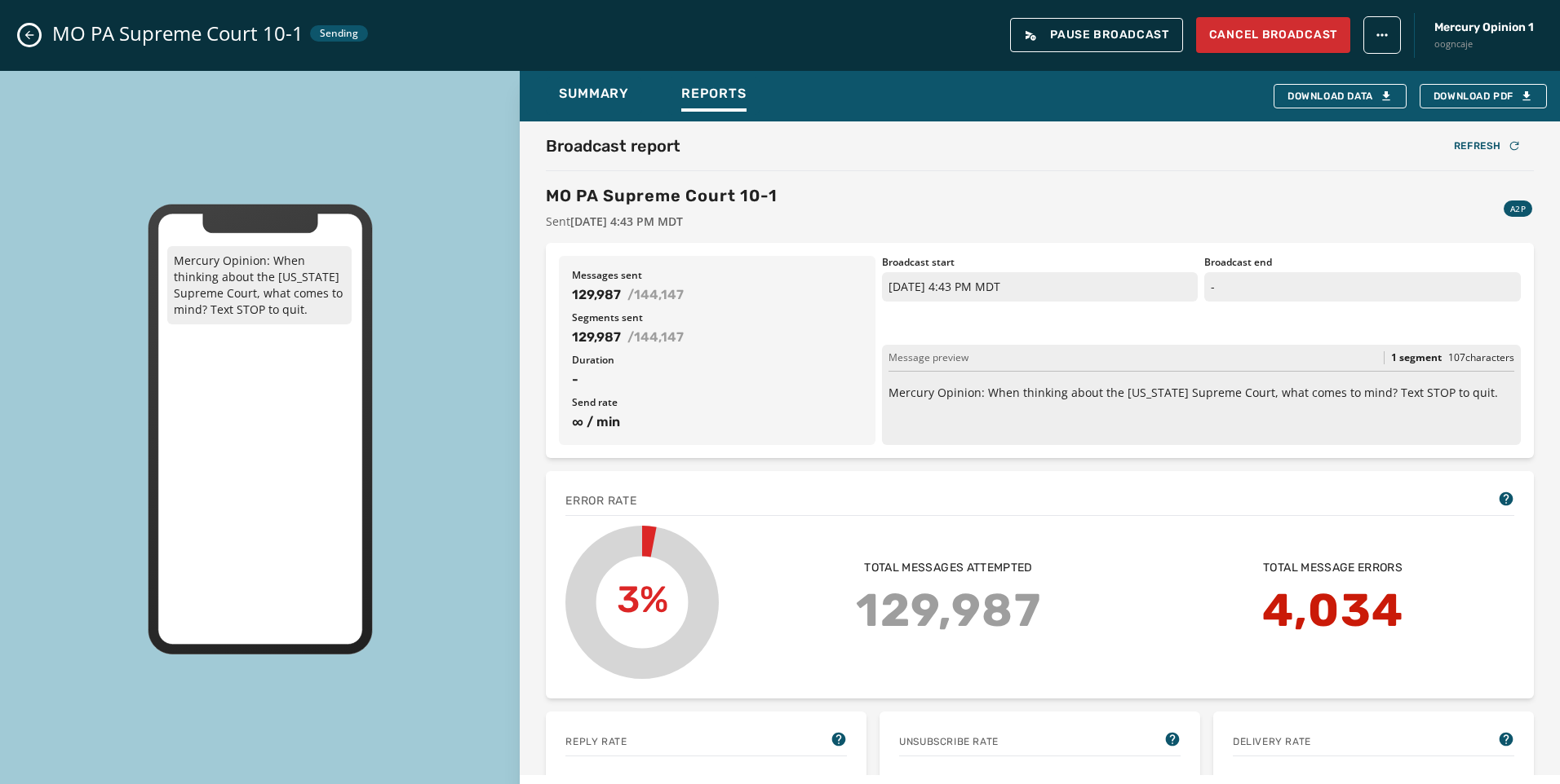
click at [21, 40] on button "Close admin drawer" at bounding box center [29, 35] width 20 height 19
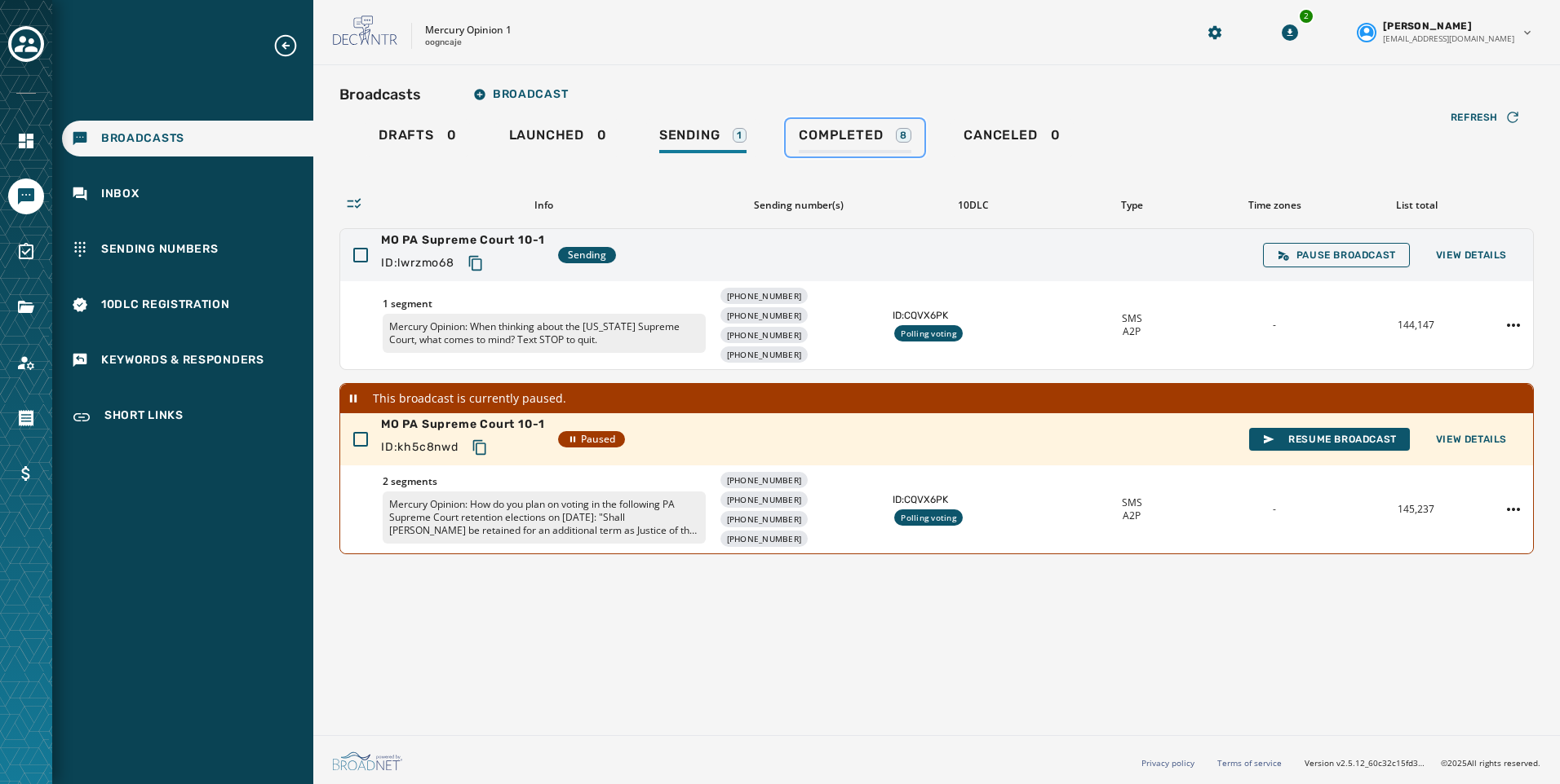
click at [880, 127] on link "Completed 8" at bounding box center [854, 137] width 138 height 37
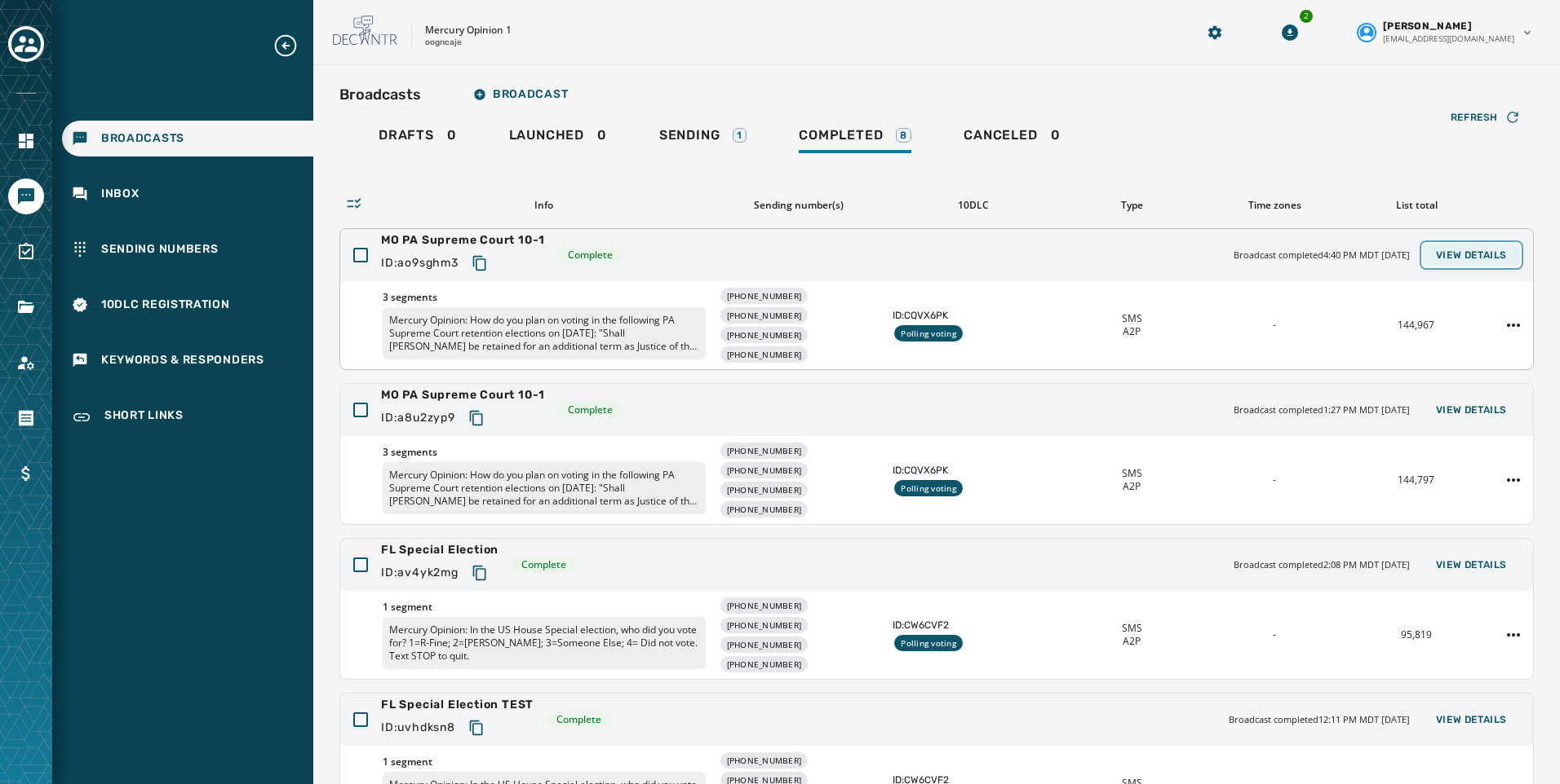
click at [1453, 251] on span "View Details" at bounding box center [1471, 255] width 71 height 13
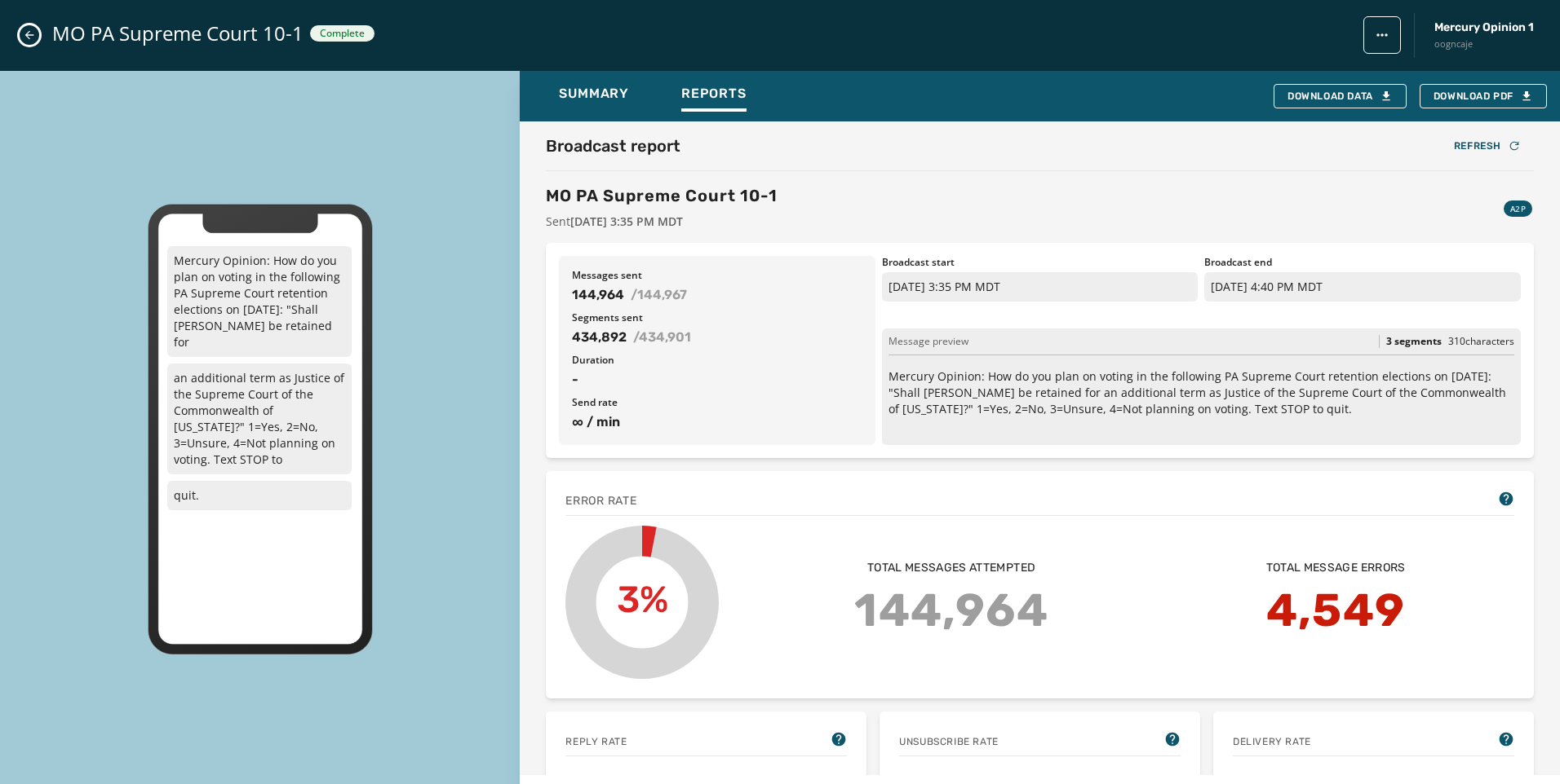
click at [26, 31] on icon "Close admin drawer" at bounding box center [29, 35] width 13 height 13
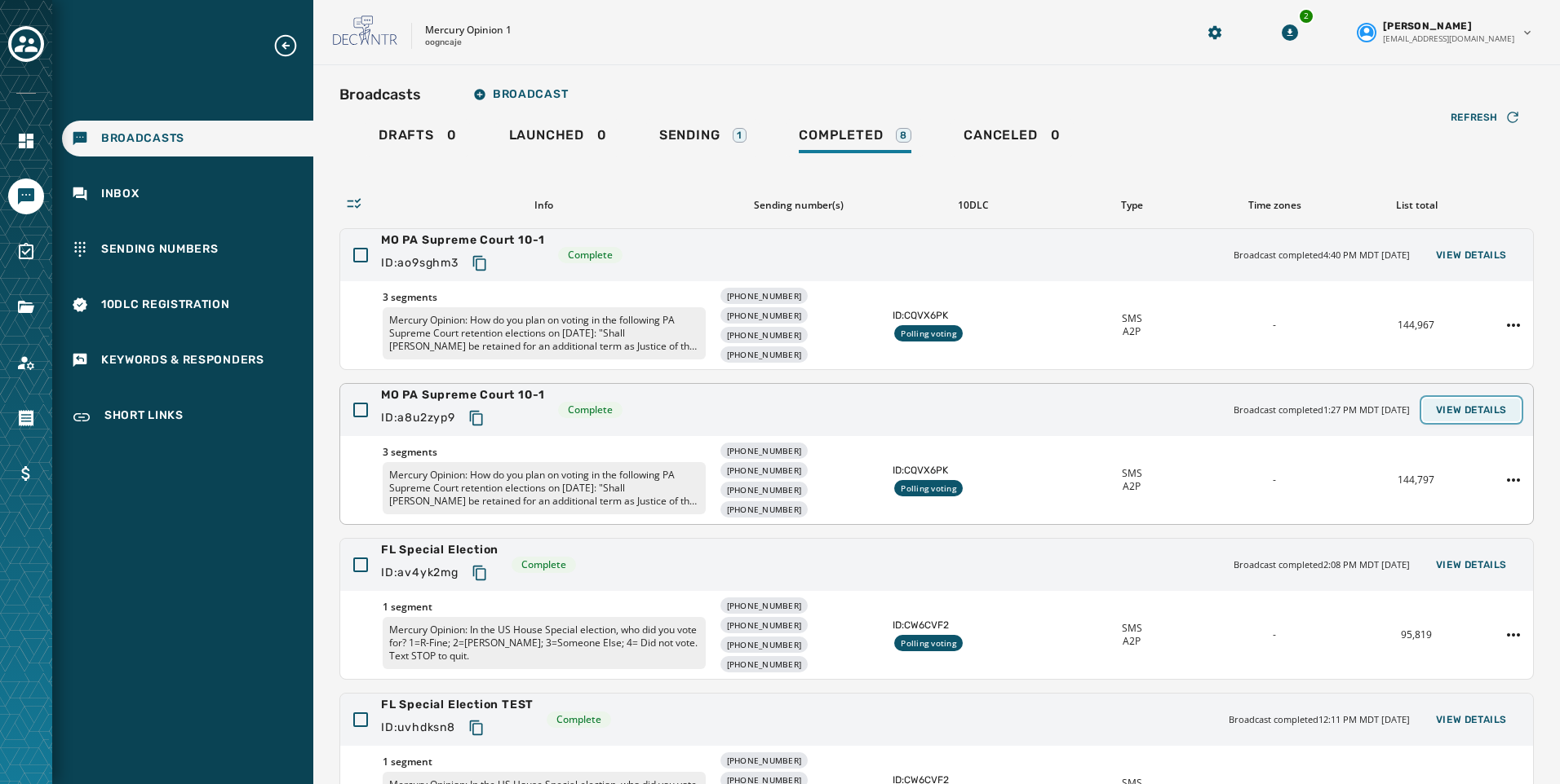
click at [1443, 404] on span "View Details" at bounding box center [1471, 410] width 71 height 13
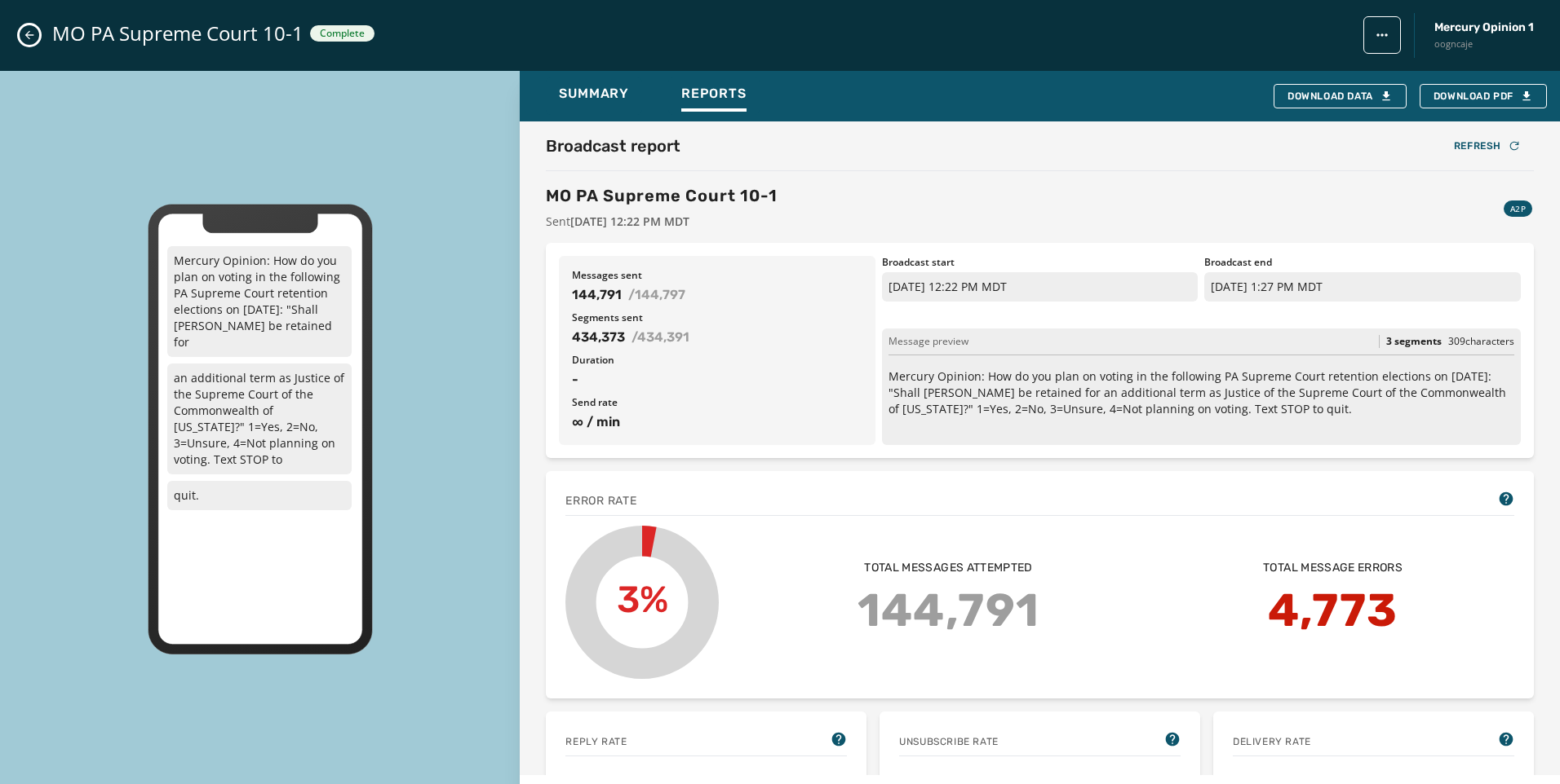
click at [27, 31] on icon "Close admin drawer" at bounding box center [29, 35] width 13 height 13
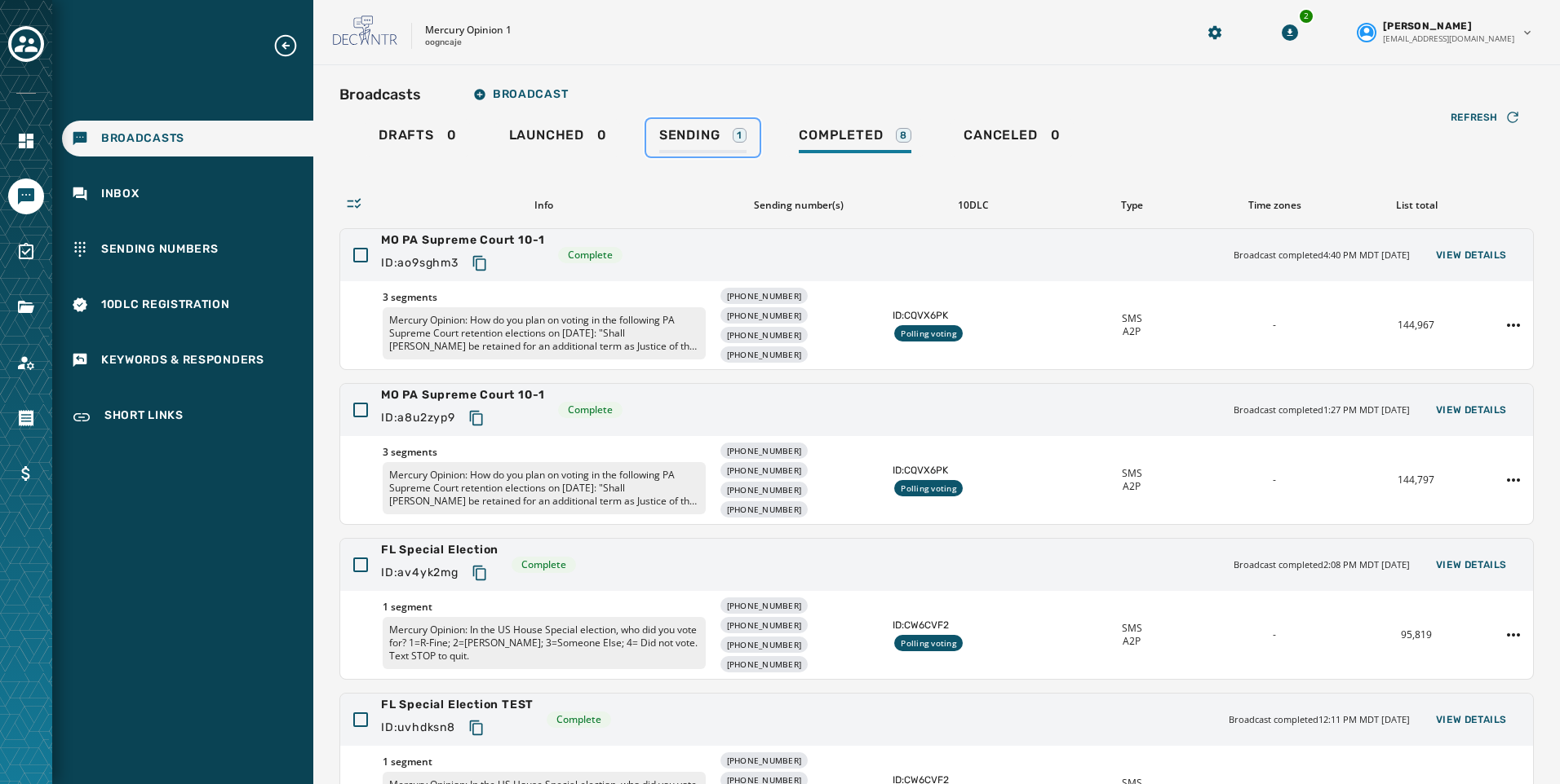
click at [705, 128] on span "Sending" at bounding box center [690, 136] width 61 height 16
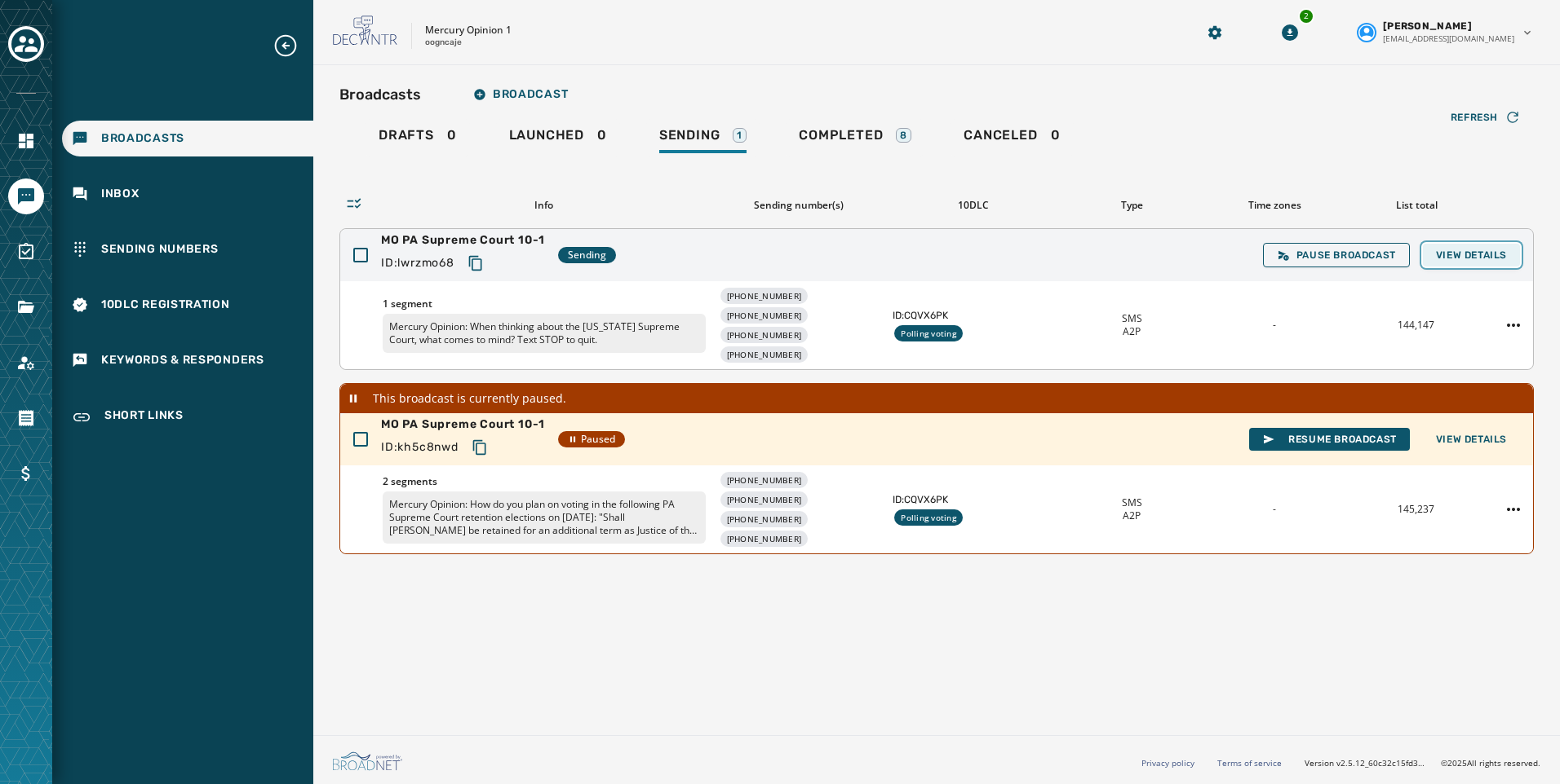
click at [1490, 247] on button "View Details" at bounding box center [1471, 255] width 98 height 23
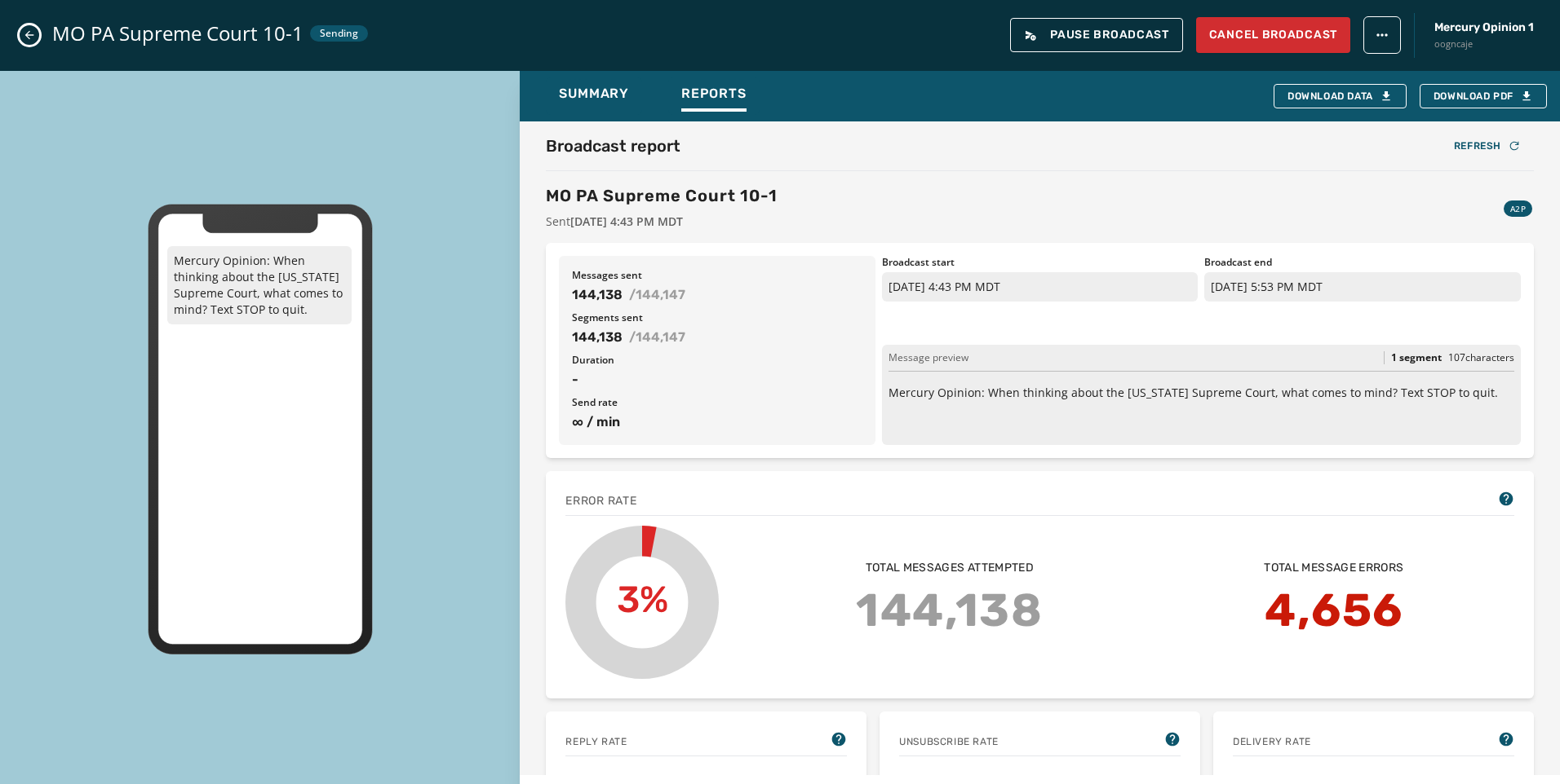
drag, startPoint x: 35, startPoint y: 31, endPoint x: 27, endPoint y: 35, distance: 8.9
click at [35, 31] on button "Close admin drawer" at bounding box center [29, 35] width 20 height 19
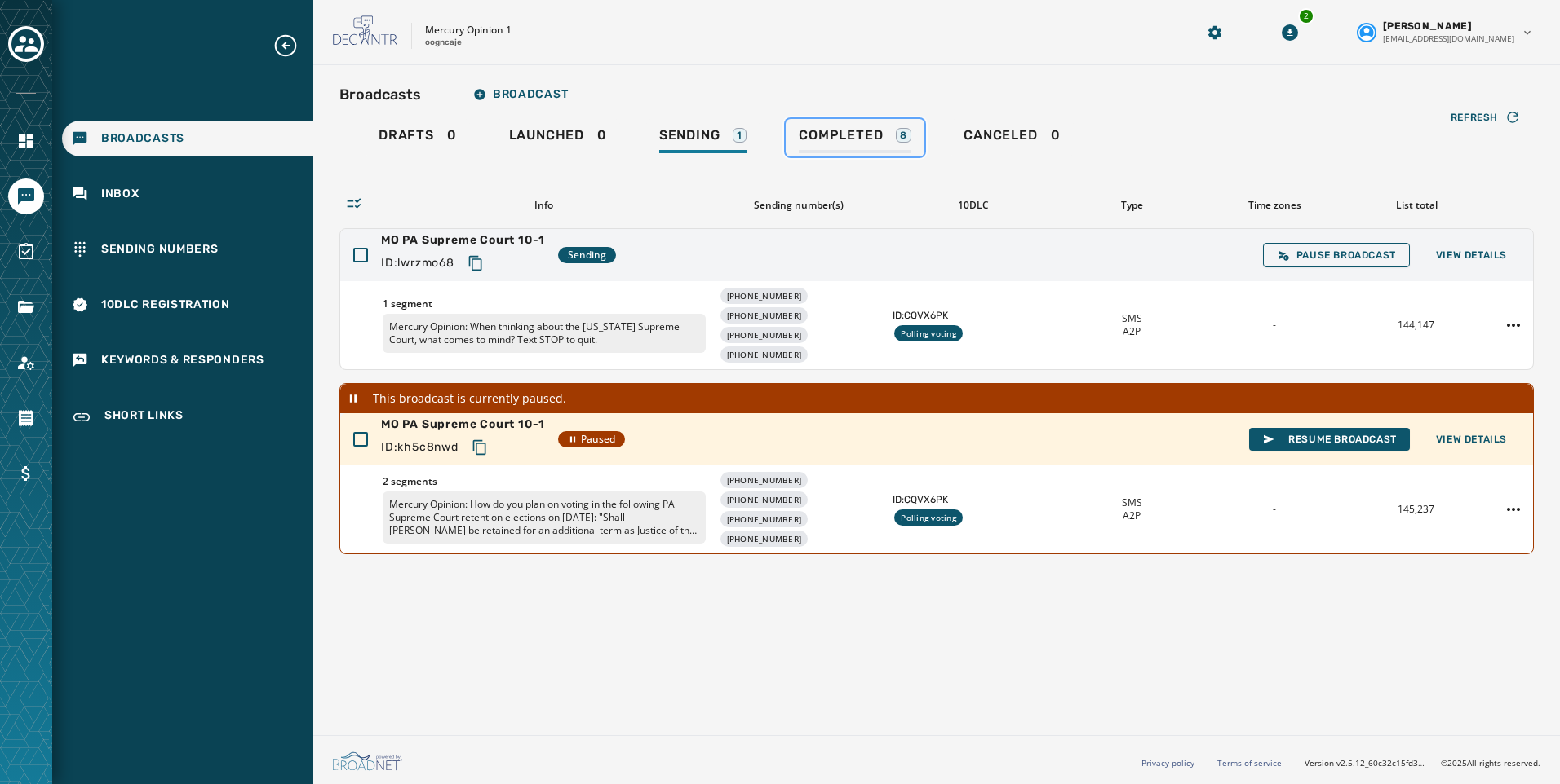
click at [860, 155] on link "Completed 8" at bounding box center [854, 137] width 138 height 37
click at [816, 122] on link "Completed 8" at bounding box center [854, 137] width 138 height 37
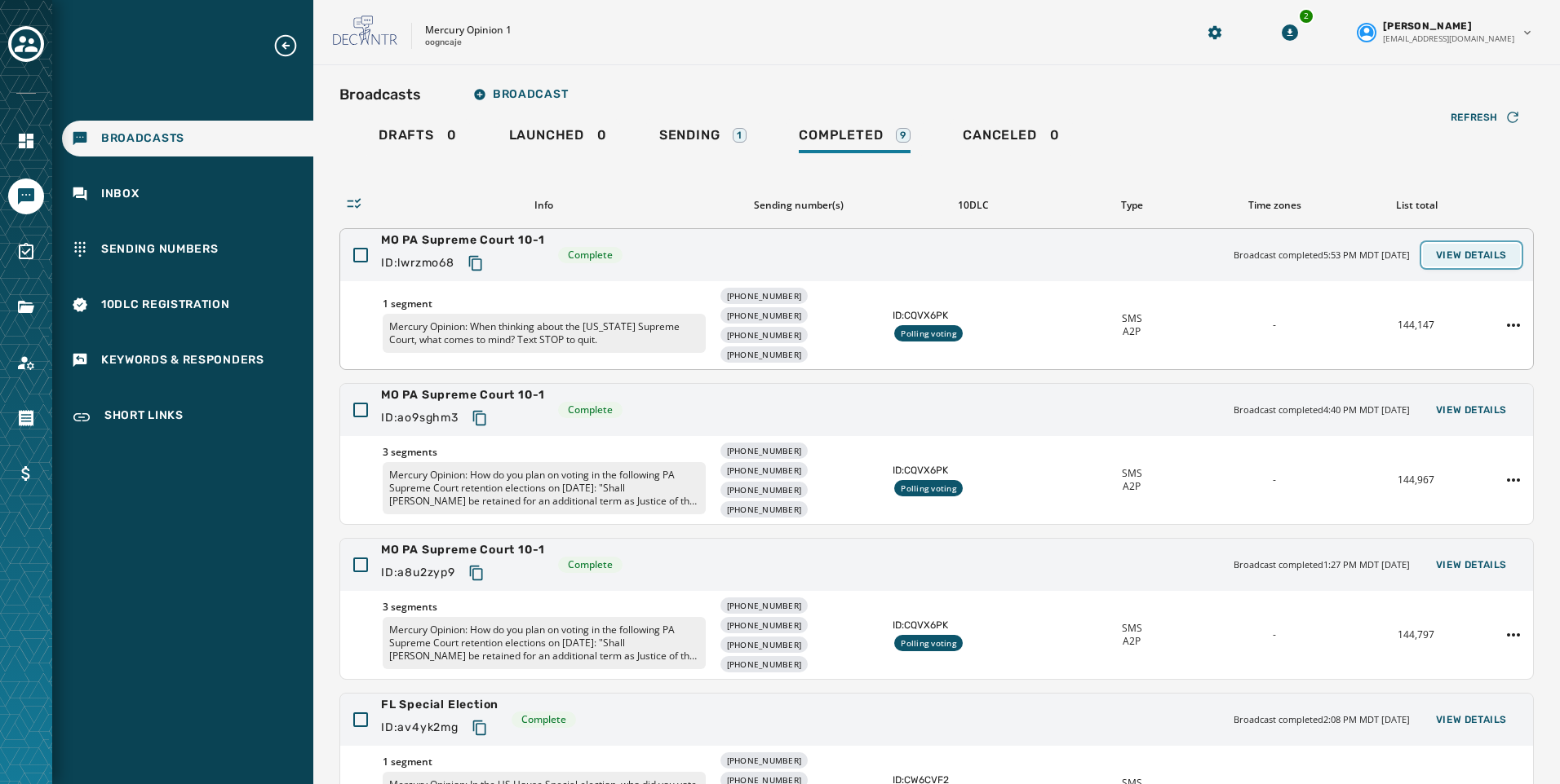
click at [1483, 252] on span "View Details" at bounding box center [1471, 255] width 71 height 13
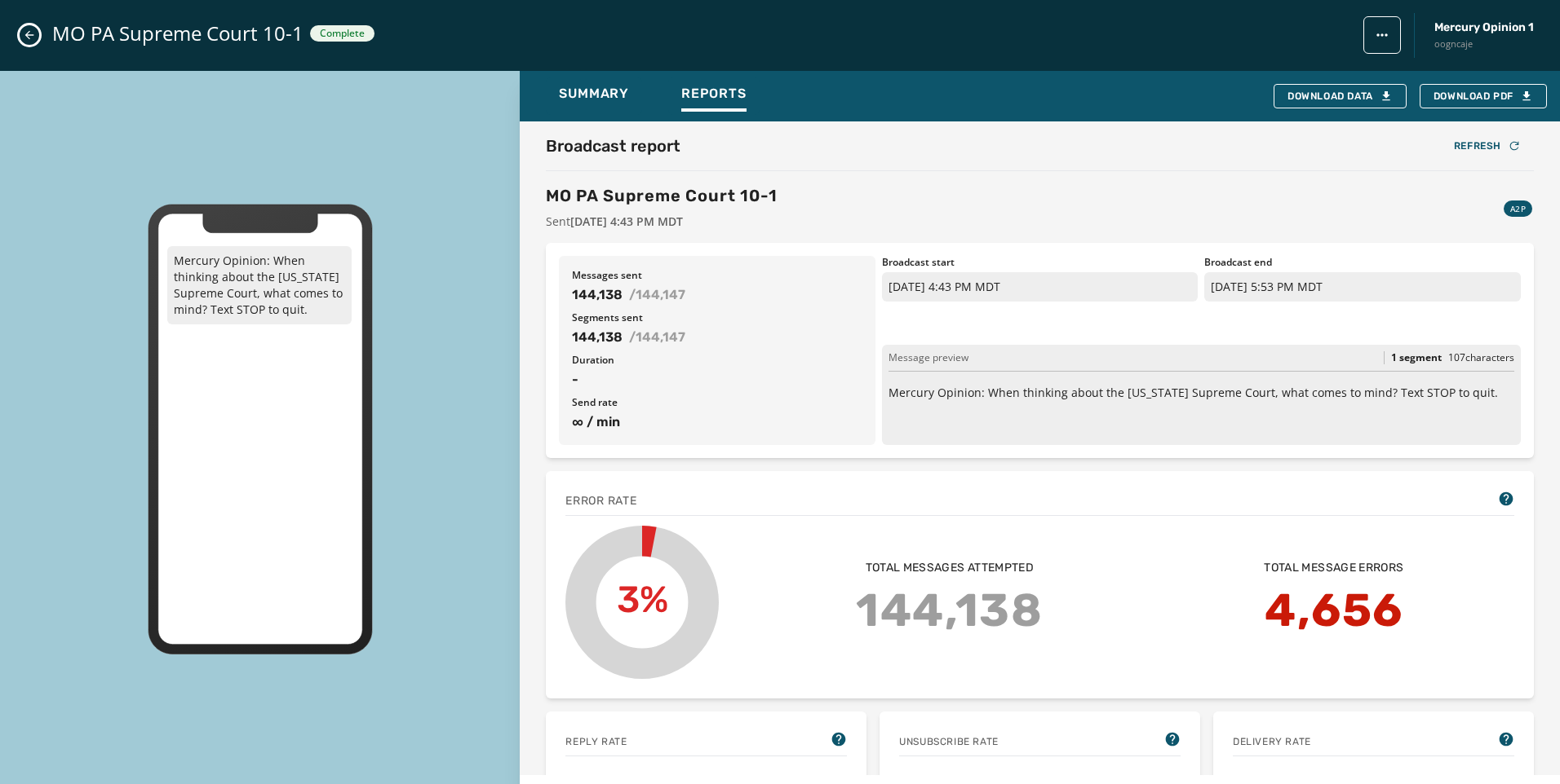
click at [26, 34] on icon "Close admin drawer" at bounding box center [29, 35] width 13 height 13
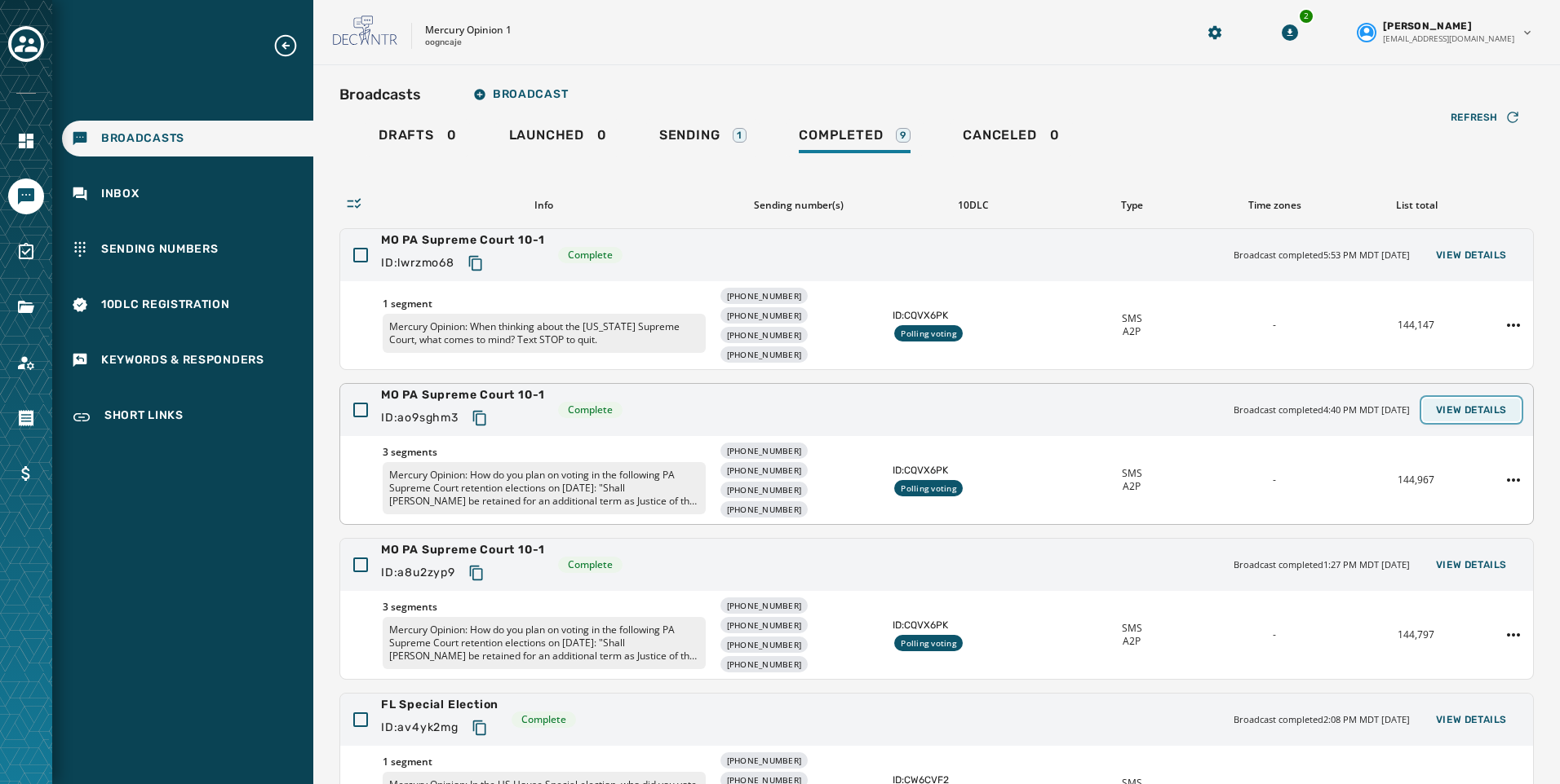
click at [1487, 414] on span "View Details" at bounding box center [1471, 410] width 71 height 13
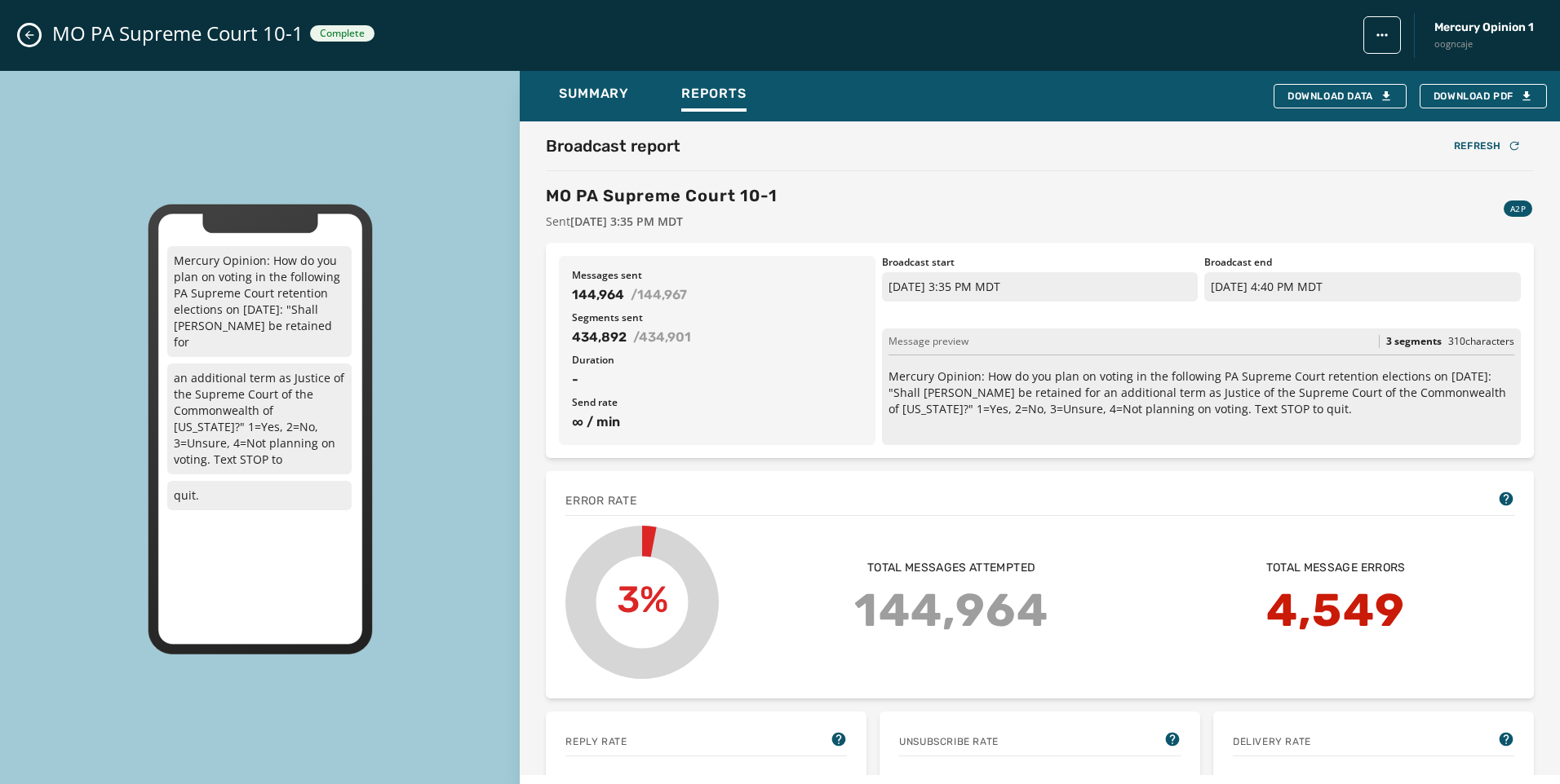
click at [21, 41] on button "Close admin drawer" at bounding box center [29, 35] width 20 height 19
